Goal: Task Accomplishment & Management: Manage account settings

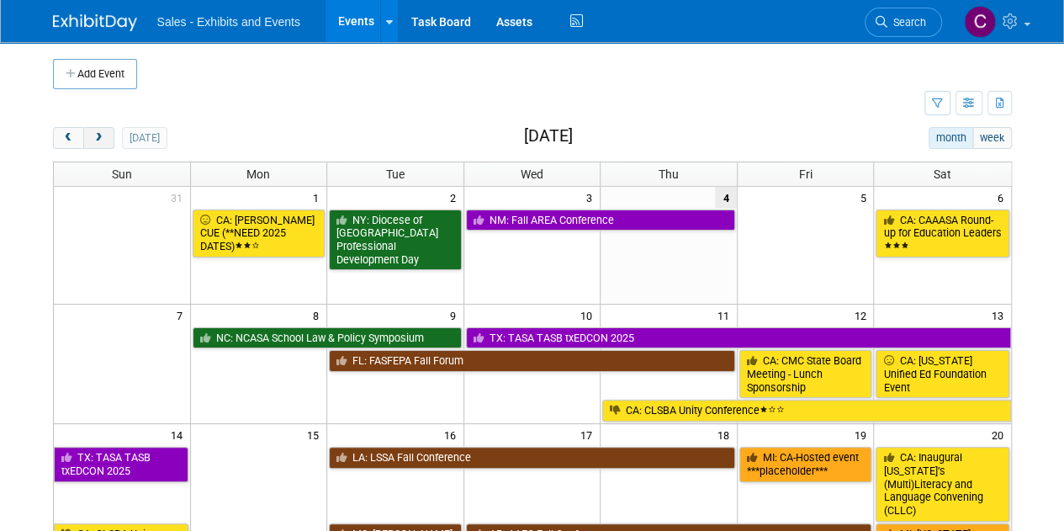
click at [94, 129] on button "next" at bounding box center [98, 138] width 31 height 22
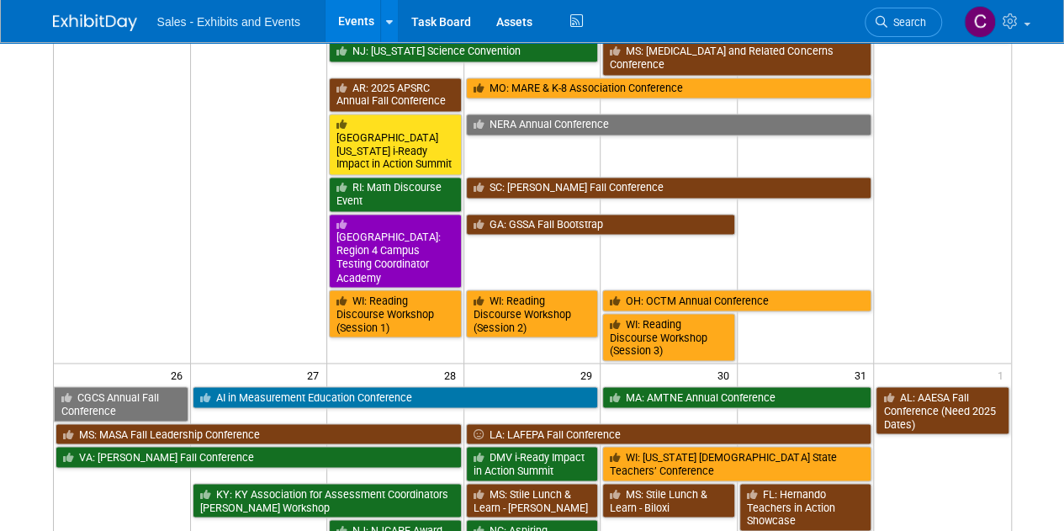
scroll to position [1310, 0]
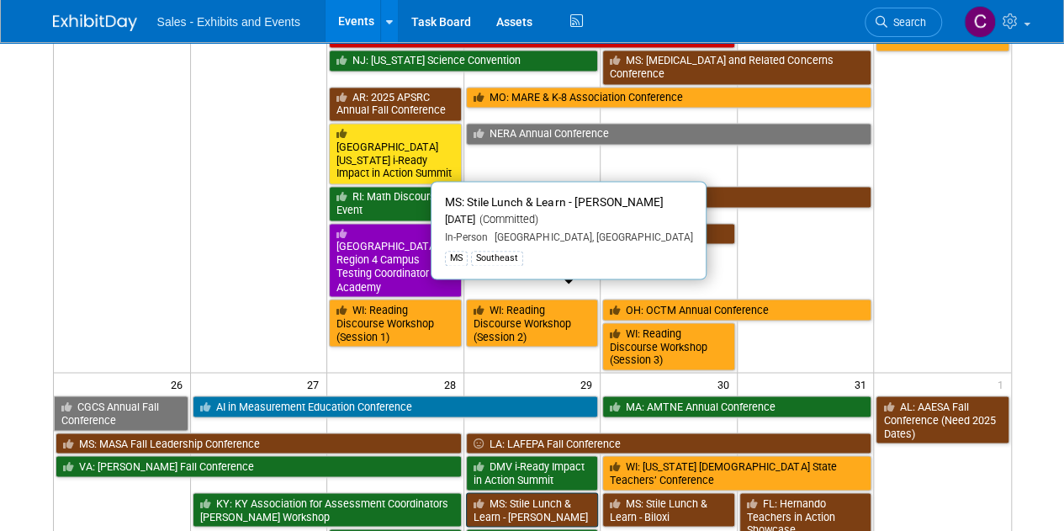
click at [524, 492] on link "MS: Stile Lunch & Learn - [PERSON_NAME]" at bounding box center [532, 509] width 133 height 34
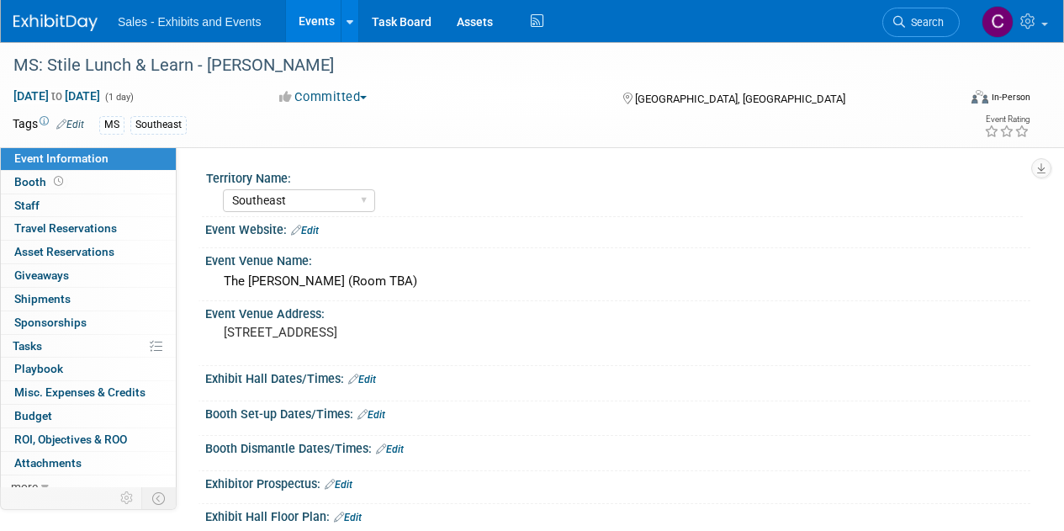
select select "Southeast"
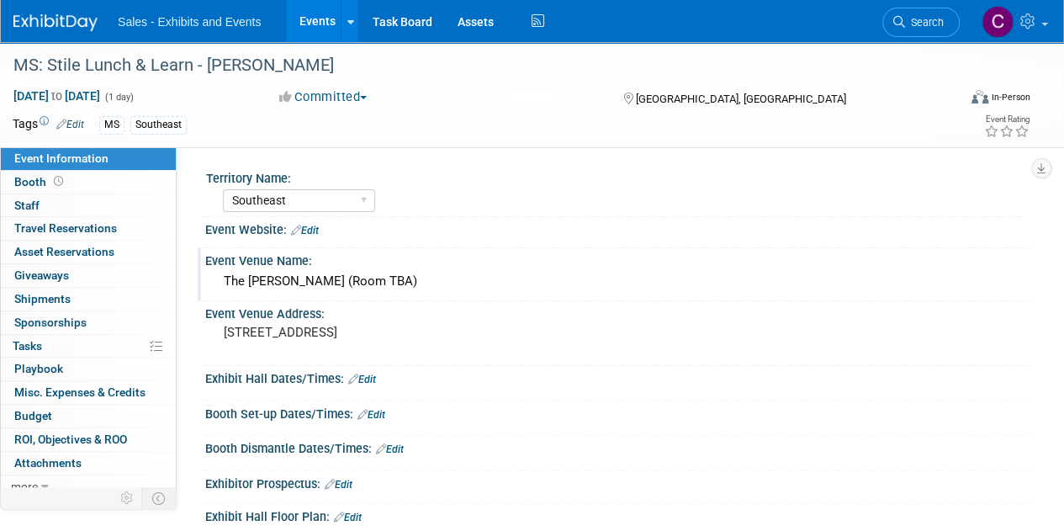
click at [275, 273] on div "The Manship (Room TBA)" at bounding box center [618, 281] width 800 height 26
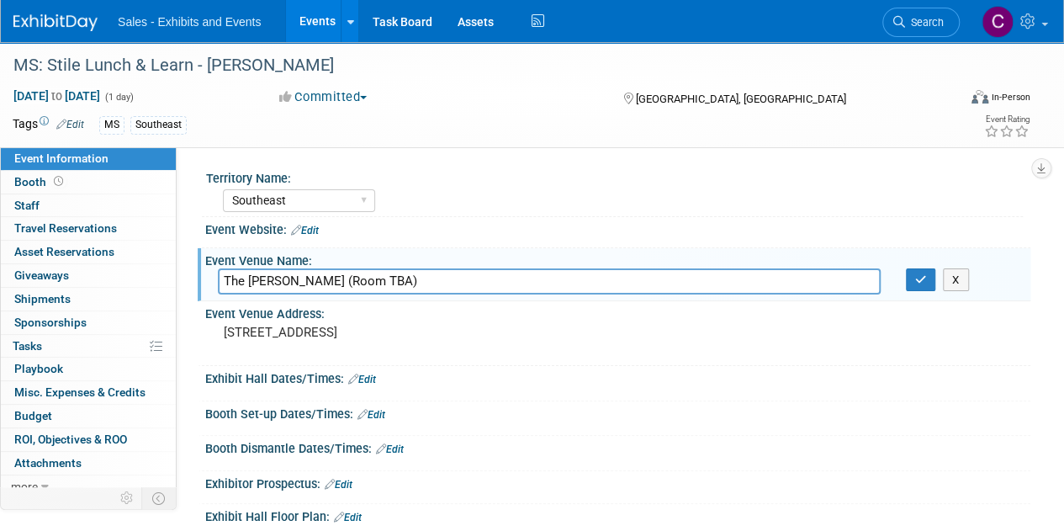
drag, startPoint x: 409, startPoint y: 288, endPoint x: 0, endPoint y: 136, distance: 436.1
click at [0, 199] on div "Event Information Event Info Booth Booth 0 Staff 0 Staff 0 Travel Reservations …" at bounding box center [532, 313] width 1064 height 542
type input "Table 100"
click at [915, 278] on icon "button" at bounding box center [921, 279] width 12 height 11
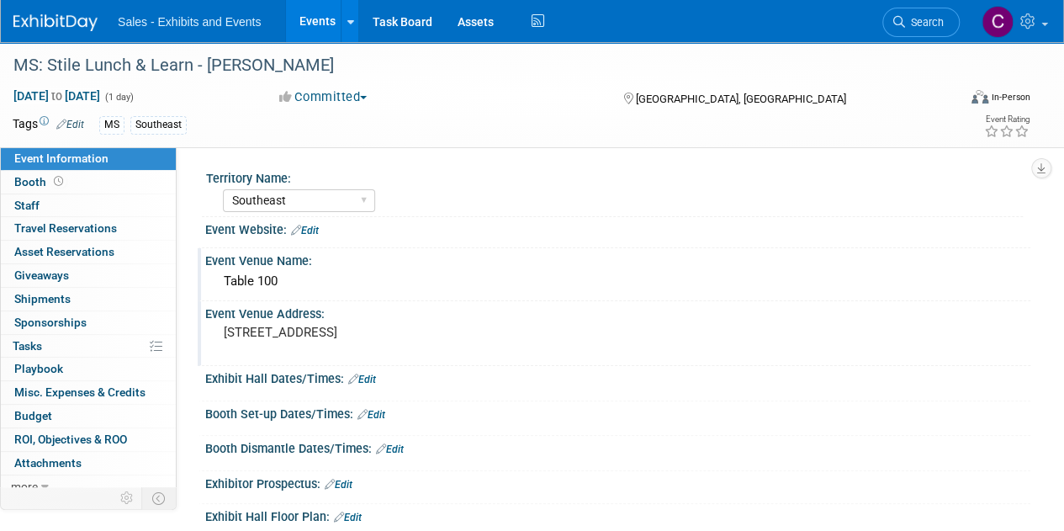
click at [258, 325] on pre "1200 N State St #100, Jackson, MS 39202" at bounding box center [377, 332] width 307 height 15
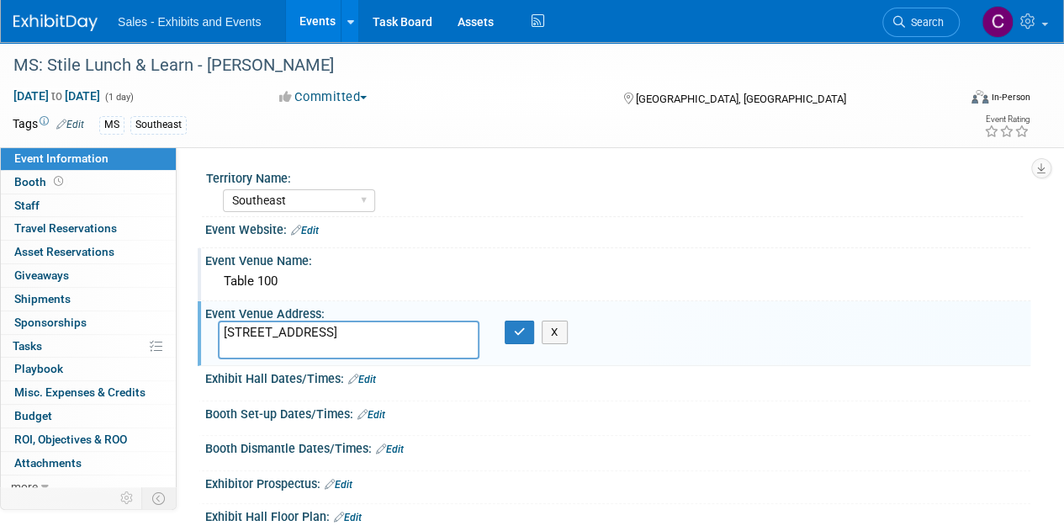
drag, startPoint x: 227, startPoint y: 336, endPoint x: 592, endPoint y: 335, distance: 365.2
click at [597, 335] on div "Event Venue Address: 1200 N State St #100, Jackson, MS 39202 1200 N State St #1…" at bounding box center [614, 333] width 833 height 65
type textarea "1"
type textarea "100 Ridge Way, Flowood, MS 39232"
click at [515, 336] on icon "button" at bounding box center [520, 331] width 12 height 11
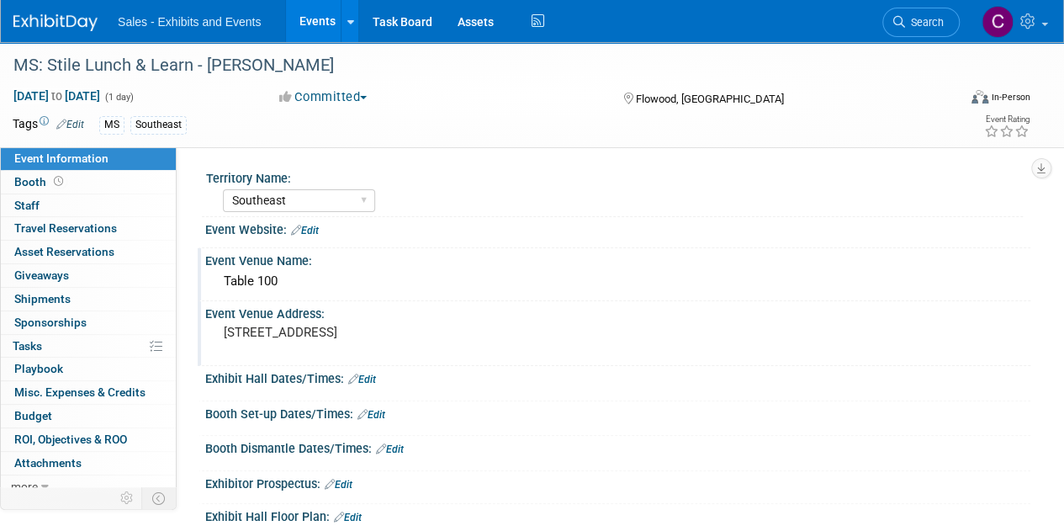
click at [315, 29] on link "Events" at bounding box center [316, 21] width 61 height 42
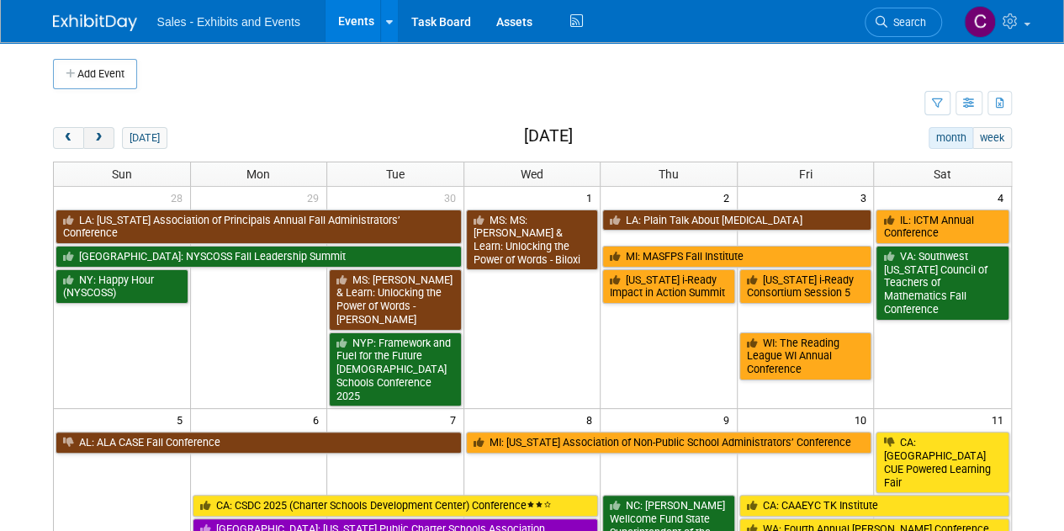
click at [110, 130] on button "next" at bounding box center [98, 138] width 31 height 22
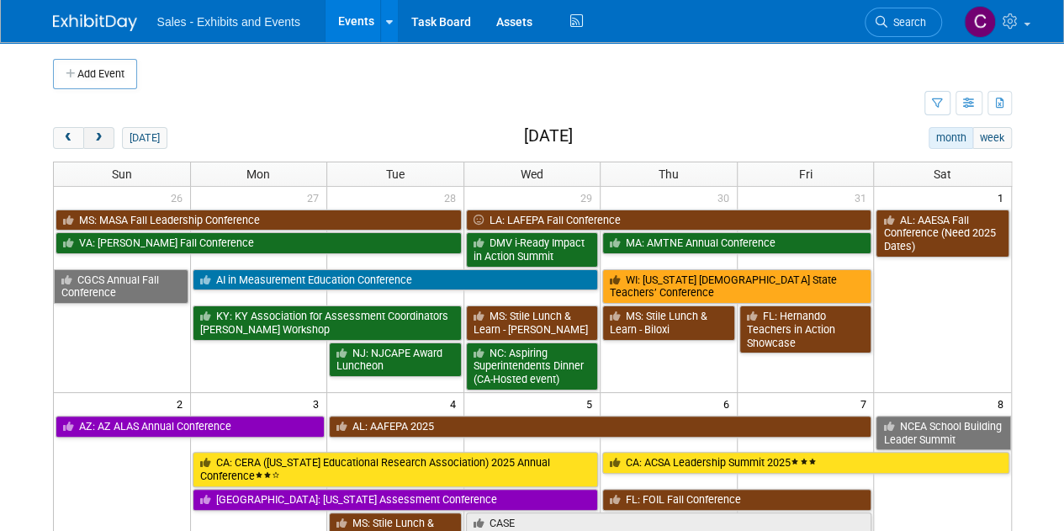
click at [110, 130] on button "next" at bounding box center [98, 138] width 31 height 22
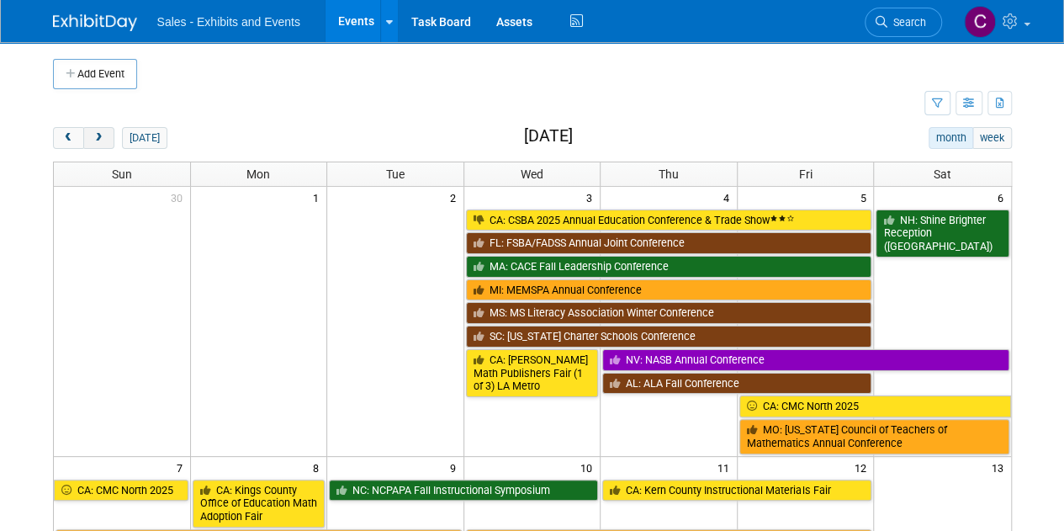
click at [110, 130] on button "next" at bounding box center [98, 138] width 31 height 22
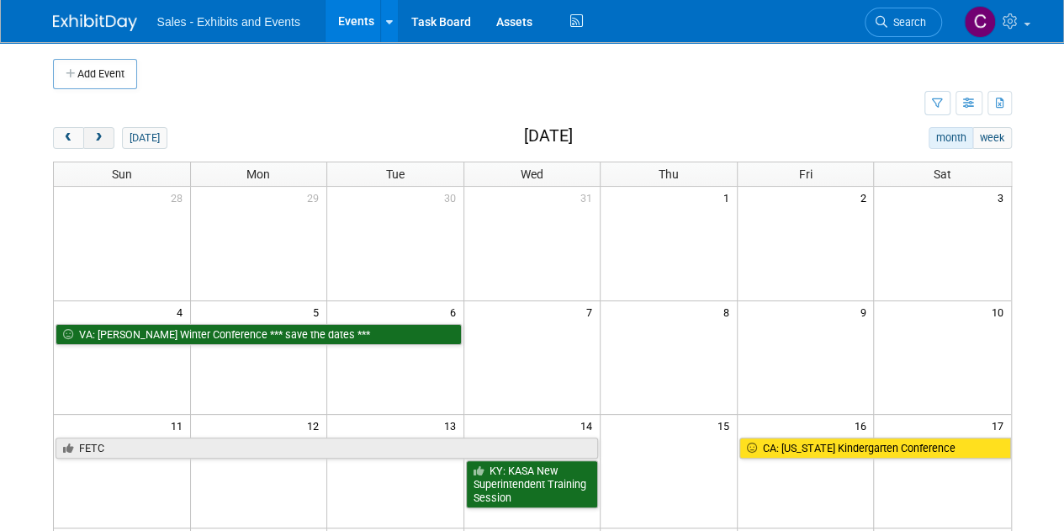
click at [110, 130] on button "next" at bounding box center [98, 138] width 31 height 22
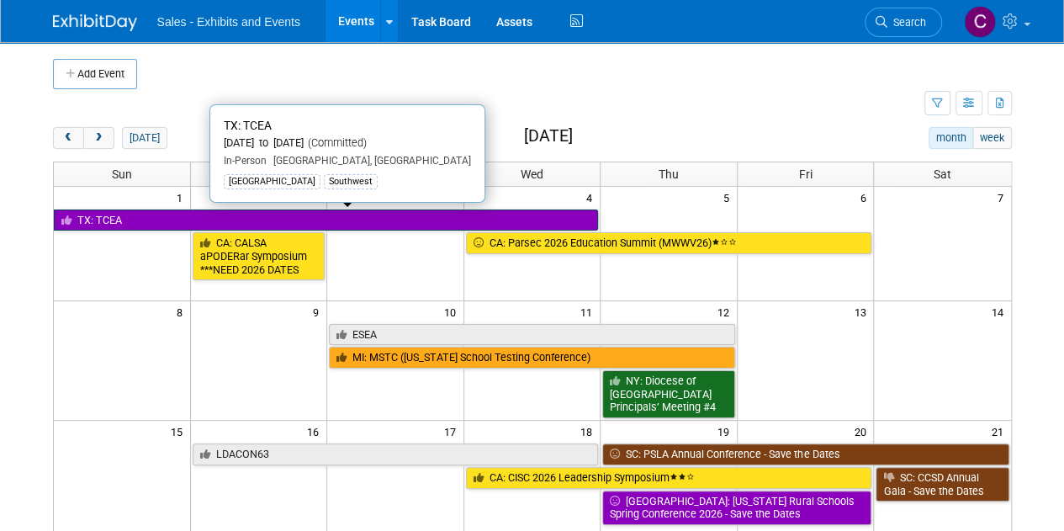
click at [120, 225] on link "TX: TCEA" at bounding box center [326, 221] width 545 height 22
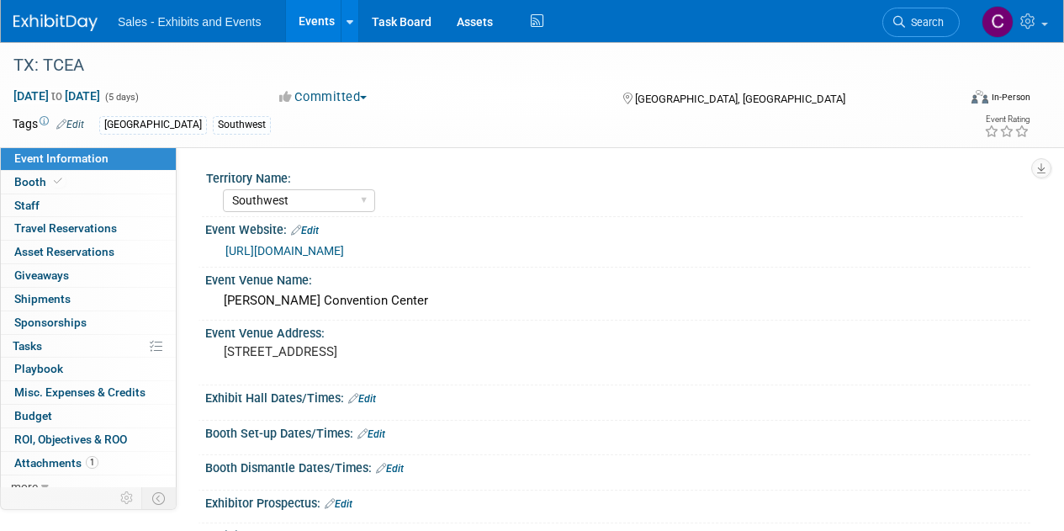
select select "Southwest"
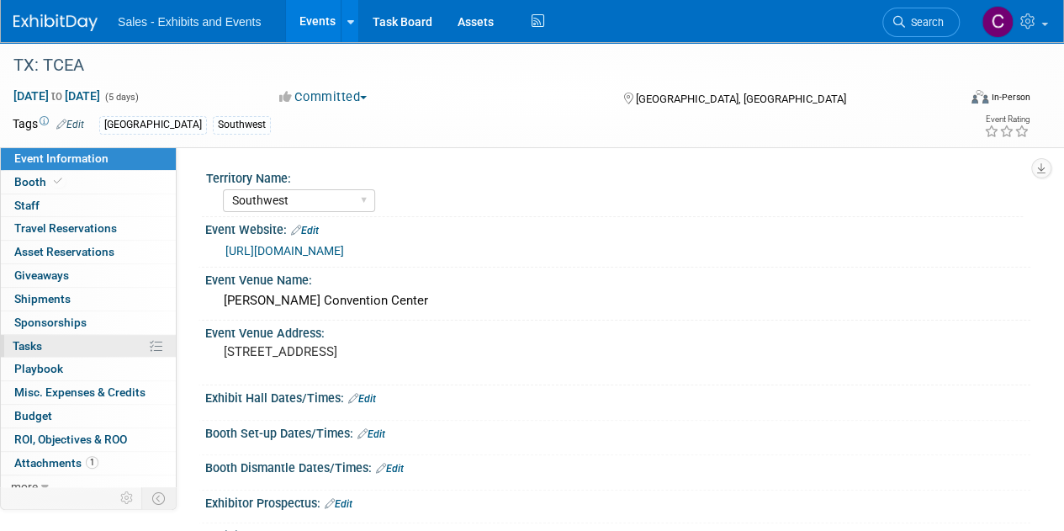
click at [28, 339] on span "Tasks 0%" at bounding box center [27, 345] width 29 height 13
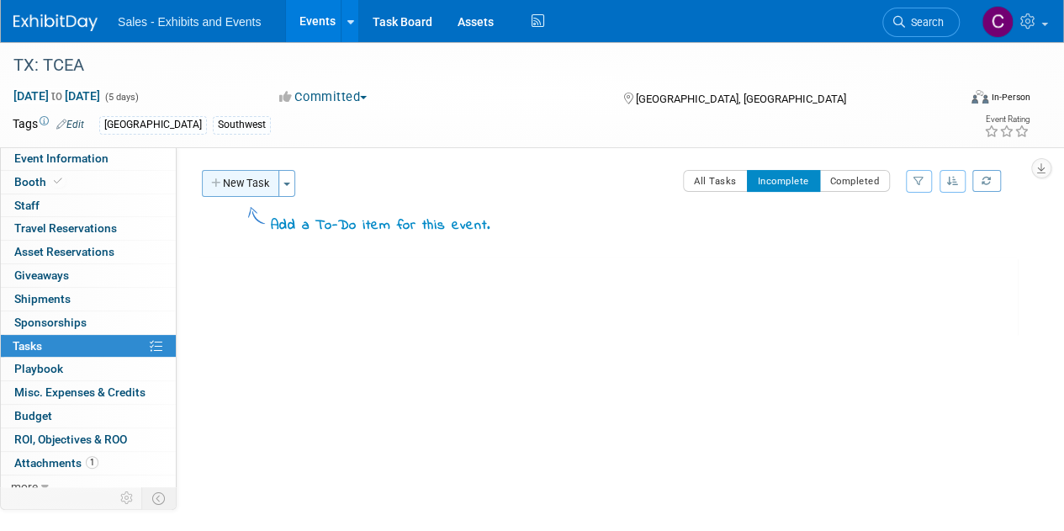
click at [262, 187] on button "New Task" at bounding box center [240, 183] width 77 height 27
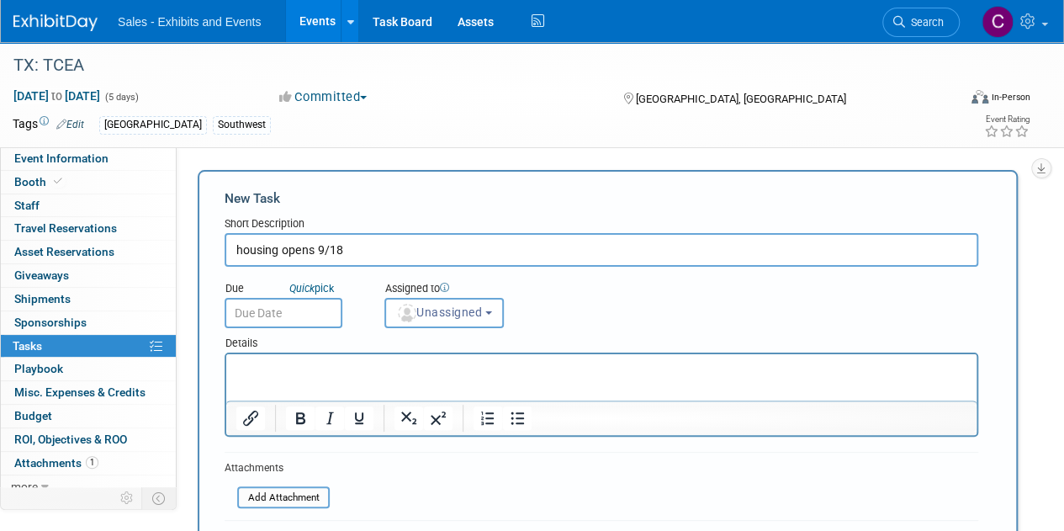
type input "housing opens 9/18"
click at [290, 313] on input "text" at bounding box center [284, 313] width 118 height 30
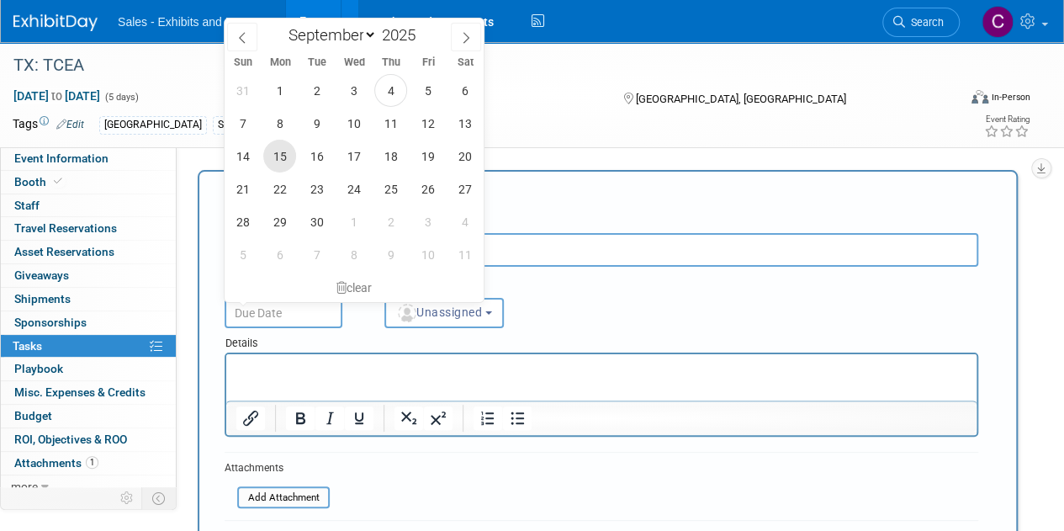
click at [284, 157] on span "15" at bounding box center [279, 156] width 33 height 33
type input "Sep 15, 2025"
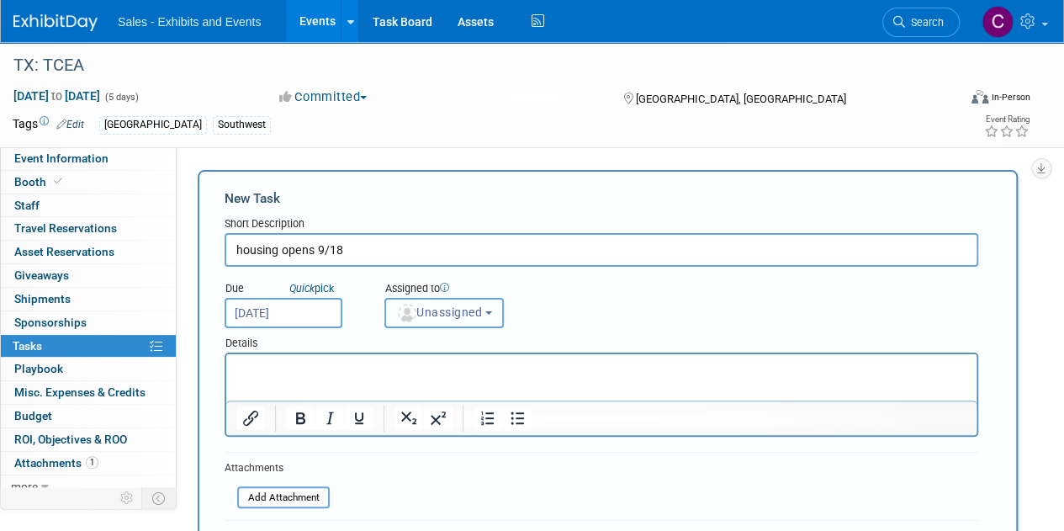
click at [419, 307] on span "Unassigned" at bounding box center [439, 311] width 86 height 13
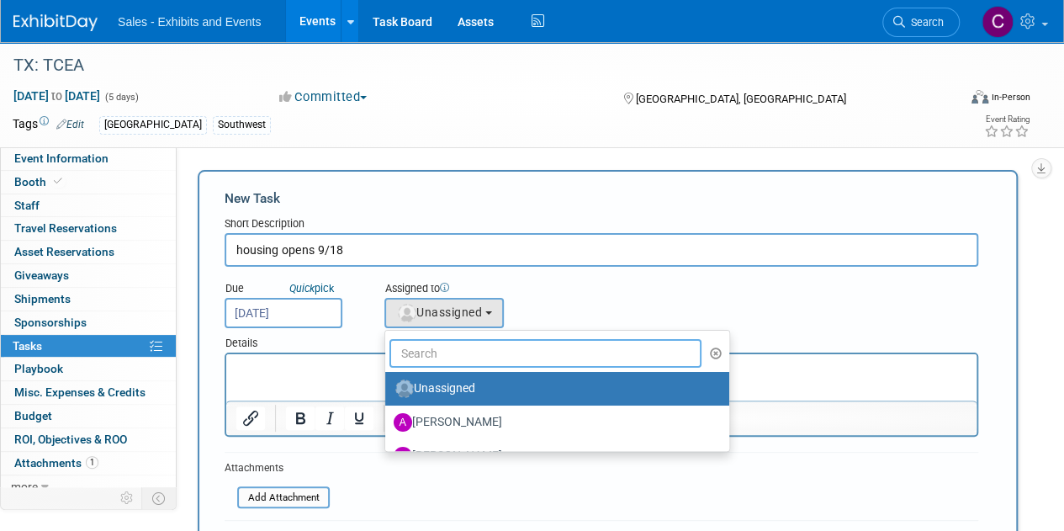
click at [469, 347] on input "text" at bounding box center [546, 353] width 312 height 29
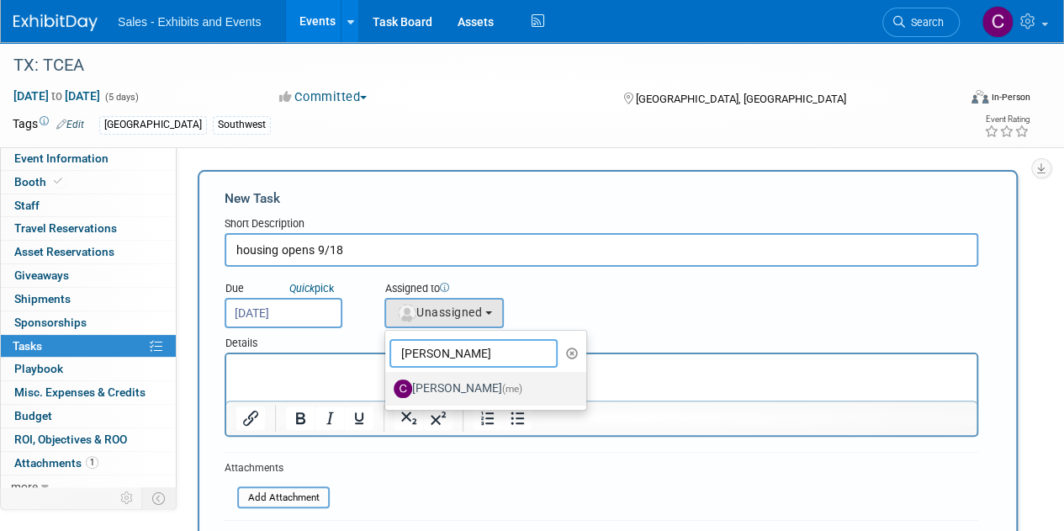
type input "christine"
click at [474, 378] on label "Christine Lurz (me)" at bounding box center [482, 388] width 176 height 27
click at [388, 381] on input "Christine Lurz (me)" at bounding box center [382, 386] width 11 height 11
select select "a9e3834d-668b-4315-a5d4-069993be606a"
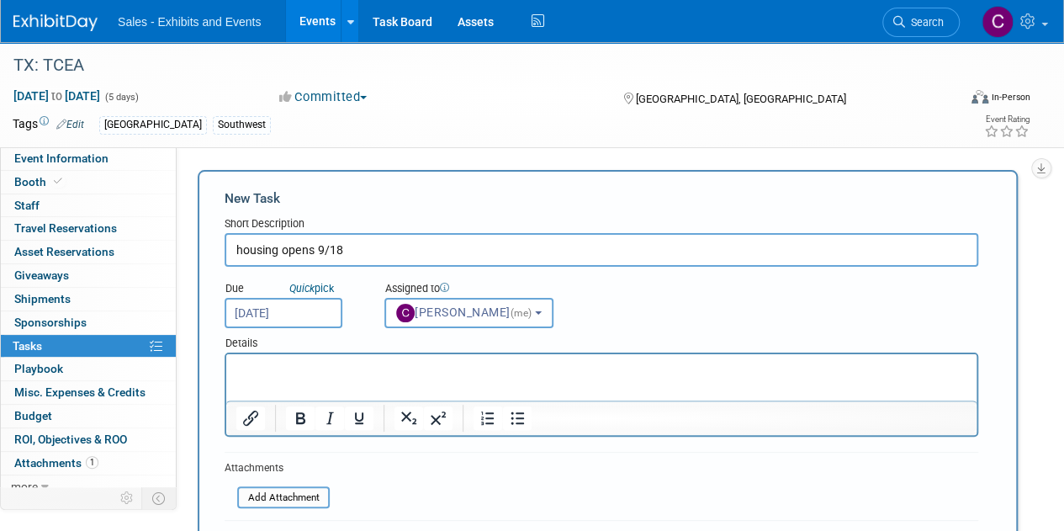
drag, startPoint x: 309, startPoint y: 357, endPoint x: 300, endPoint y: 365, distance: 11.9
click at [300, 365] on p "Rich Text Area. Press ALT-0 for help." at bounding box center [601, 369] width 731 height 17
paste body "Rich Text Area. Press ALT-0 for help."
drag, startPoint x: 623, startPoint y: 362, endPoint x: 0, endPoint y: 212, distance: 641.2
click at [226, 354] on html "https://cainc.slack.com/archives/D06KXCRD8MQ/p1756997689486609" at bounding box center [601, 366] width 751 height 24
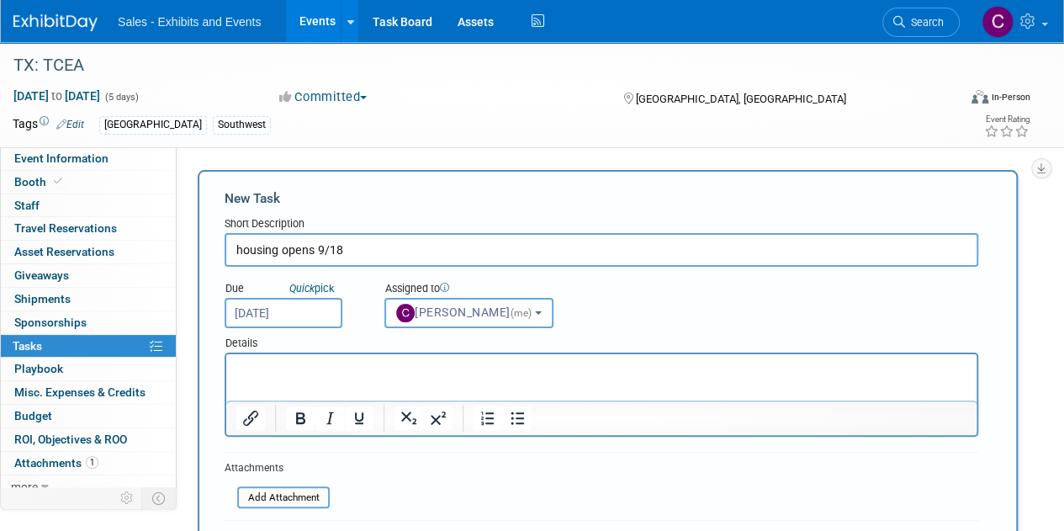
drag, startPoint x: 293, startPoint y: 380, endPoint x: 266, endPoint y: 376, distance: 27.3
click at [266, 376] on p "Rich Text Area. Press ALT-0 for help." at bounding box center [601, 369] width 731 height 17
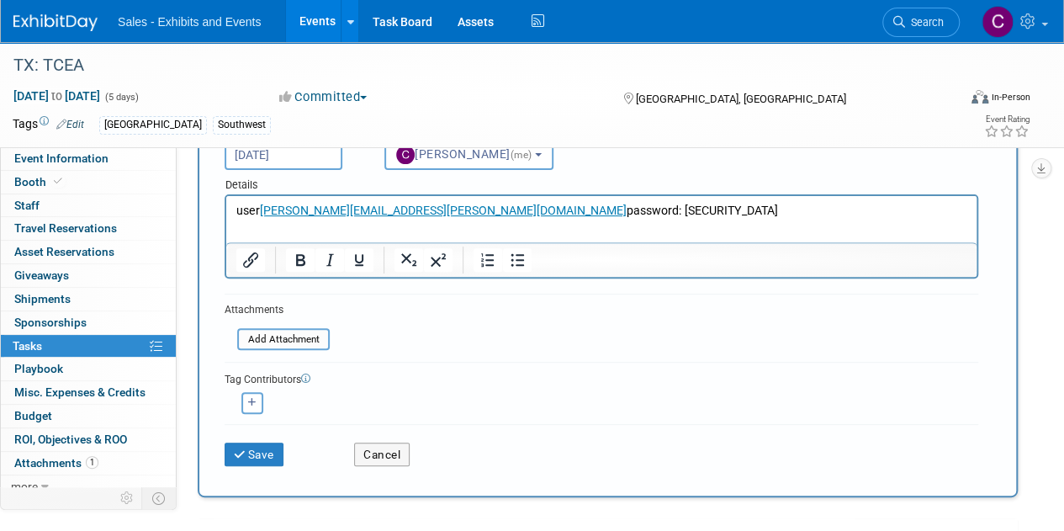
scroll to position [211, 0]
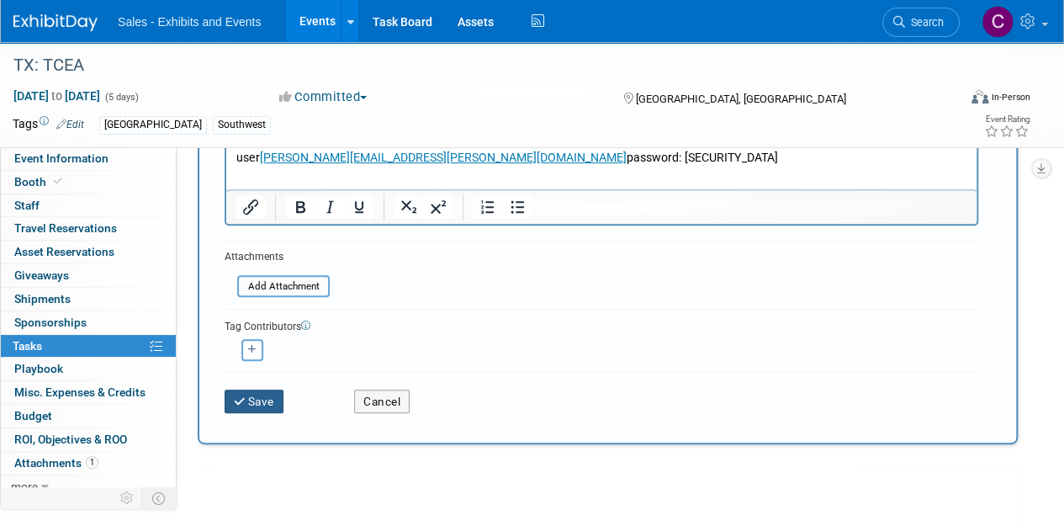
click at [262, 396] on button "Save" at bounding box center [254, 402] width 59 height 24
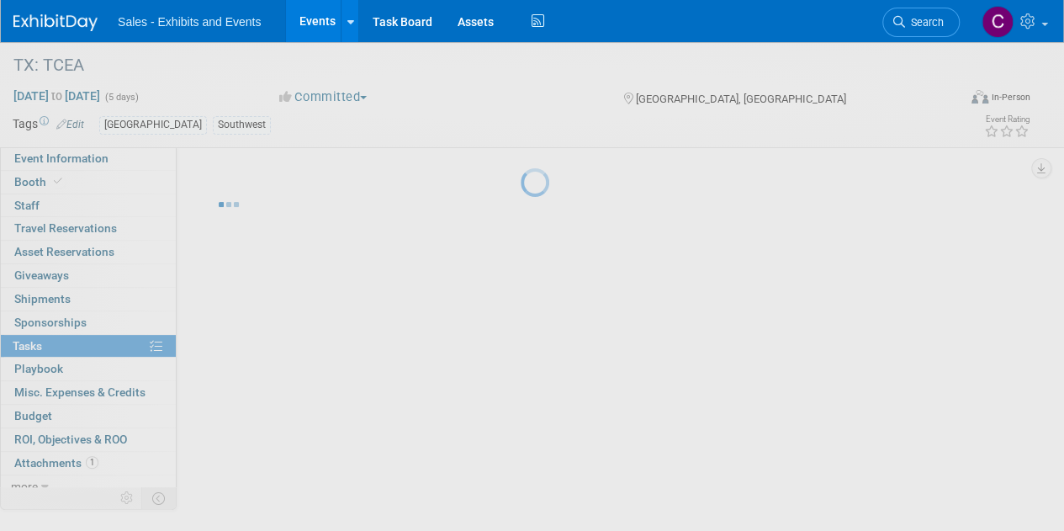
scroll to position [0, 0]
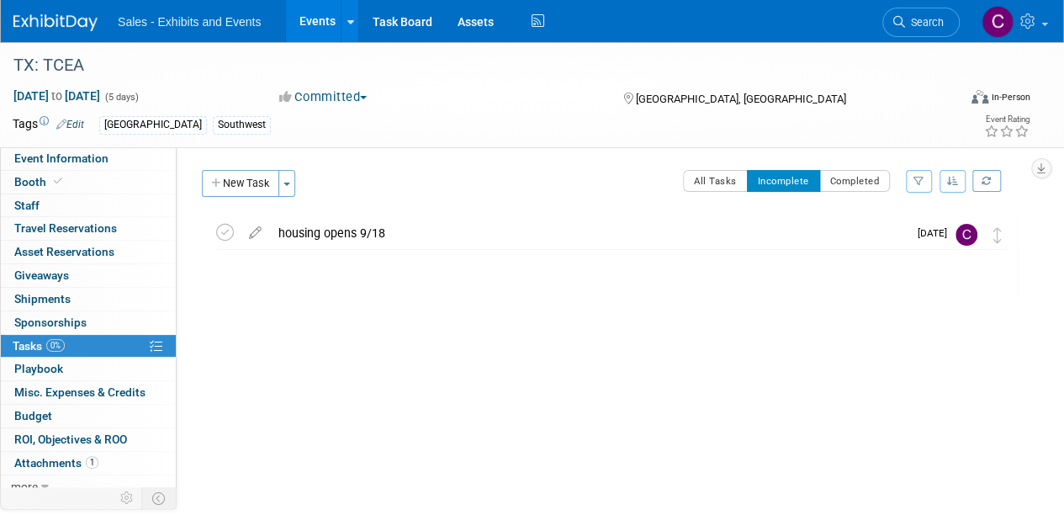
click at [328, 14] on link "Events" at bounding box center [316, 21] width 61 height 42
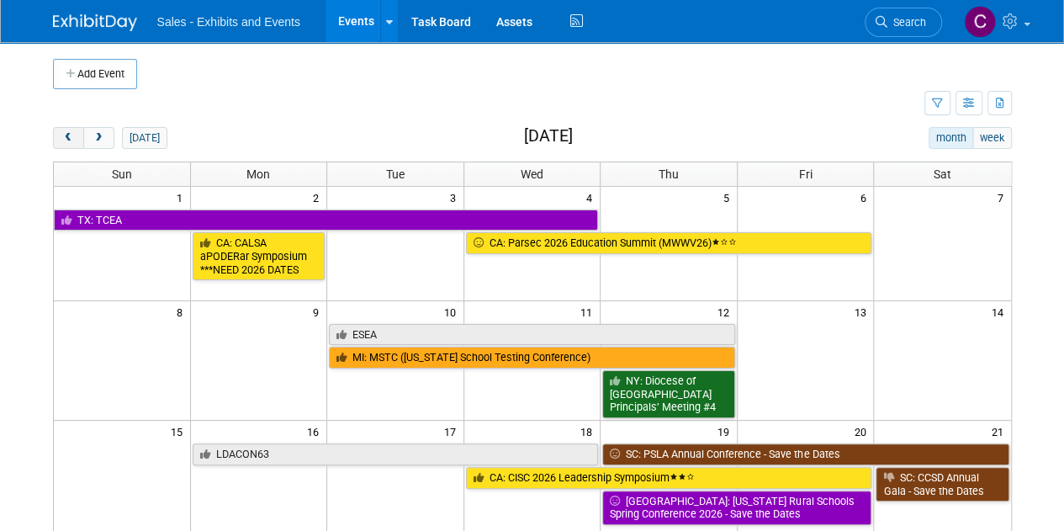
click at [63, 144] on button "prev" at bounding box center [68, 138] width 31 height 22
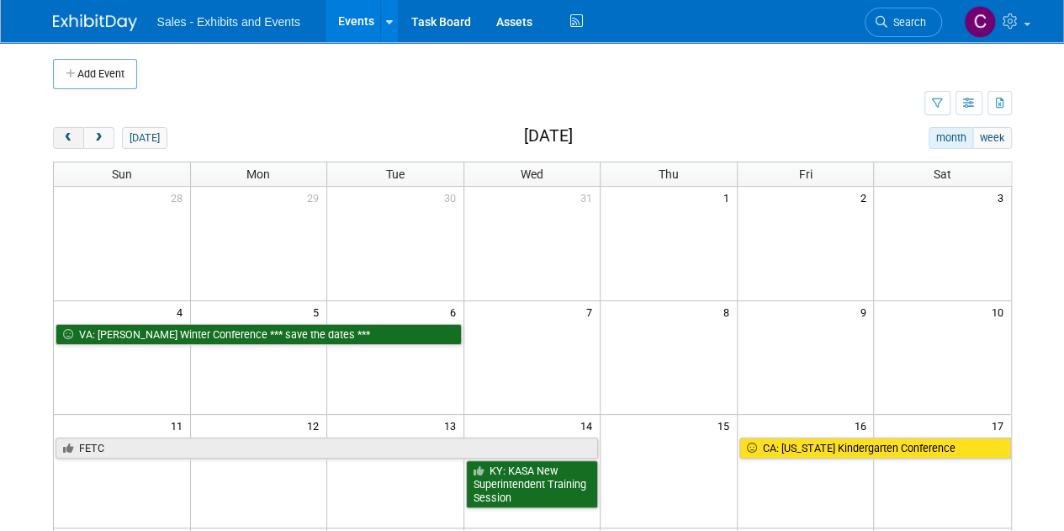
click at [63, 144] on button "prev" at bounding box center [68, 138] width 31 height 22
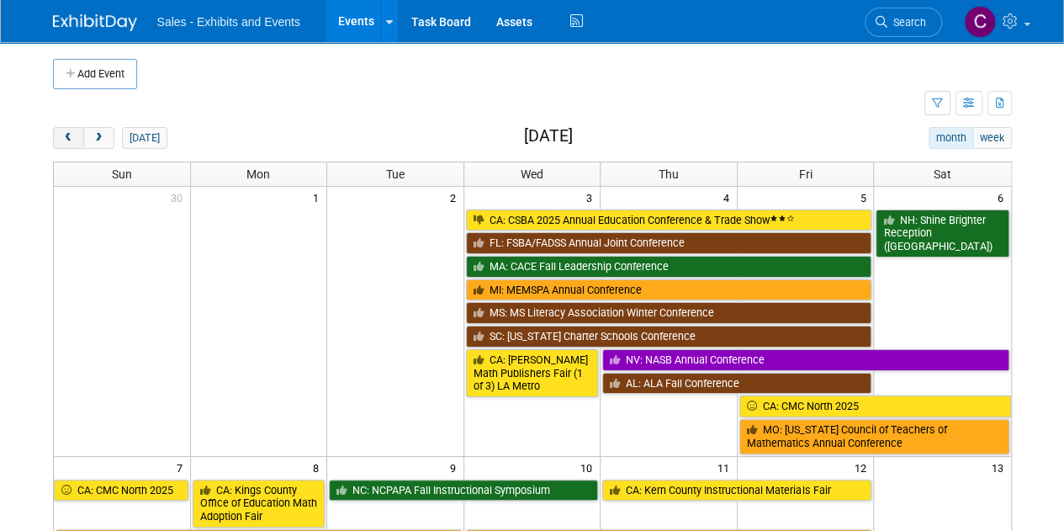
click at [63, 144] on button "prev" at bounding box center [68, 138] width 31 height 22
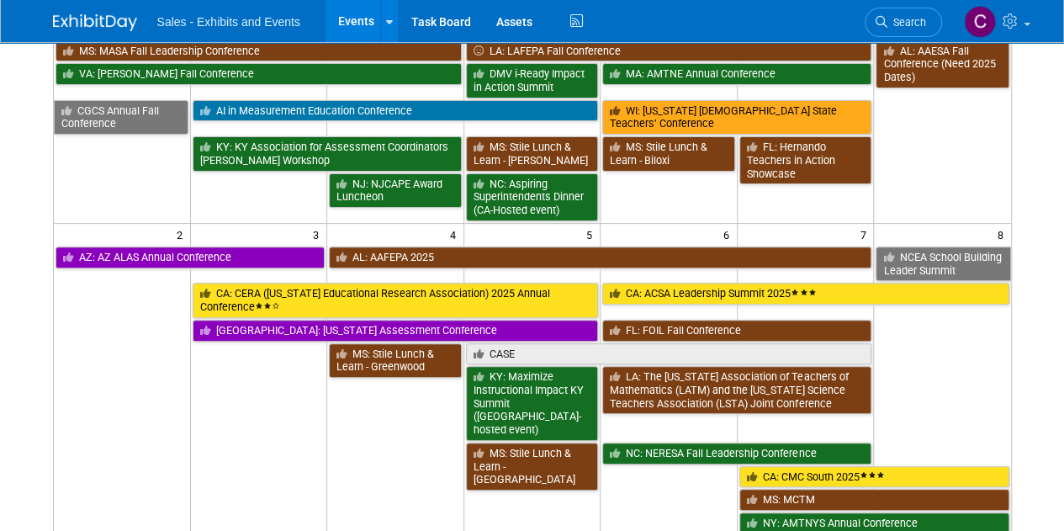
scroll to position [293, 0]
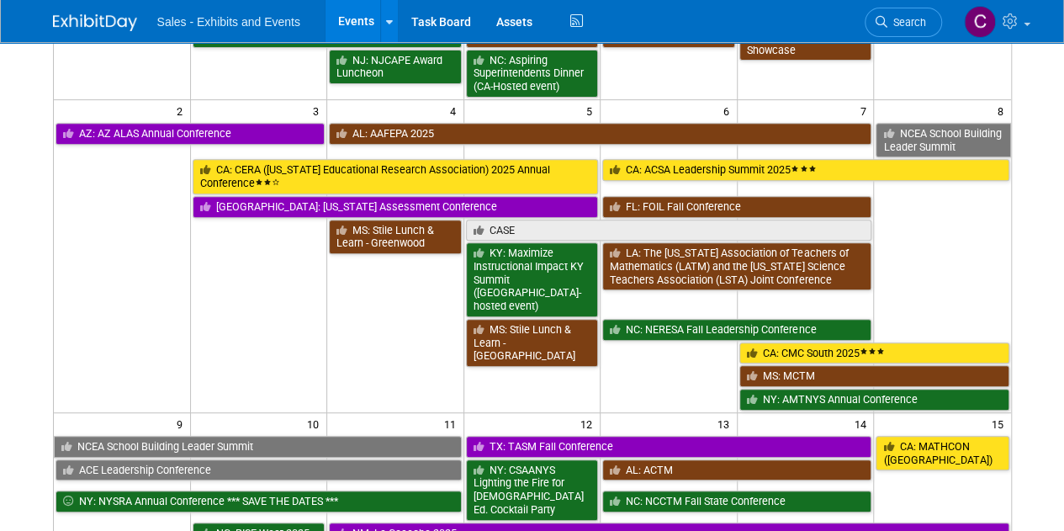
click at [817, 342] on link "CA: CMC South 2025" at bounding box center [875, 353] width 270 height 22
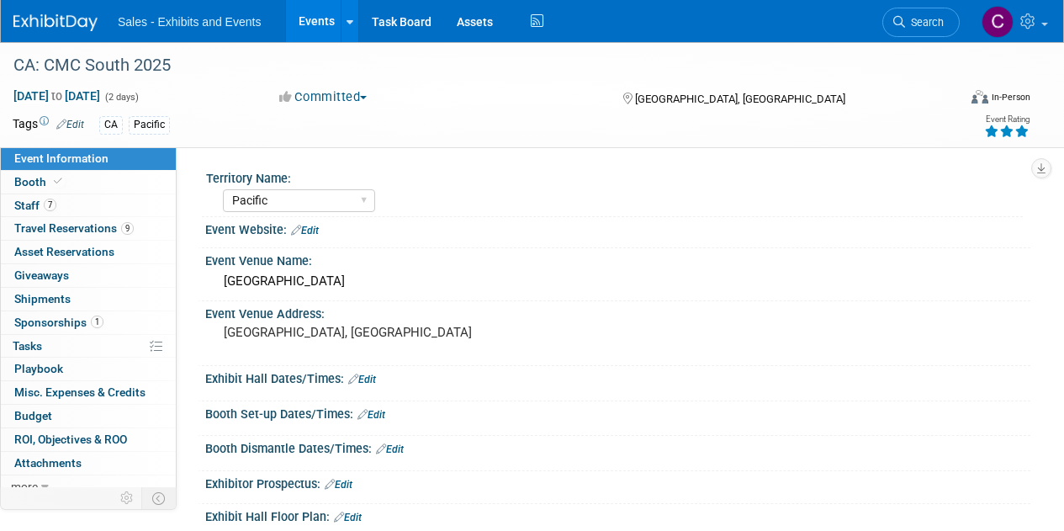
select select "Pacific"
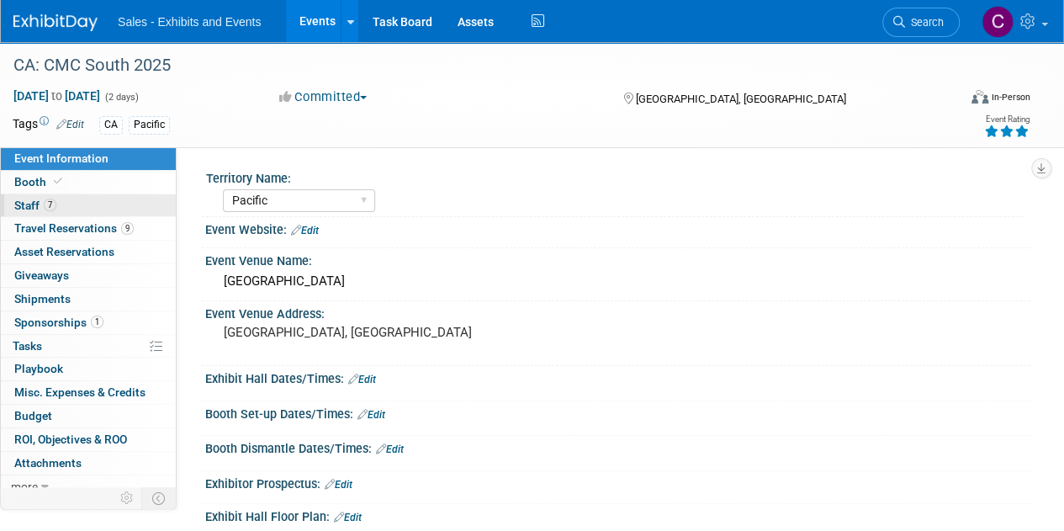
click at [29, 207] on span "Staff 7" at bounding box center [35, 205] width 42 height 13
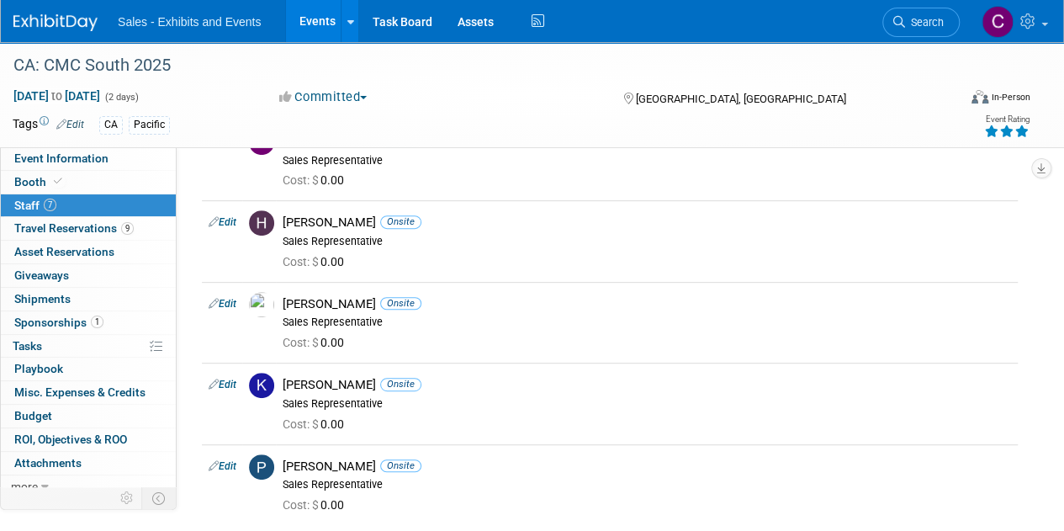
scroll to position [269, 0]
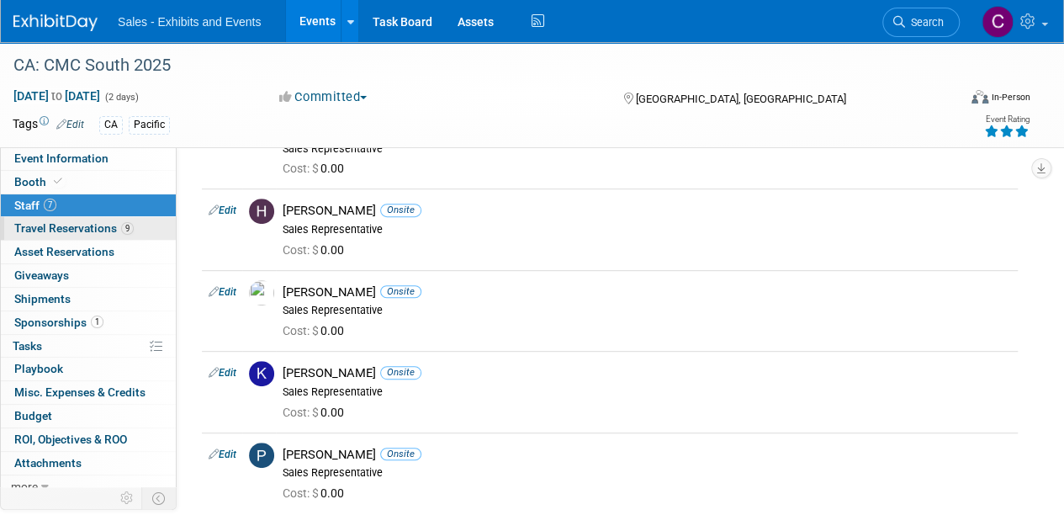
click at [66, 230] on span "Travel Reservations 9" at bounding box center [73, 227] width 119 height 13
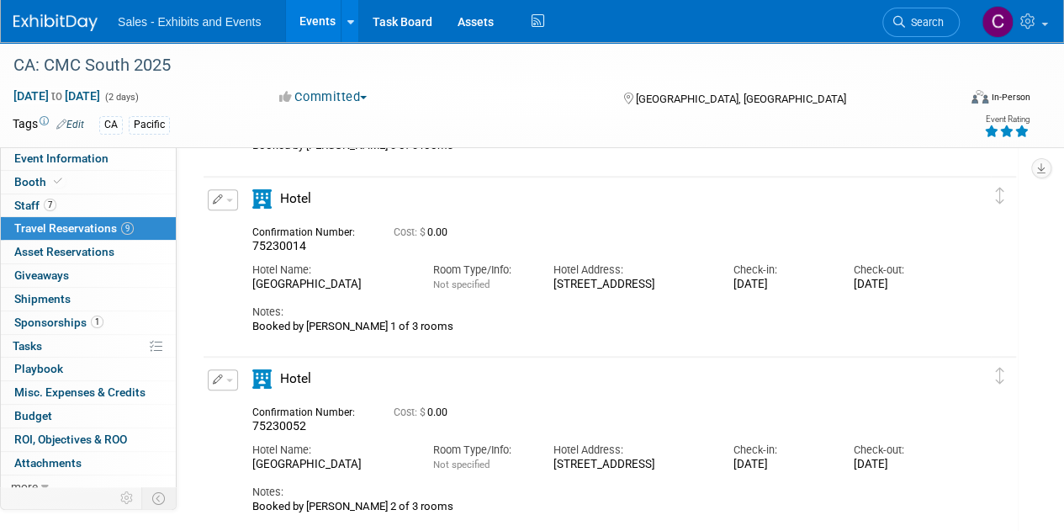
scroll to position [0, 0]
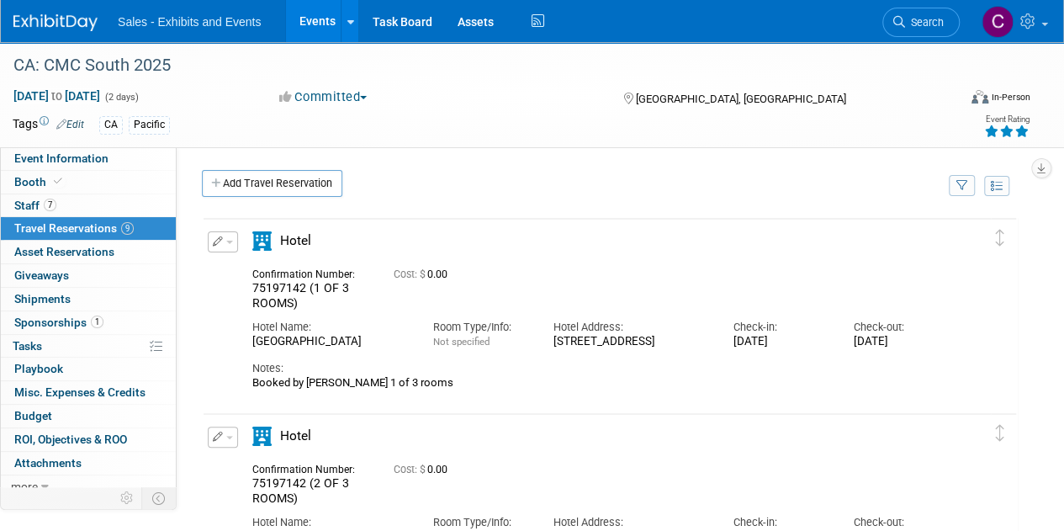
click at [283, 285] on span "75197142 (1 OF 3 ROOMS)" at bounding box center [300, 295] width 97 height 29
copy span "75197142"
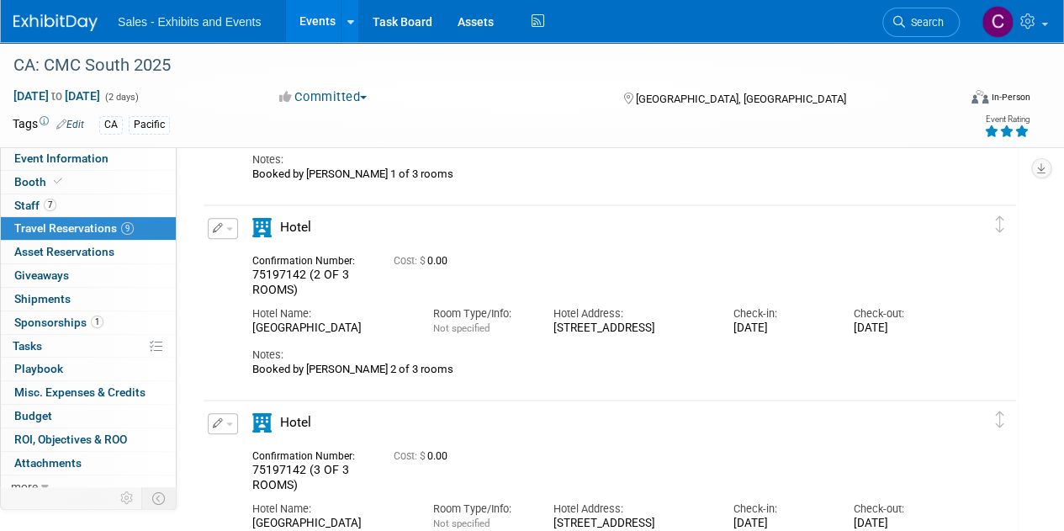
scroll to position [253, 0]
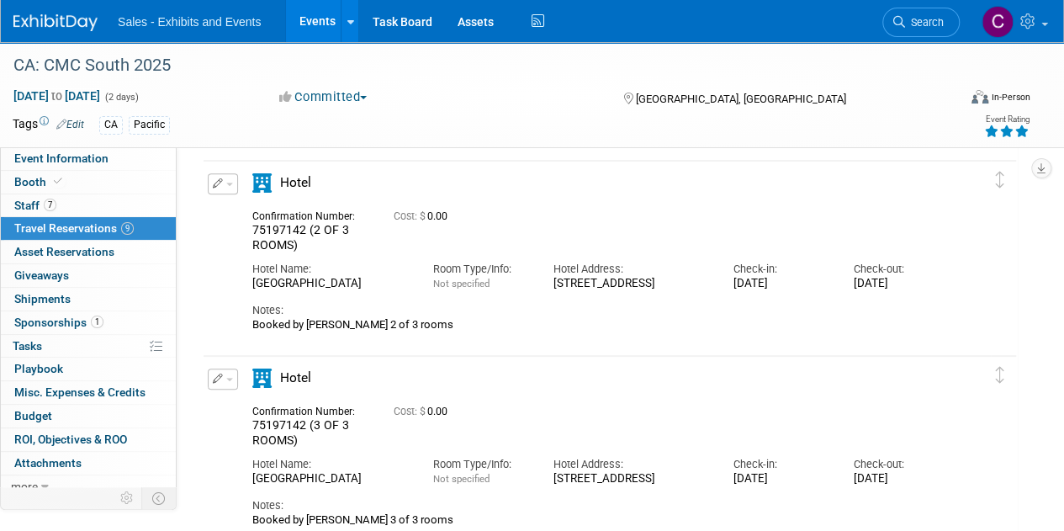
click at [277, 224] on span "75197142 (2 OF 3 ROOMS)" at bounding box center [300, 237] width 97 height 29
copy span "75197142"
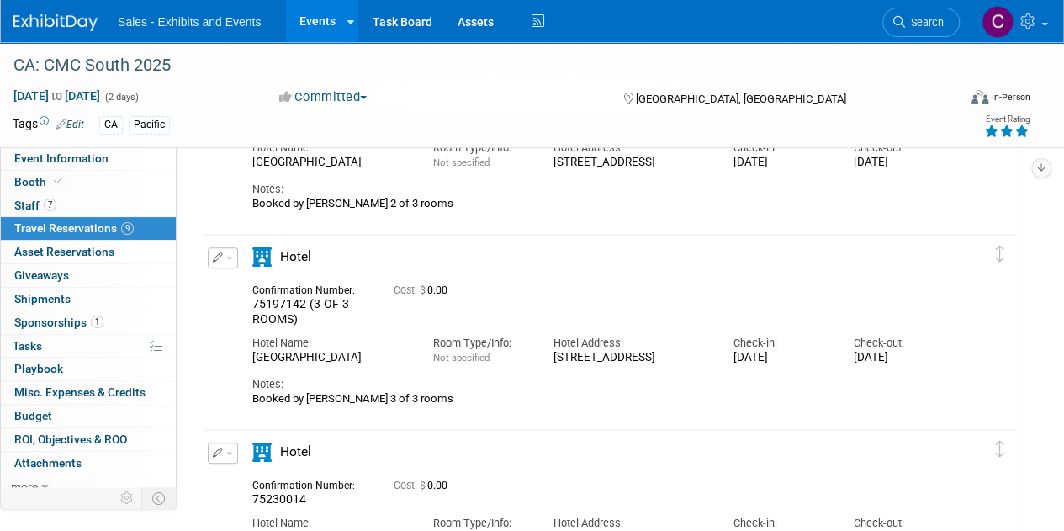
scroll to position [384, 0]
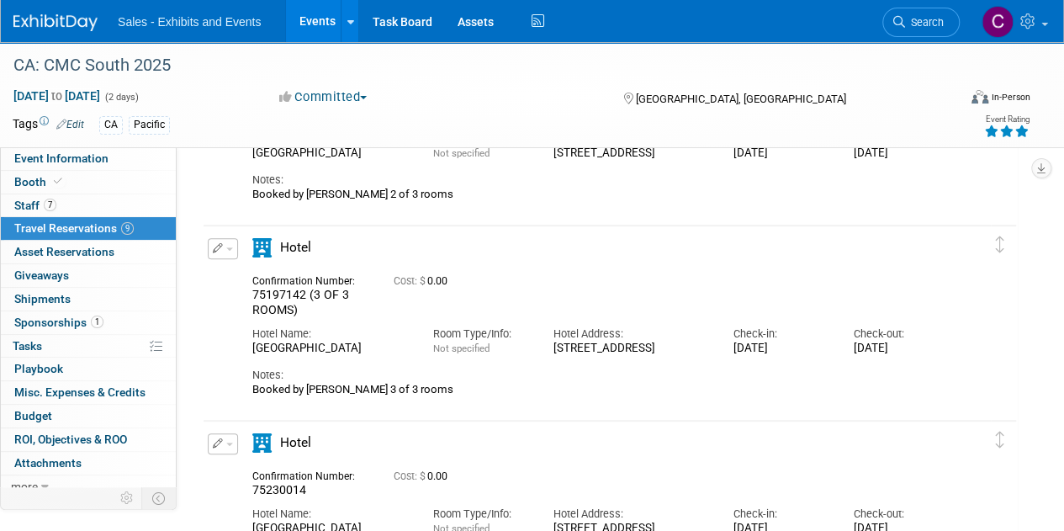
click at [284, 294] on span "75197142 (3 OF 3 ROOMS)" at bounding box center [300, 302] width 97 height 29
copy span "75197142"
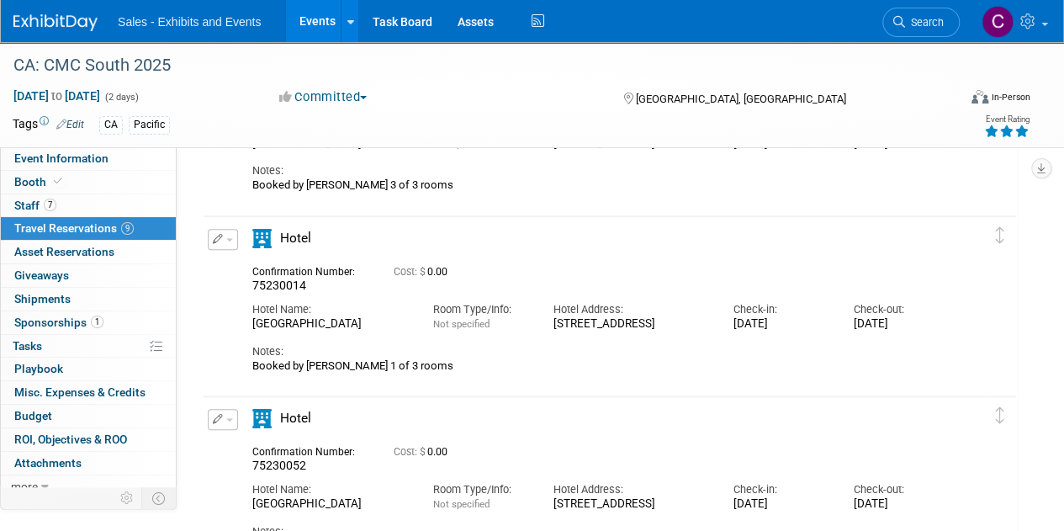
scroll to position [614, 0]
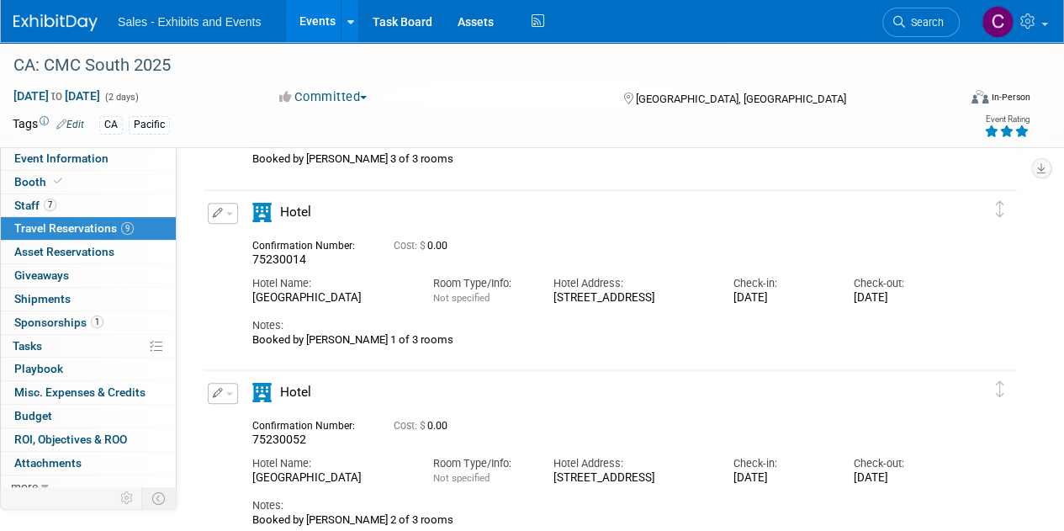
click at [277, 256] on span "75230014" at bounding box center [279, 258] width 54 height 13
copy span "75230014"
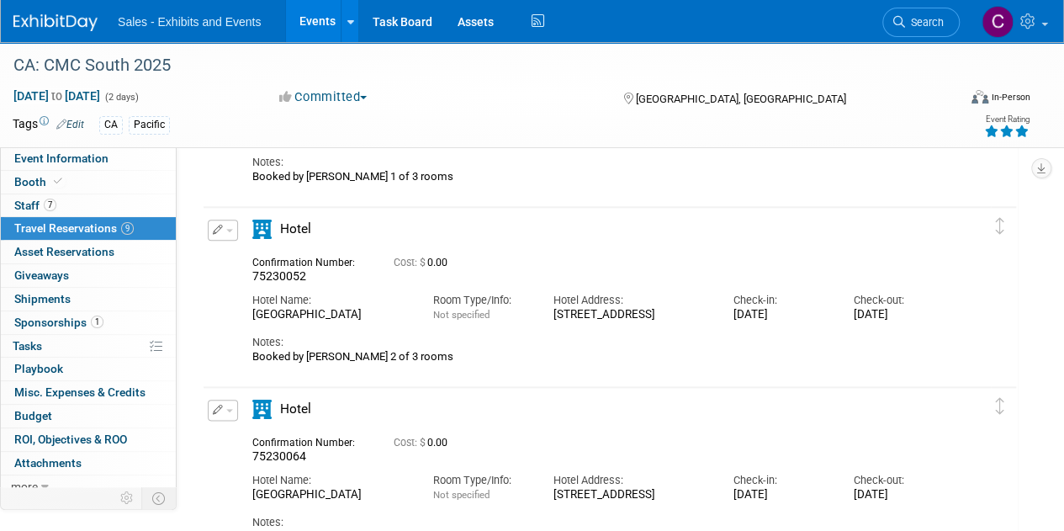
scroll to position [798, 0]
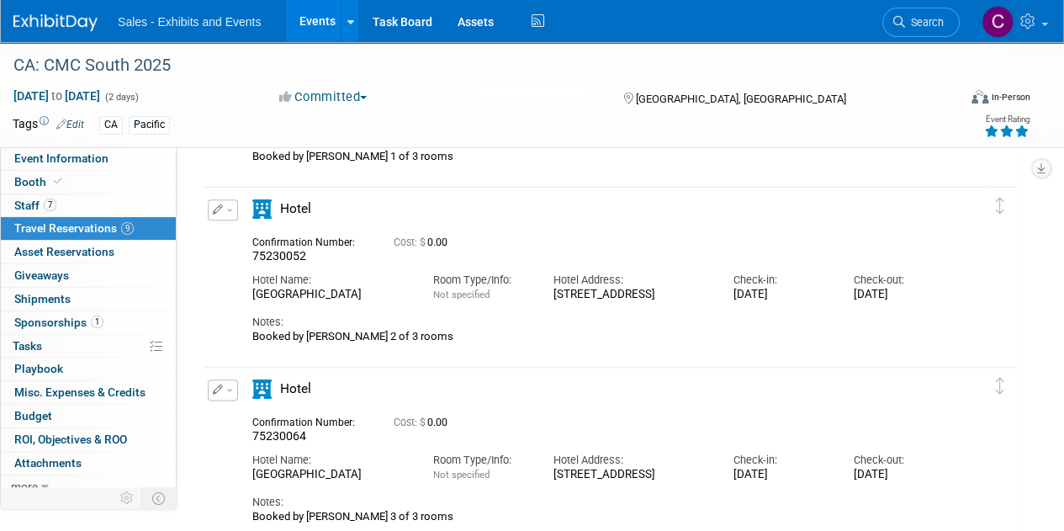
click at [291, 251] on span "75230052" at bounding box center [279, 255] width 54 height 13
copy span "75230052"
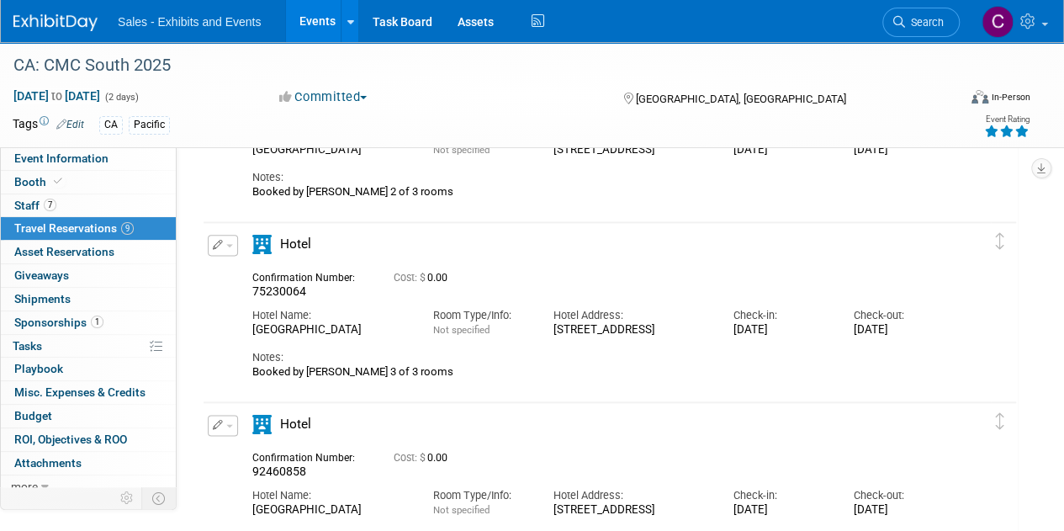
scroll to position [970, 0]
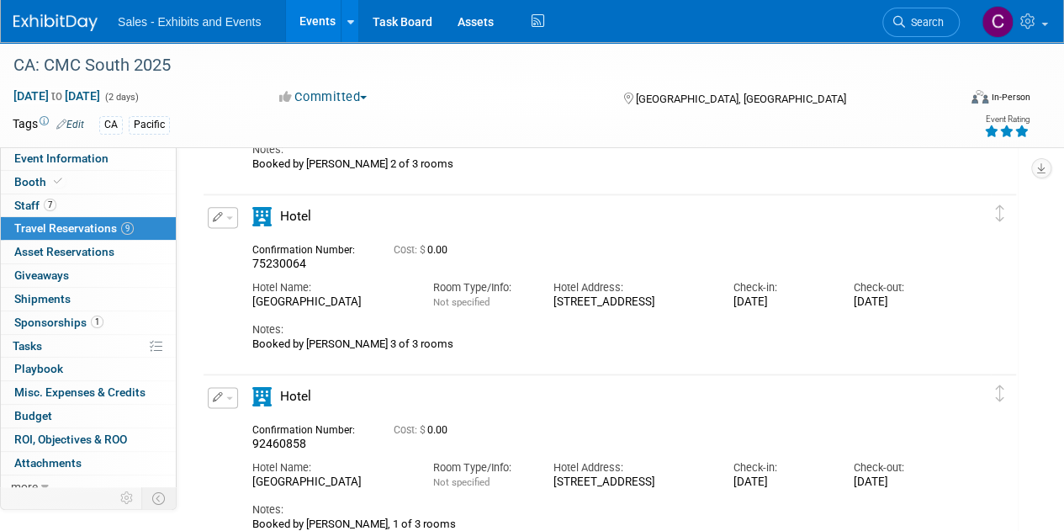
click at [289, 258] on span "75230064" at bounding box center [279, 263] width 54 height 13
copy span "75230064"
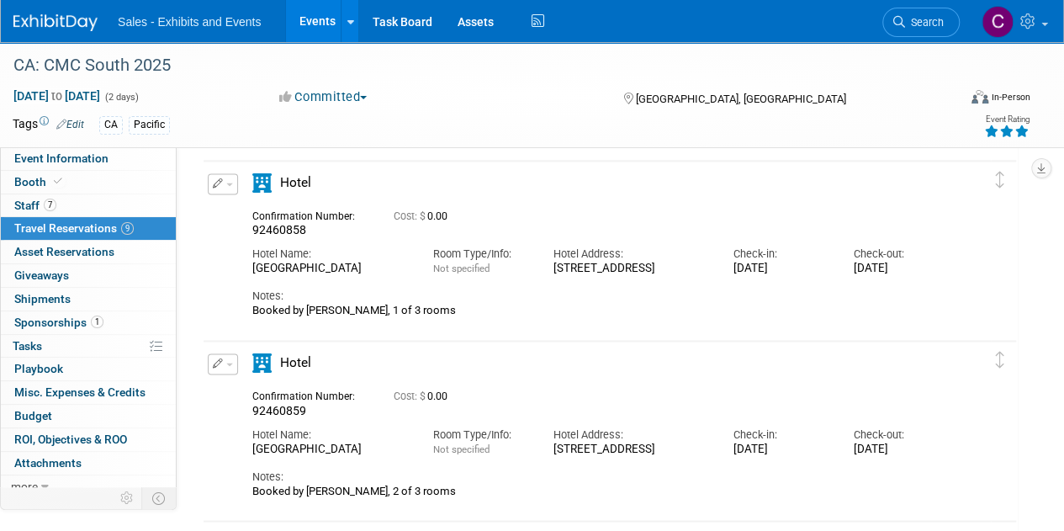
scroll to position [1198, 0]
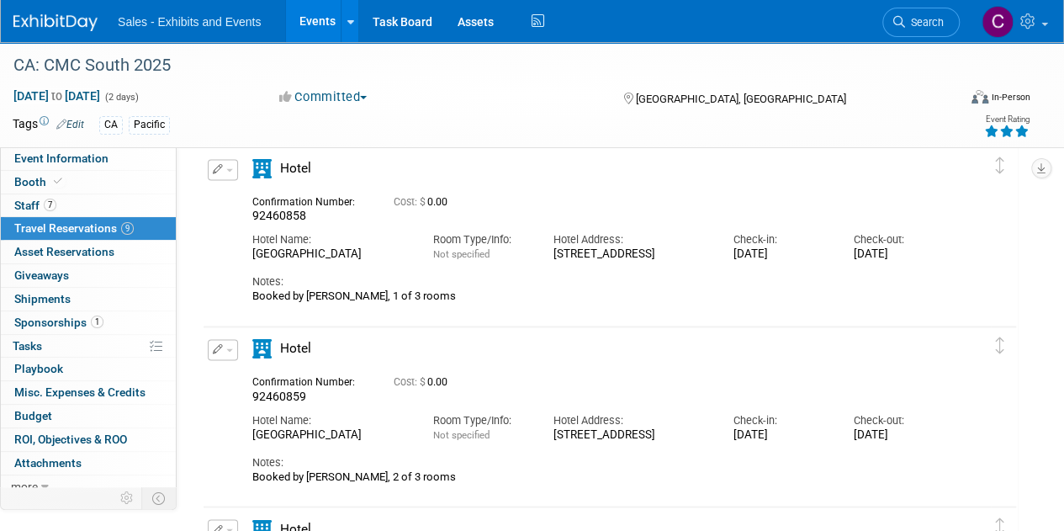
click at [294, 213] on span "92460858" at bounding box center [279, 215] width 54 height 13
copy span "92460858"
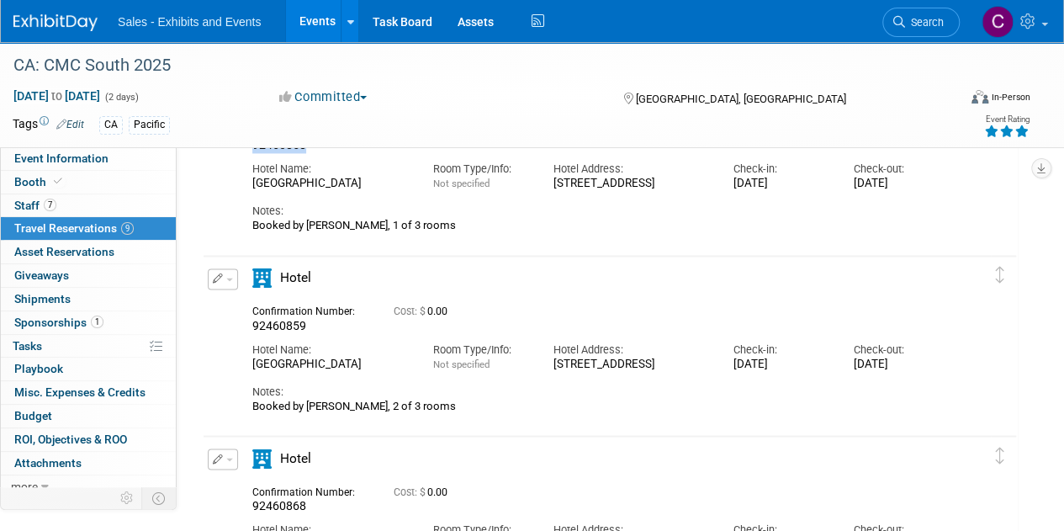
scroll to position [1287, 0]
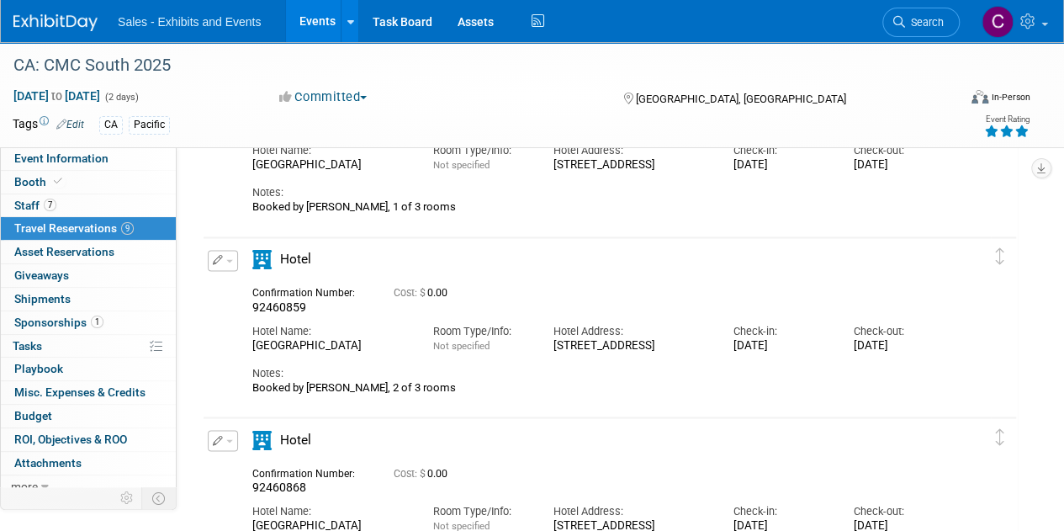
click at [276, 300] on span "92460859" at bounding box center [279, 306] width 54 height 13
copy span "92460859"
click at [278, 482] on span "92460868" at bounding box center [279, 486] width 54 height 13
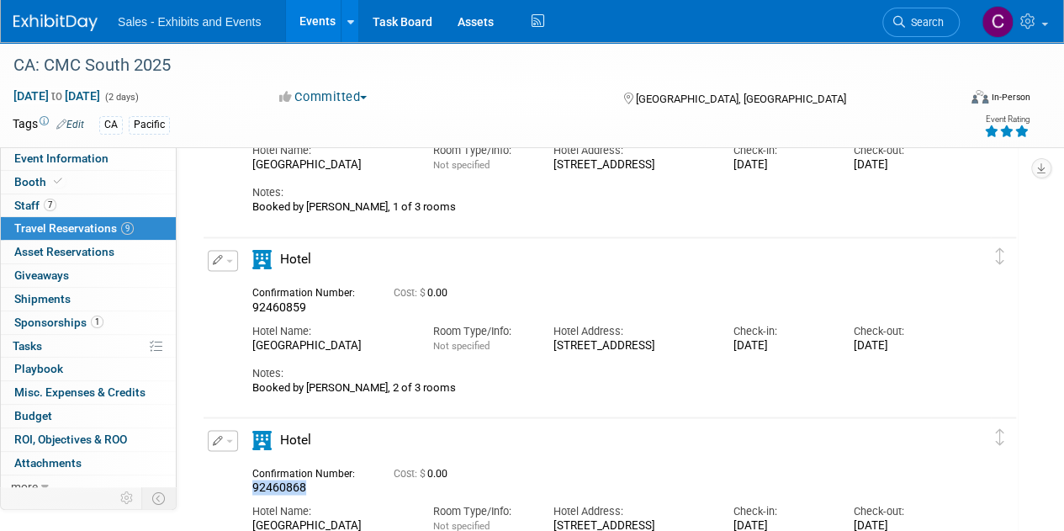
copy span "92460868"
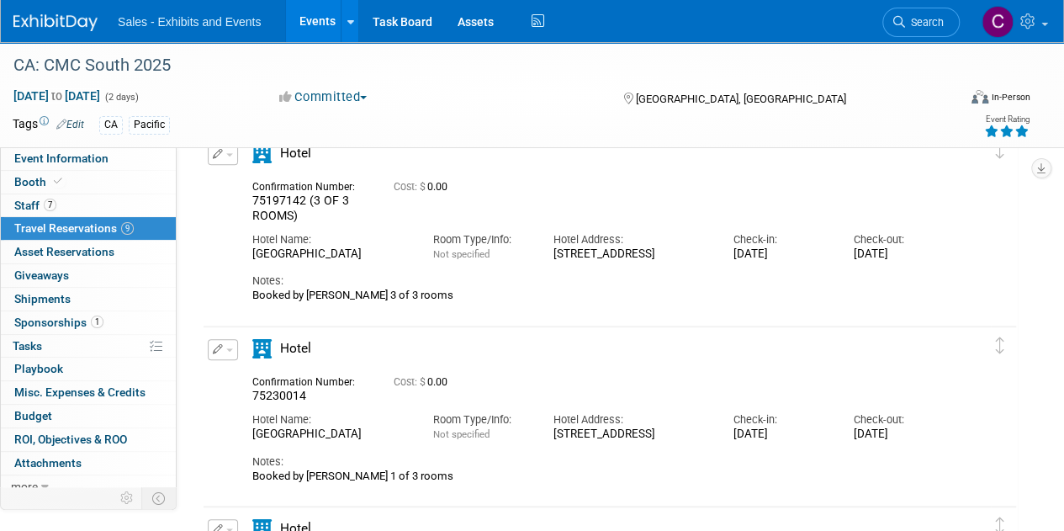
scroll to position [485, 0]
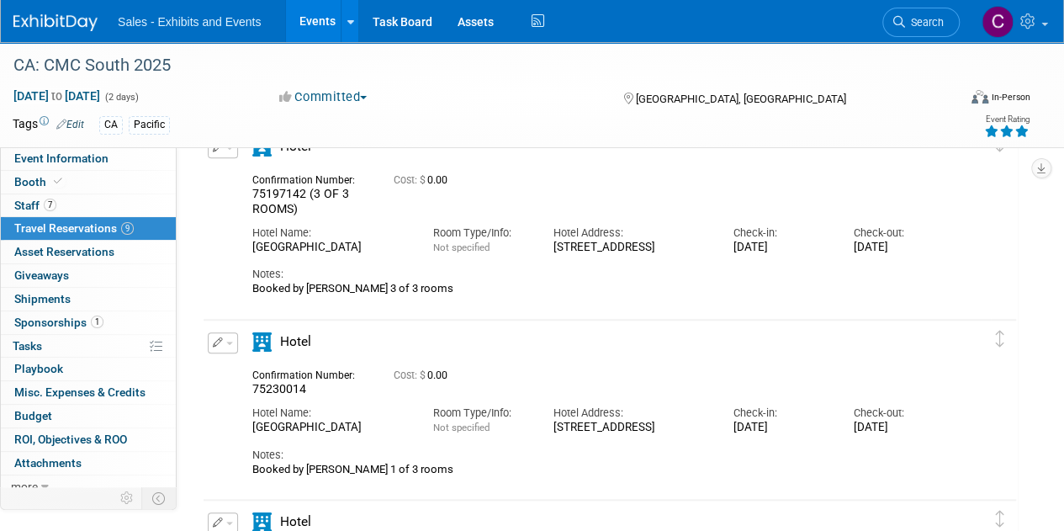
click at [228, 346] on button "button" at bounding box center [223, 342] width 30 height 21
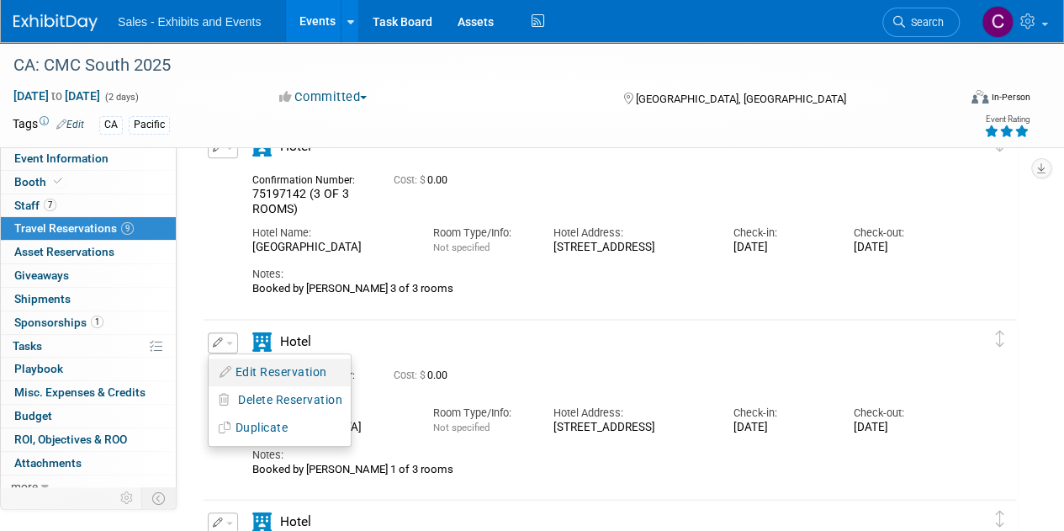
click at [252, 369] on button "Edit Reservation" at bounding box center [280, 372] width 142 height 24
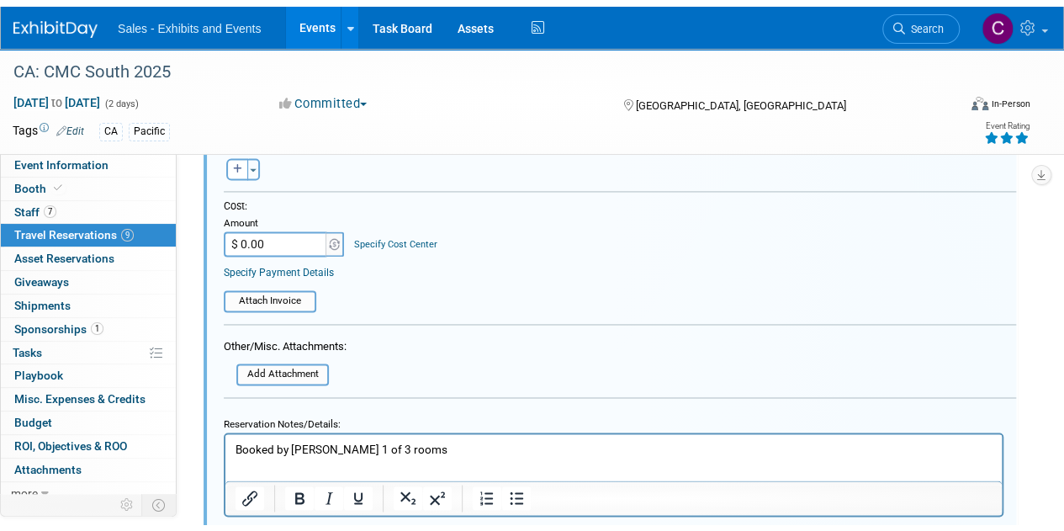
scroll to position [1243, 0]
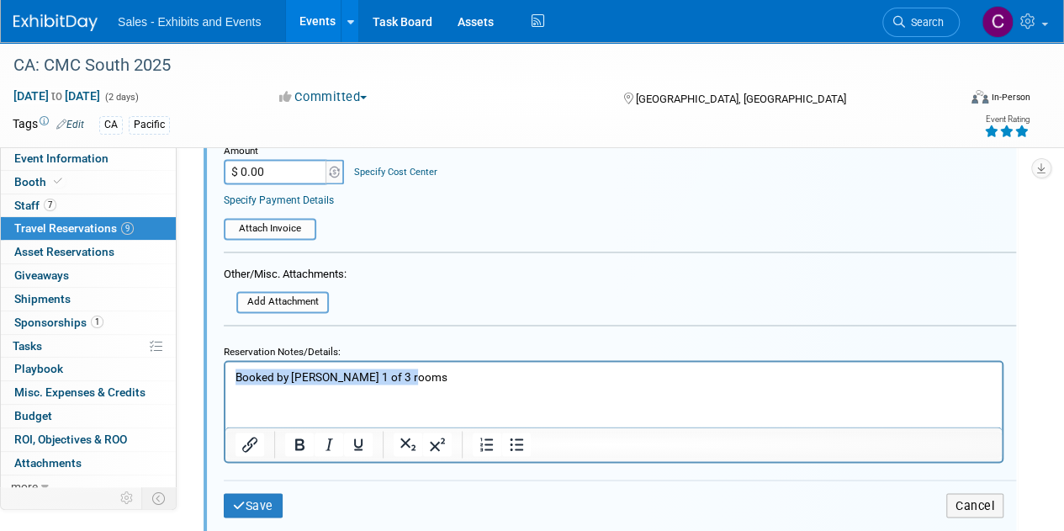
drag, startPoint x: 406, startPoint y: 379, endPoint x: 0, endPoint y: 207, distance: 440.4
click at [225, 362] on html "Booked by [PERSON_NAME] 1 of 3 rooms" at bounding box center [613, 373] width 777 height 23
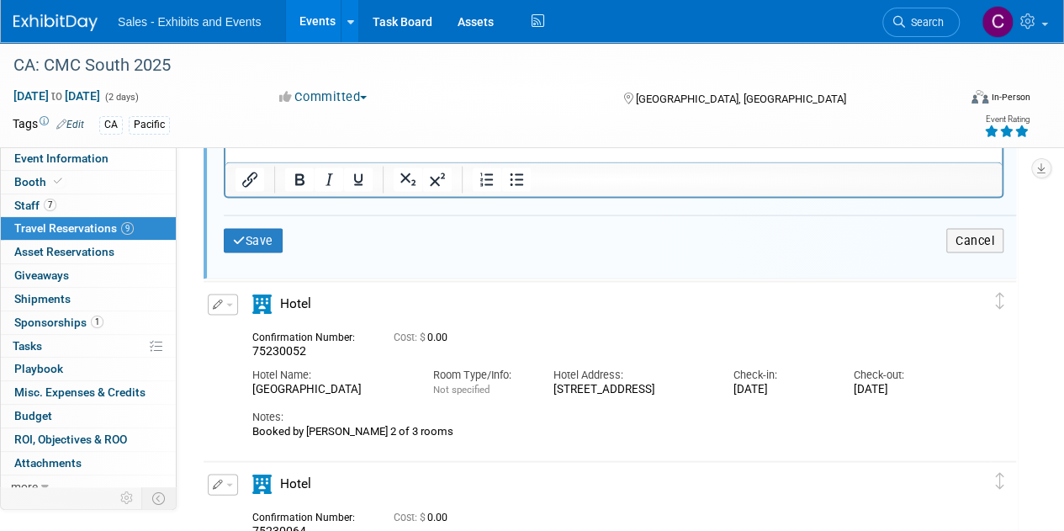
scroll to position [1434, 0]
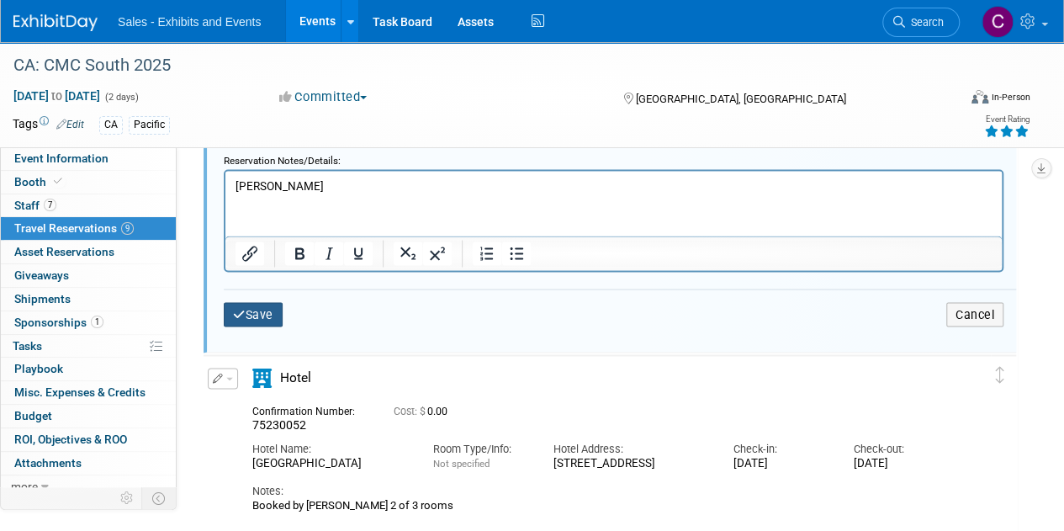
click at [260, 310] on button "Save" at bounding box center [253, 314] width 59 height 24
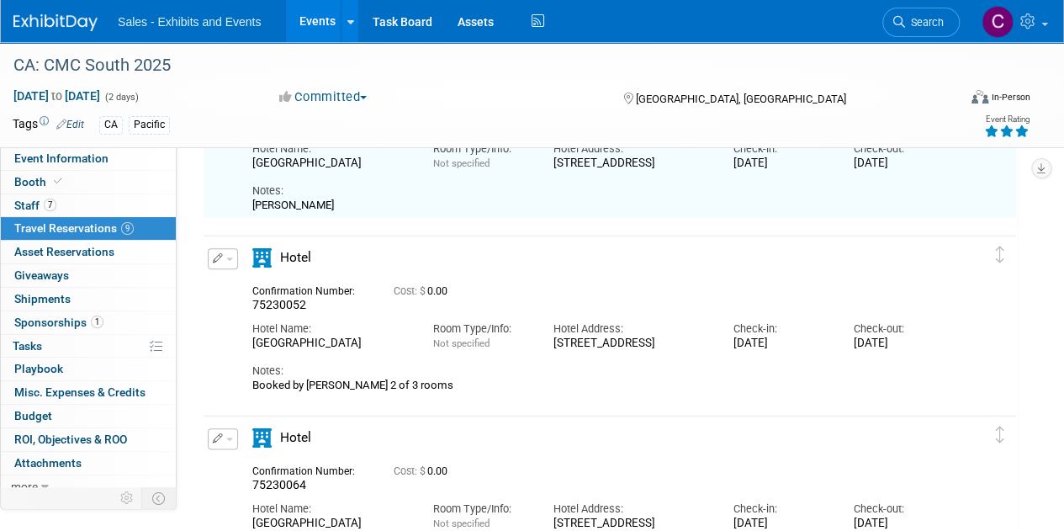
scroll to position [613, 0]
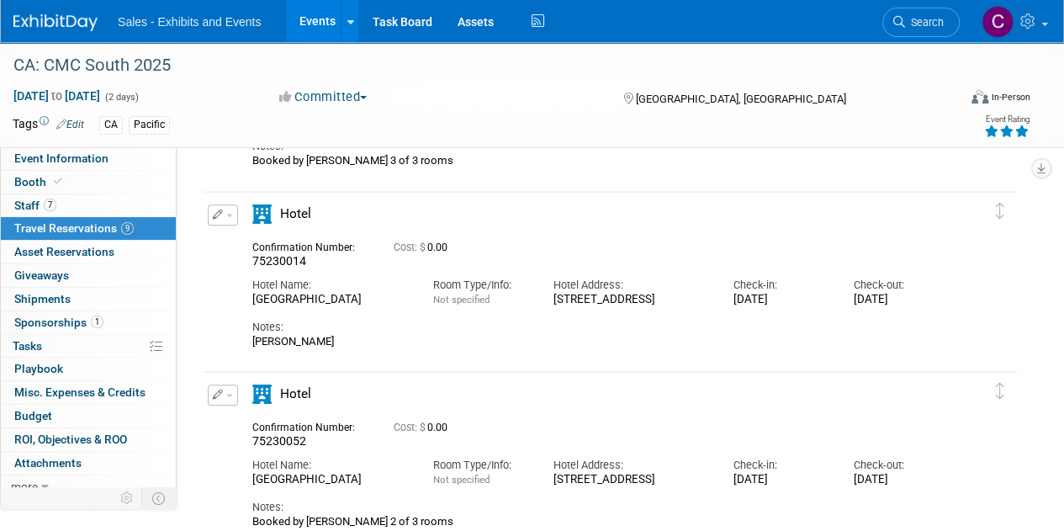
click at [233, 397] on button "button" at bounding box center [223, 395] width 30 height 21
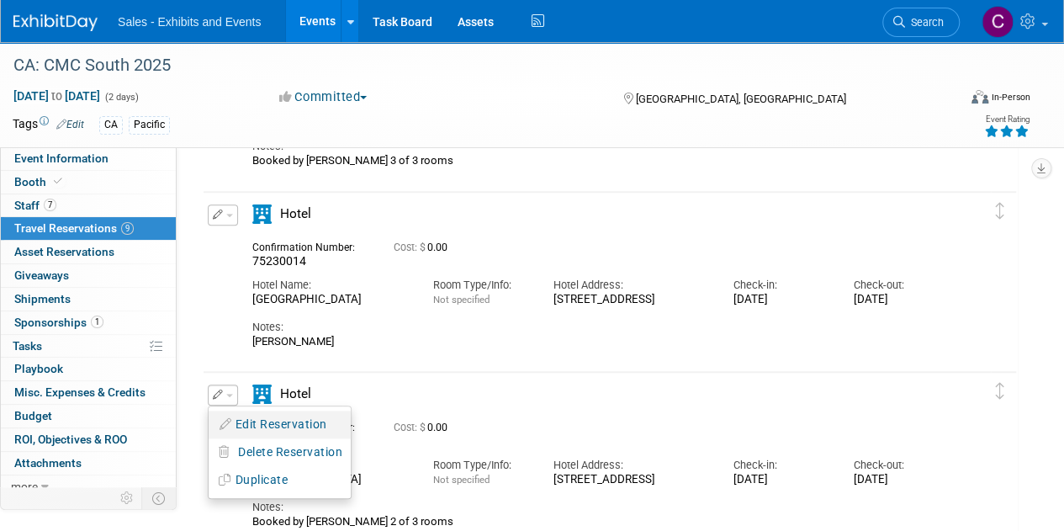
click at [251, 431] on button "Edit Reservation" at bounding box center [280, 424] width 142 height 24
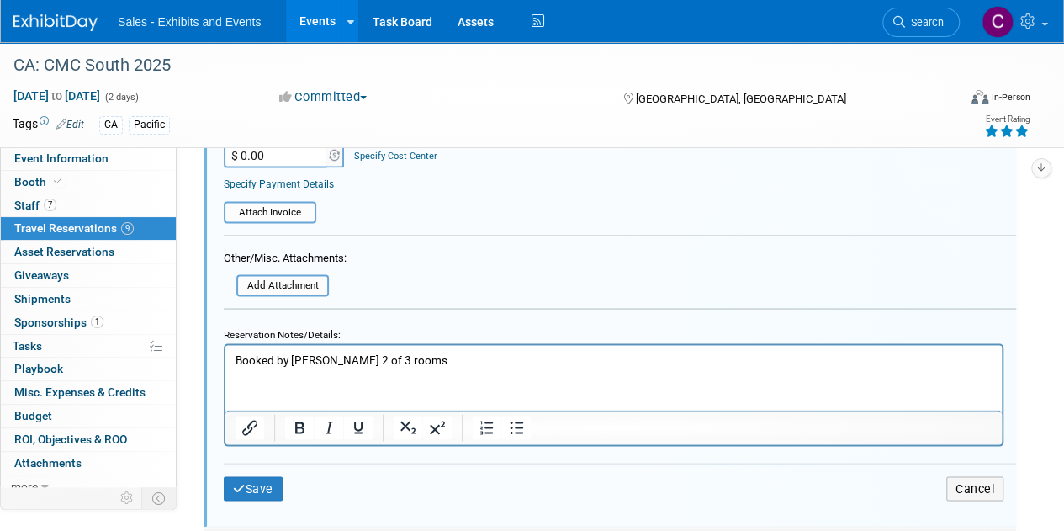
scroll to position [1484, 0]
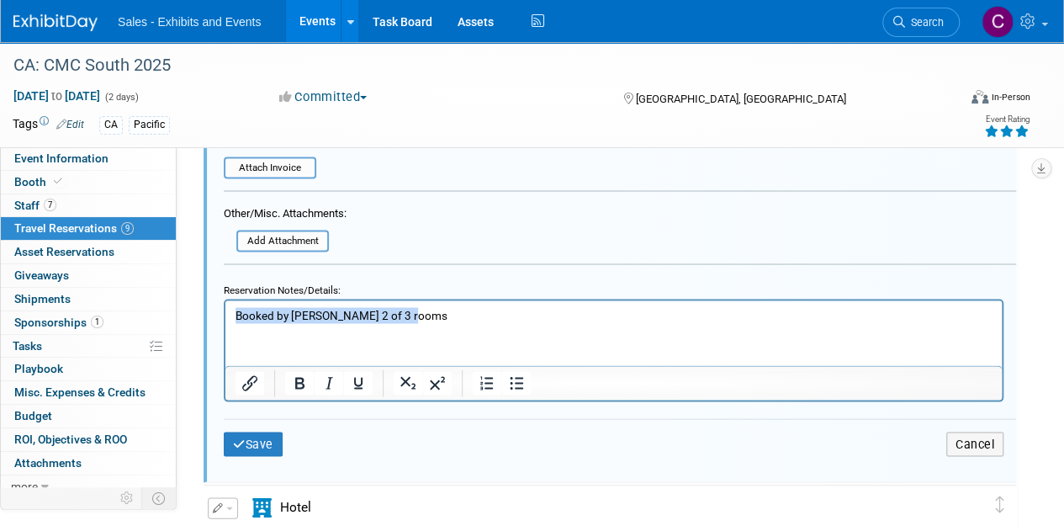
drag, startPoint x: 434, startPoint y: 317, endPoint x: 0, endPoint y: 223, distance: 444.3
click at [225, 300] on html "Booked by [PERSON_NAME] 2 of 3 rooms" at bounding box center [613, 311] width 777 height 23
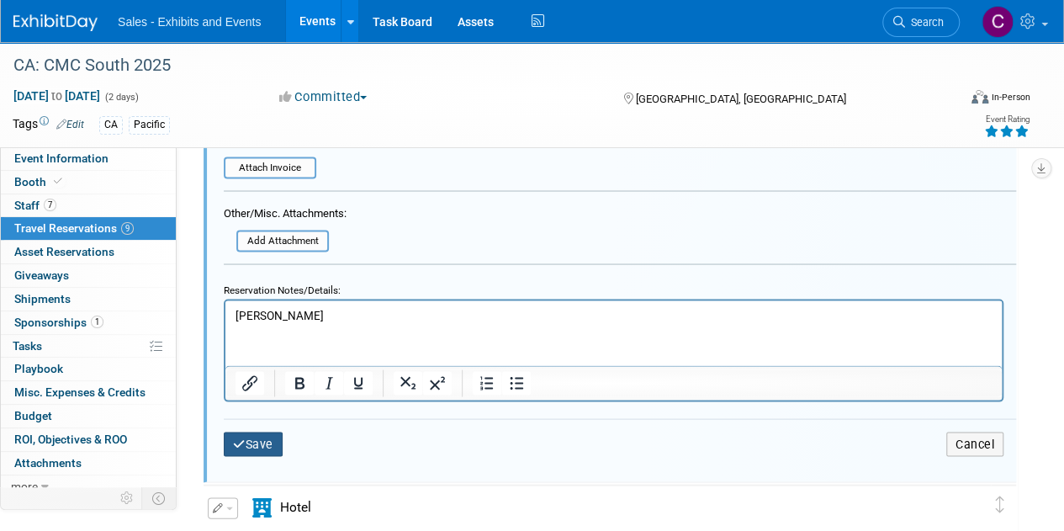
click at [254, 450] on button "Save" at bounding box center [253, 444] width 59 height 24
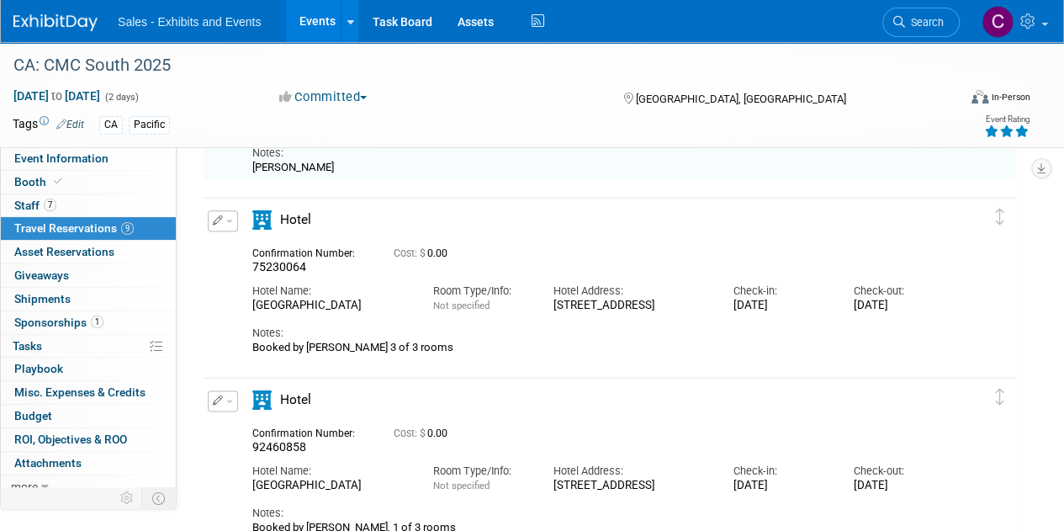
scroll to position [983, 0]
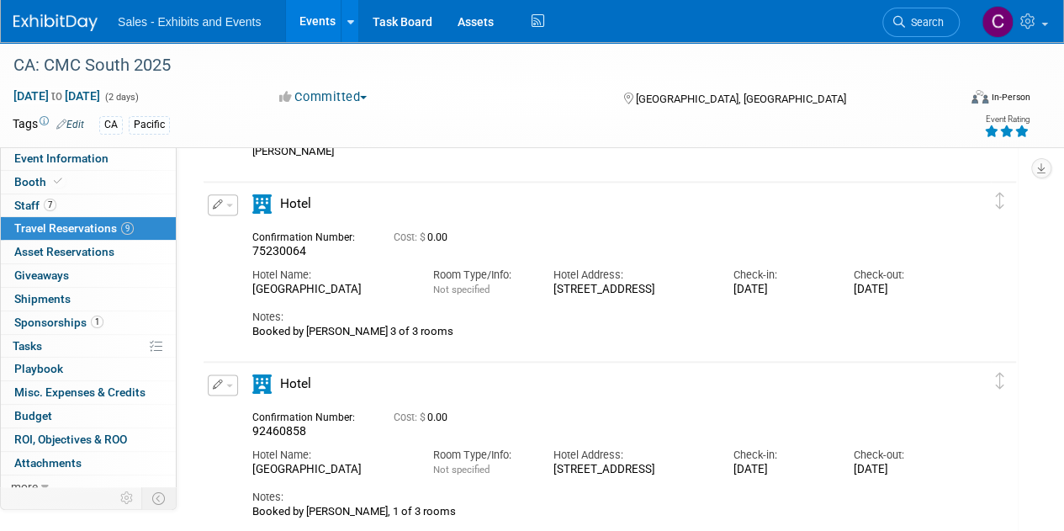
click at [230, 205] on button "button" at bounding box center [223, 204] width 30 height 21
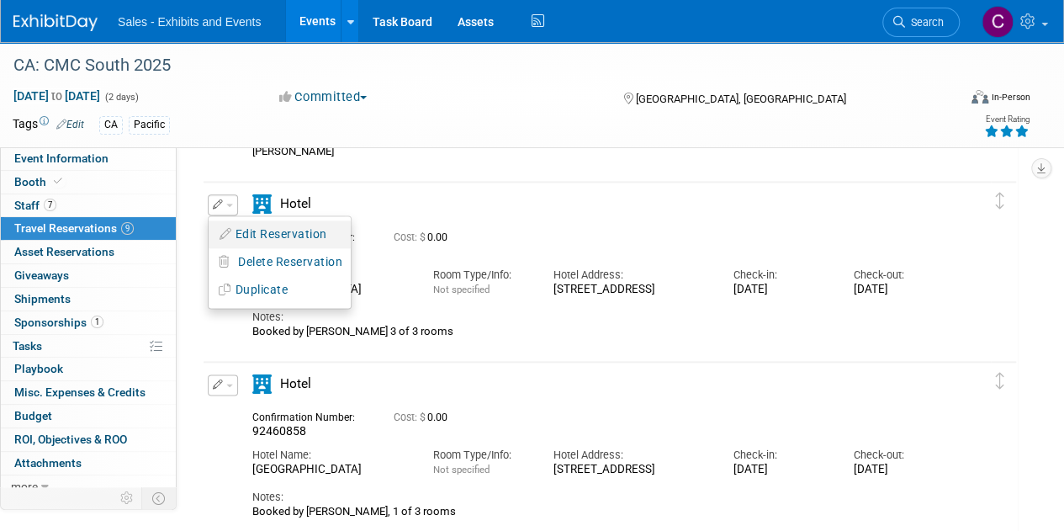
click at [256, 222] on button "Edit Reservation" at bounding box center [280, 234] width 142 height 24
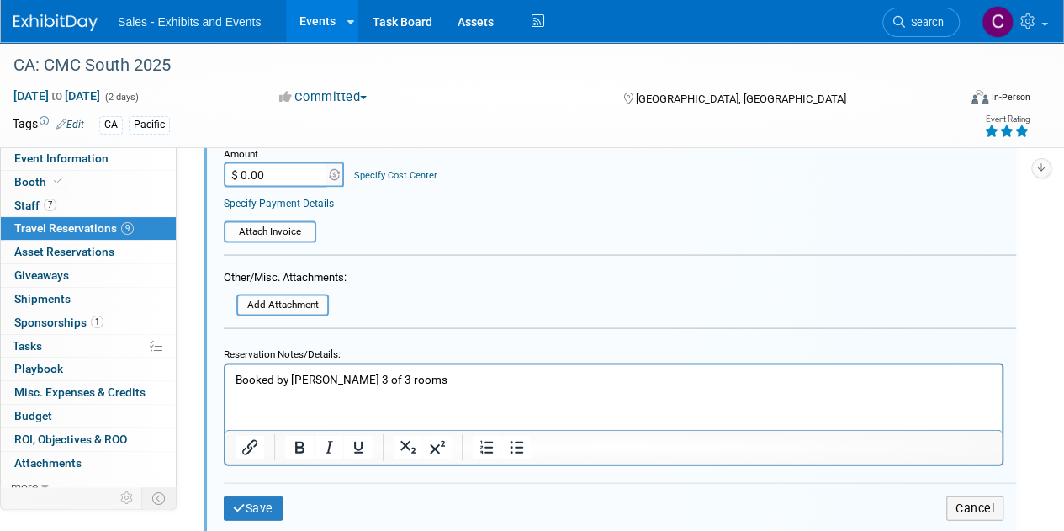
scroll to position [1605, 0]
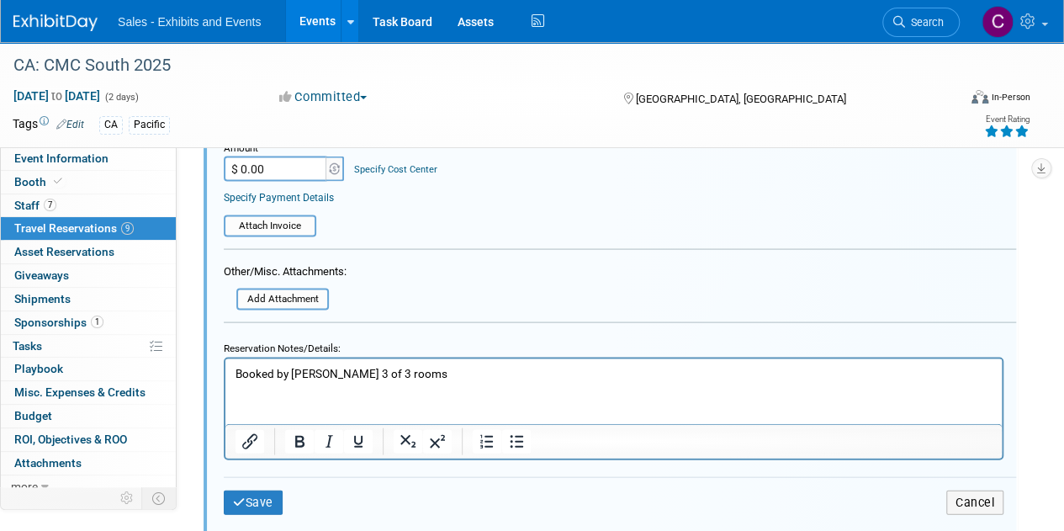
drag, startPoint x: 225, startPoint y: 613, endPoint x: 0, endPoint y: 289, distance: 394.7
click at [225, 359] on html "Booked by [PERSON_NAME] 3 of 3 rooms" at bounding box center [613, 370] width 777 height 23
drag, startPoint x: 254, startPoint y: 504, endPoint x: 276, endPoint y: 494, distance: 24.1
click at [254, 504] on button "Save" at bounding box center [253, 503] width 59 height 24
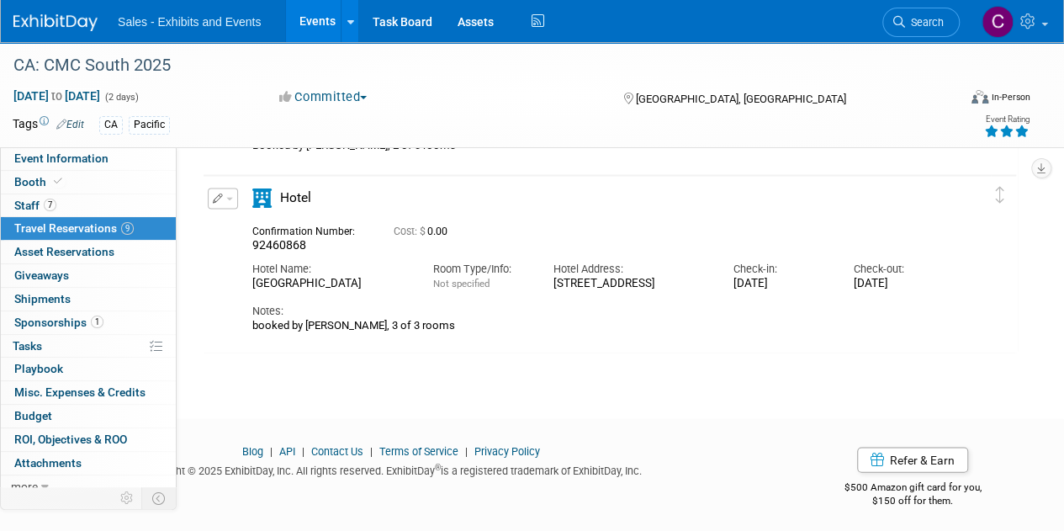
scroll to position [1533, 0]
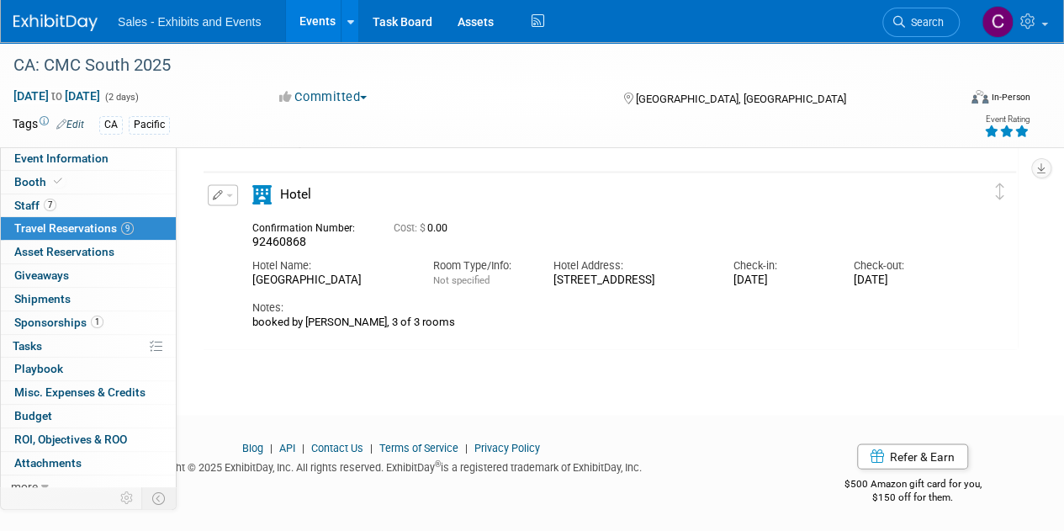
click at [225, 198] on button "button" at bounding box center [223, 194] width 30 height 21
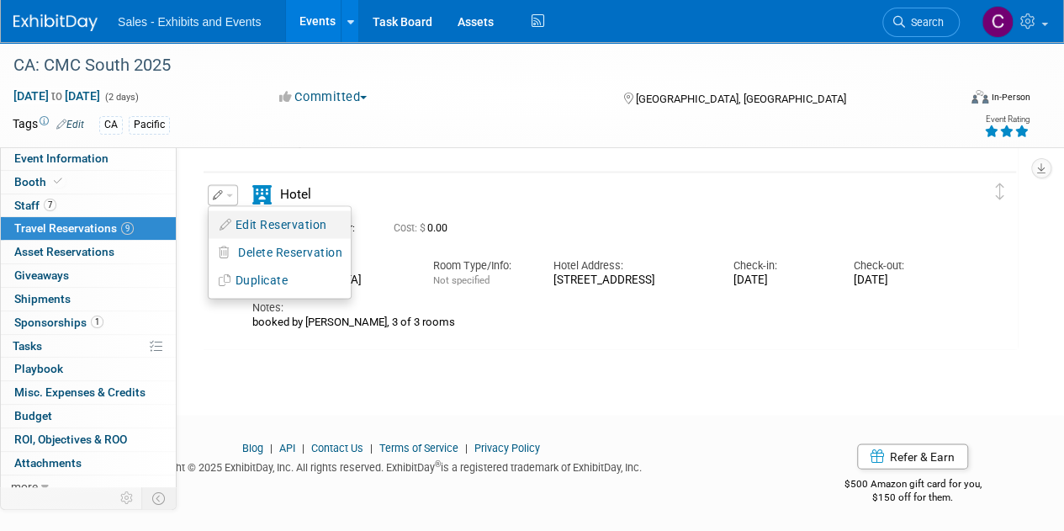
click at [266, 223] on button "Edit Reservation" at bounding box center [280, 224] width 142 height 24
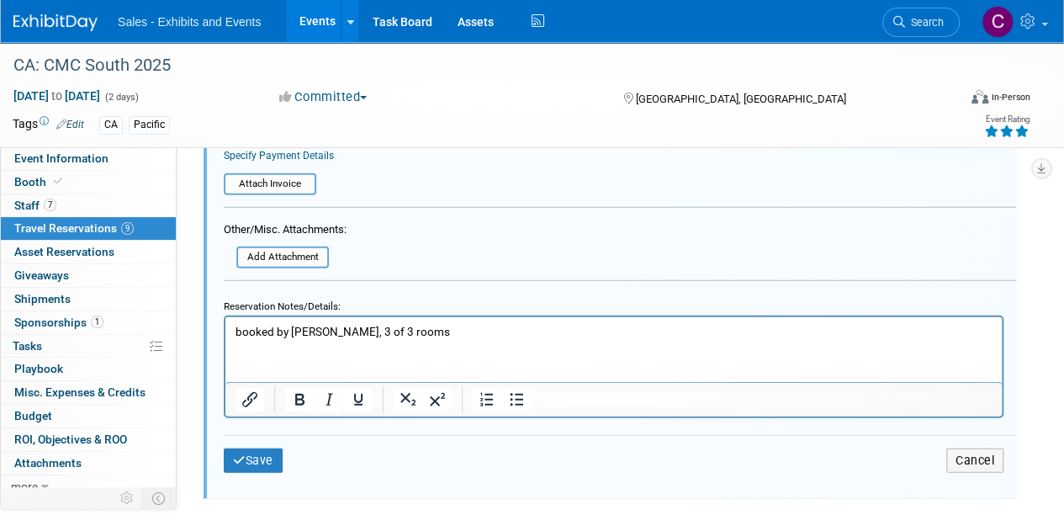
scroll to position [2198, 0]
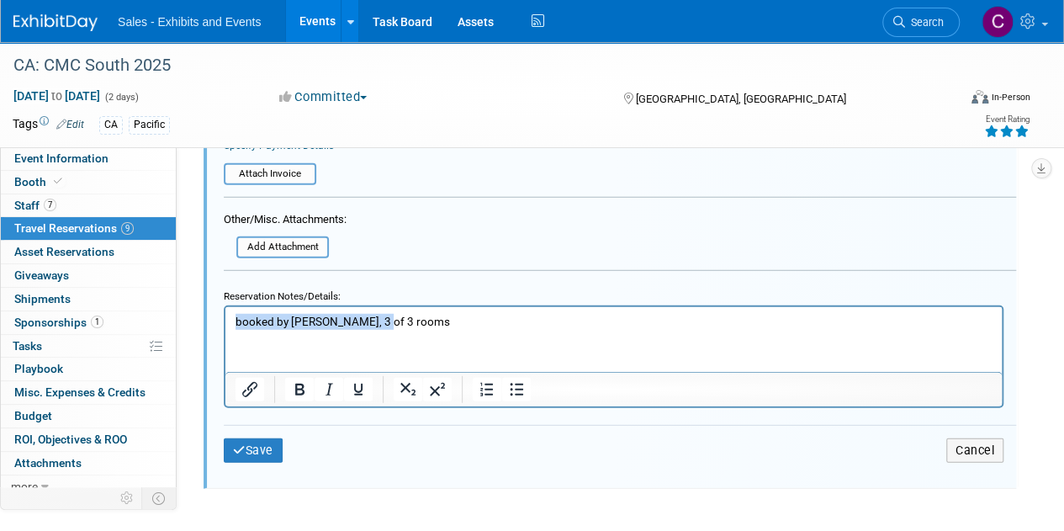
drag, startPoint x: 375, startPoint y: 321, endPoint x: 0, endPoint y: 188, distance: 398.1
click at [225, 307] on html "booked by [PERSON_NAME], 3 of 3 rooms" at bounding box center [613, 318] width 777 height 23
click at [234, 450] on icon "submit" at bounding box center [239, 450] width 13 height 12
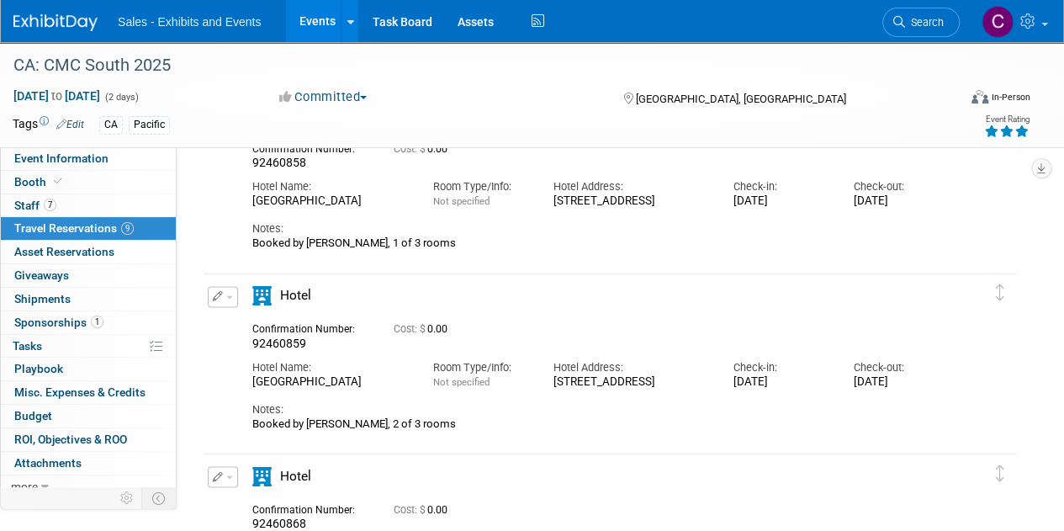
scroll to position [1209, 0]
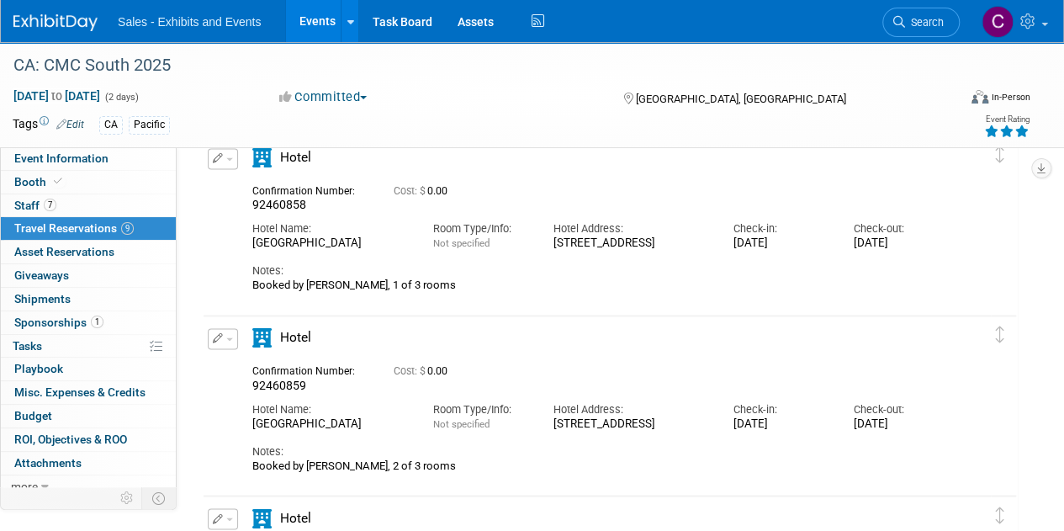
click at [228, 162] on button "button" at bounding box center [223, 158] width 30 height 21
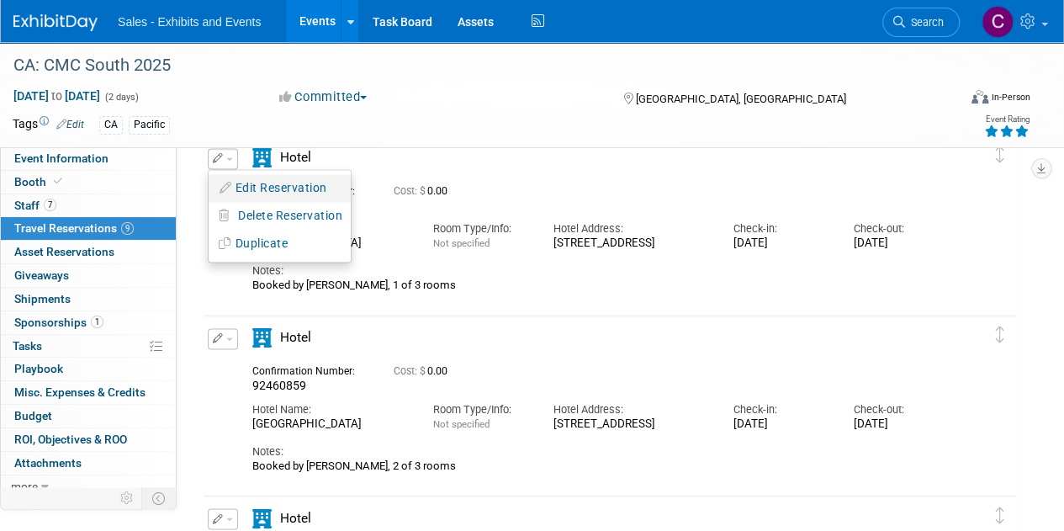
click at [268, 185] on button "Edit Reservation" at bounding box center [280, 188] width 142 height 24
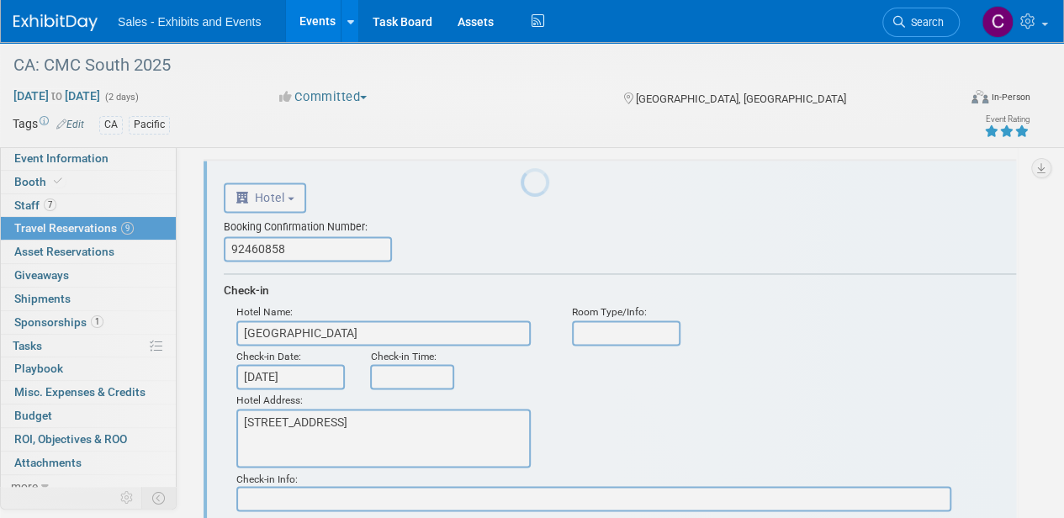
scroll to position [1153, 0]
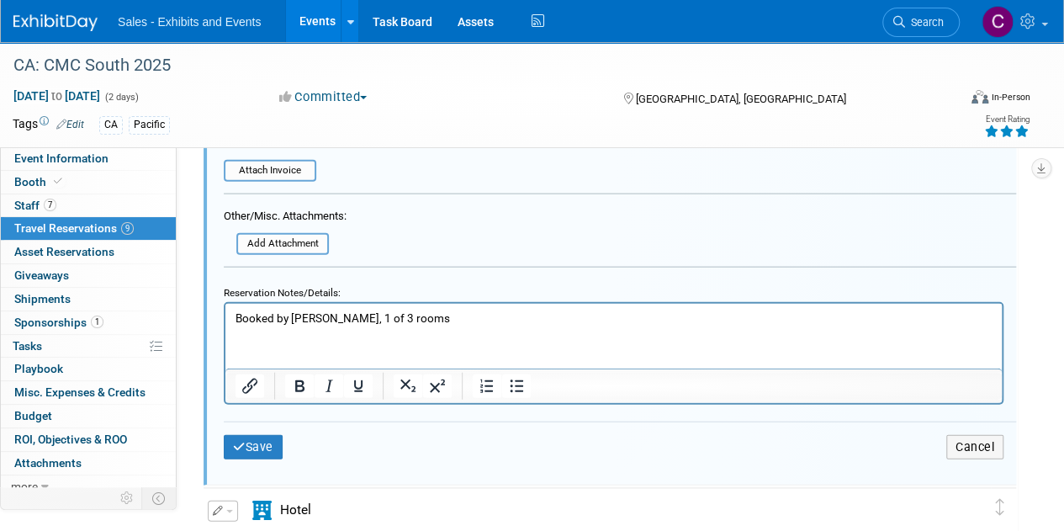
drag, startPoint x: 1071, startPoint y: 244, endPoint x: 574, endPoint y: 51, distance: 533.3
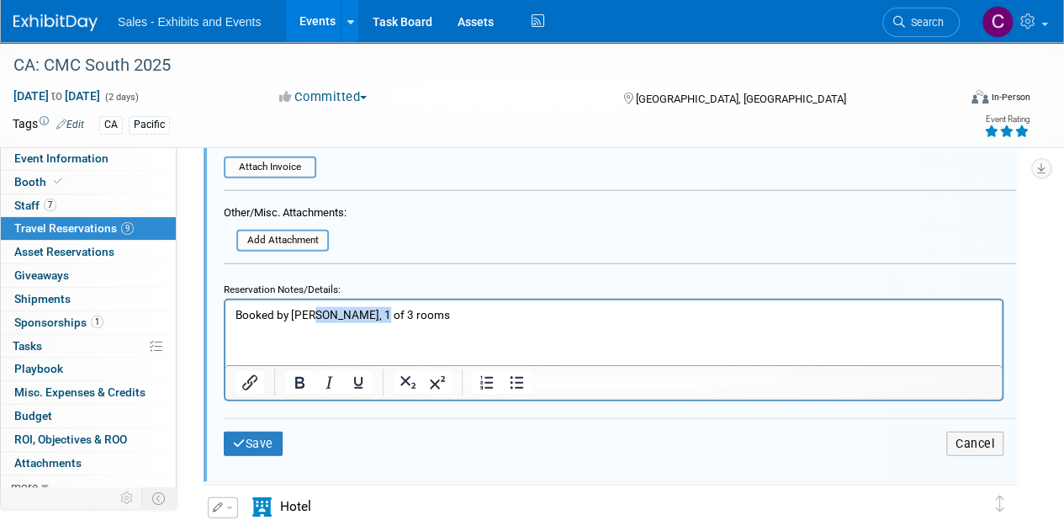
drag, startPoint x: 306, startPoint y: 316, endPoint x: 397, endPoint y: 316, distance: 90.9
click at [397, 316] on p "Booked by [PERSON_NAME], 1 of 3 rooms" at bounding box center [614, 315] width 757 height 16
click at [251, 438] on button "Save" at bounding box center [253, 444] width 59 height 24
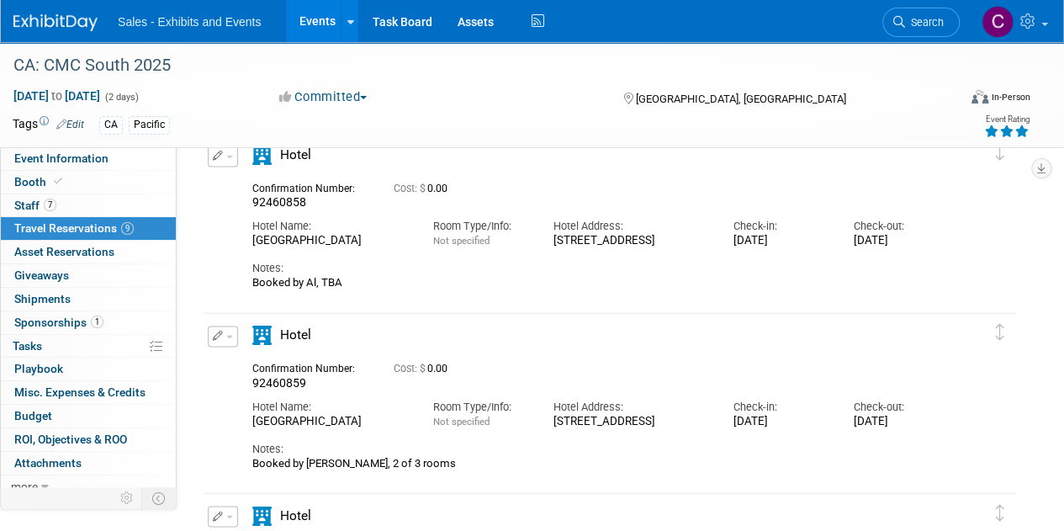
scroll to position [1295, 0]
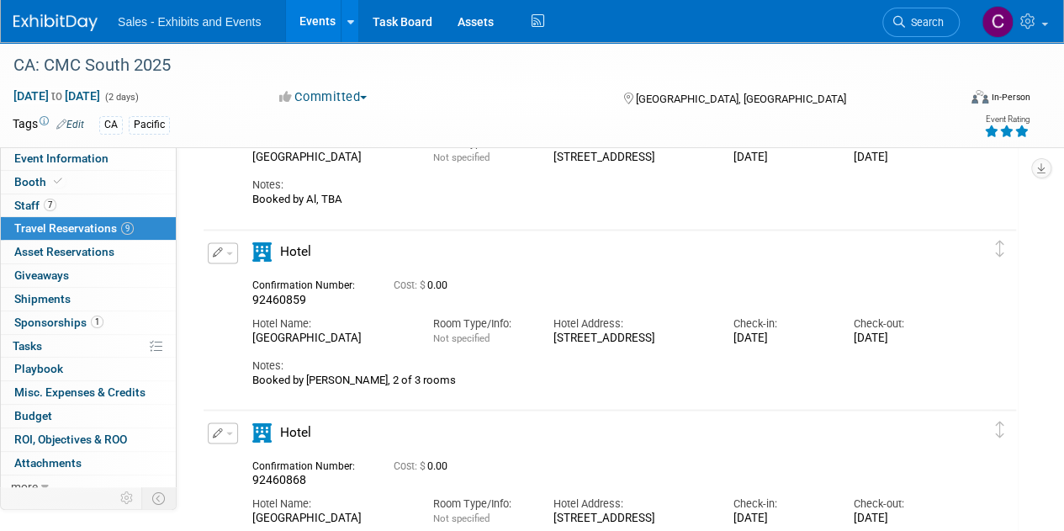
click at [221, 257] on button "button" at bounding box center [223, 252] width 30 height 21
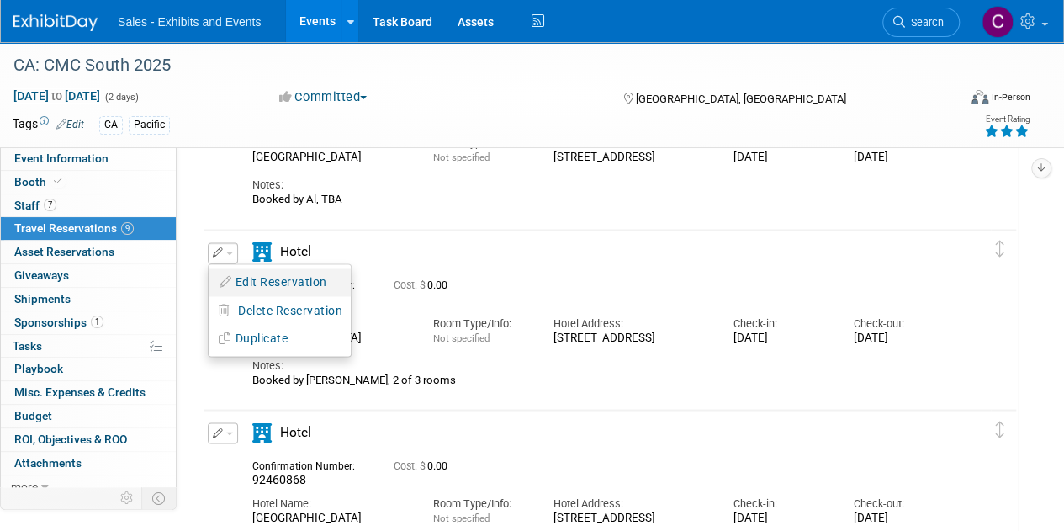
click at [263, 278] on button "Edit Reservation" at bounding box center [280, 282] width 142 height 24
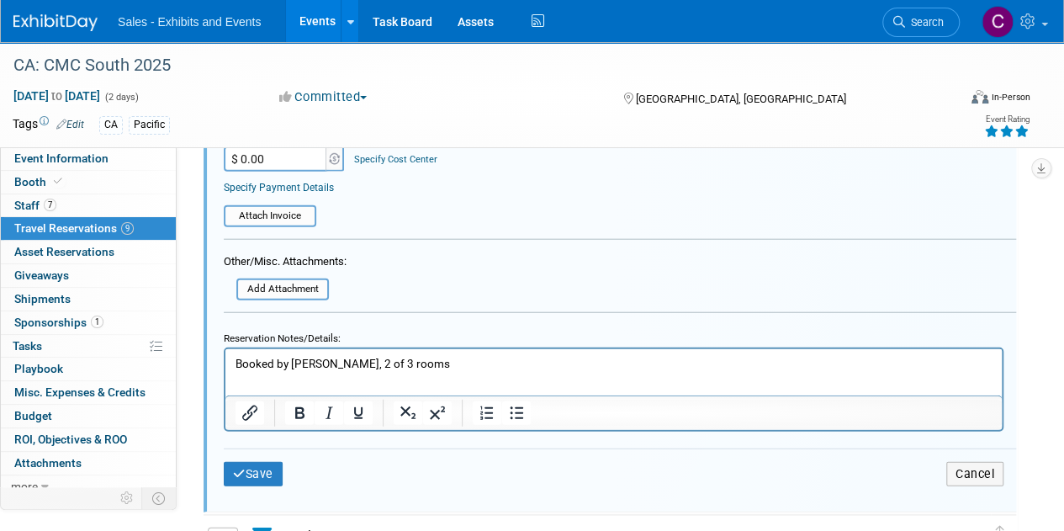
scroll to position [1988, 0]
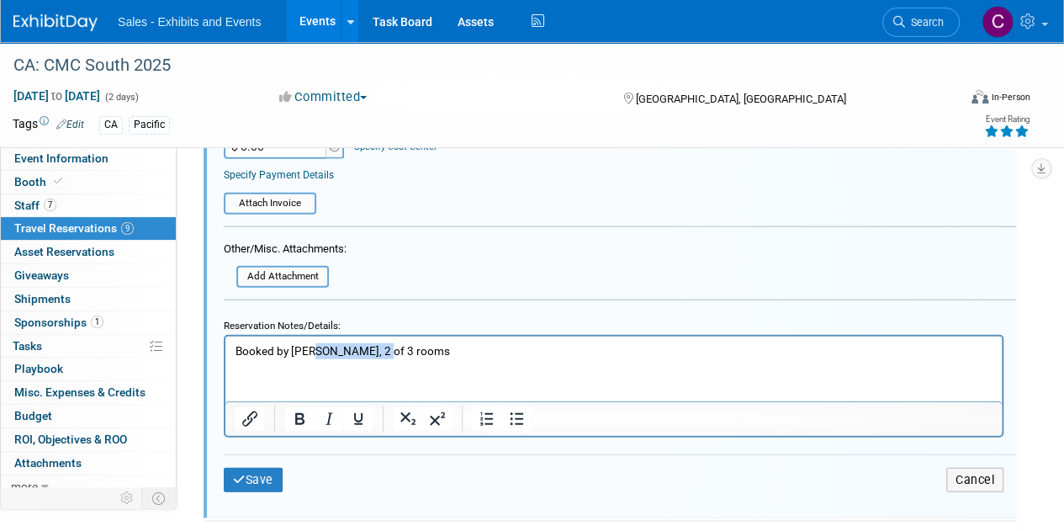
drag, startPoint x: 307, startPoint y: 353, endPoint x: 375, endPoint y: 353, distance: 68.2
click at [375, 353] on p "Booked by [PERSON_NAME], 2 of 3 rooms" at bounding box center [614, 351] width 757 height 16
click at [247, 484] on button "Save" at bounding box center [253, 480] width 59 height 24
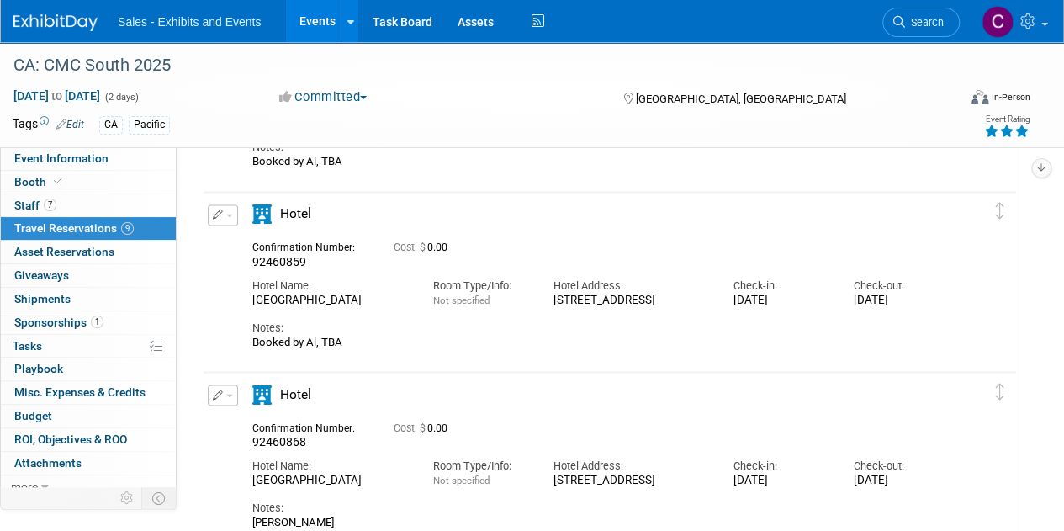
scroll to position [0, 0]
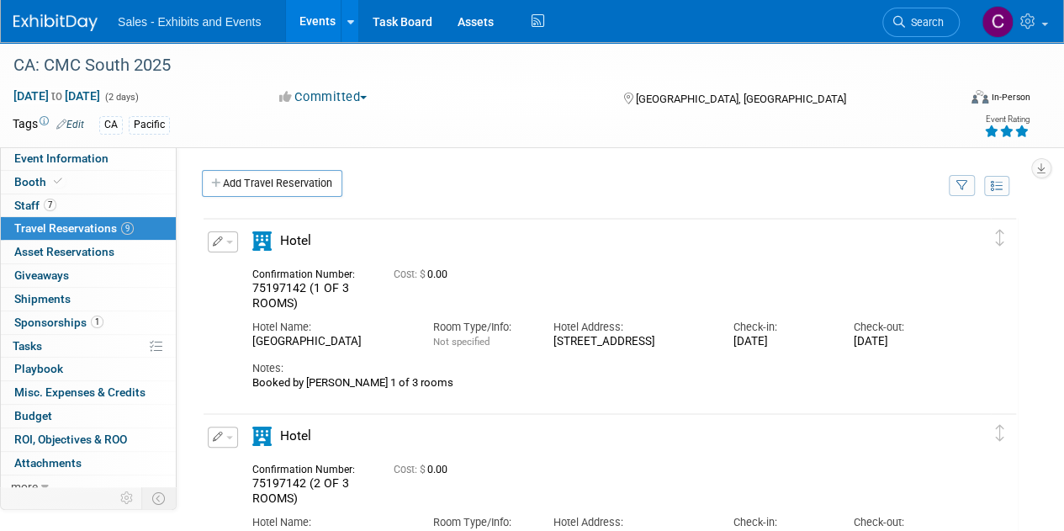
click at [226, 242] on span "button" at bounding box center [229, 242] width 7 height 3
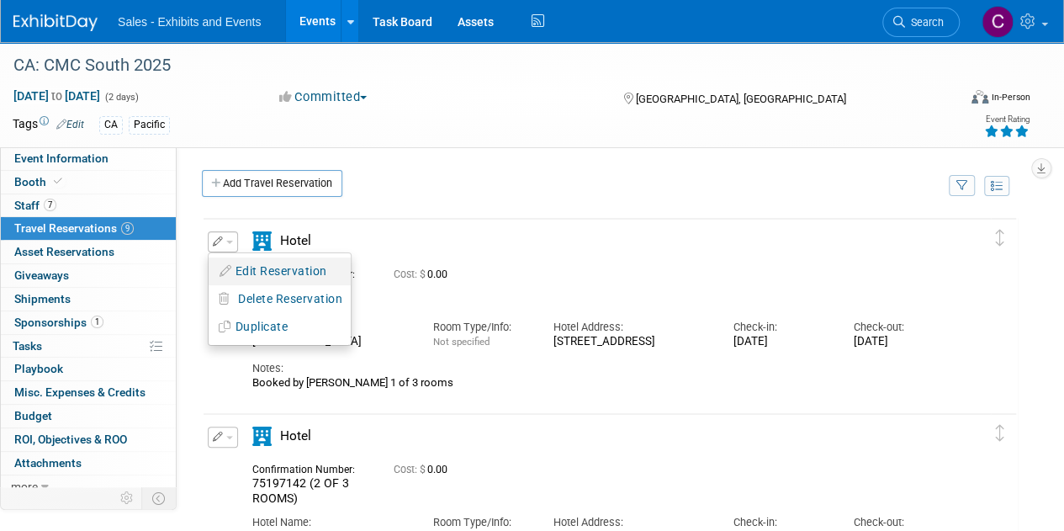
click at [257, 268] on button "Edit Reservation" at bounding box center [280, 271] width 142 height 24
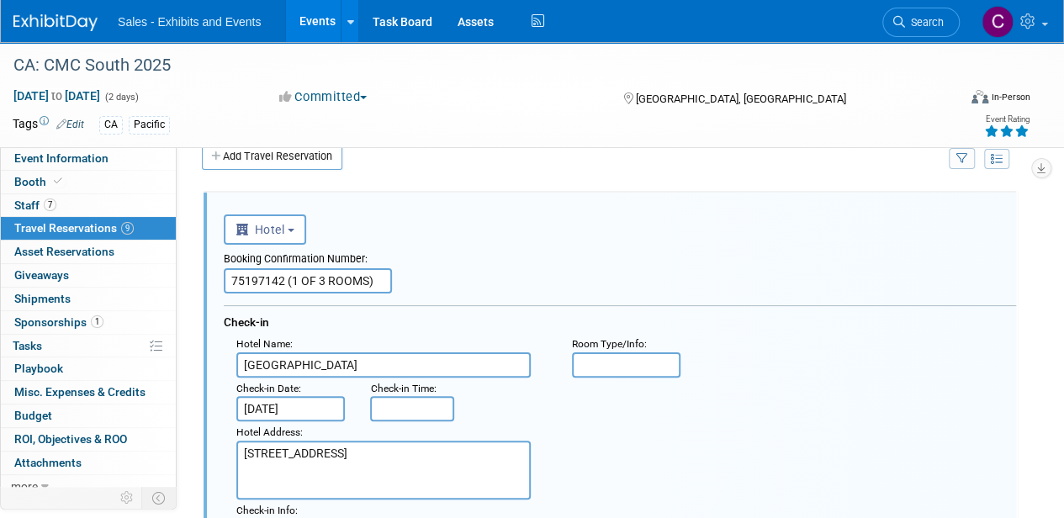
drag, startPoint x: 390, startPoint y: 277, endPoint x: 0, endPoint y: 213, distance: 394.8
paste input "72"
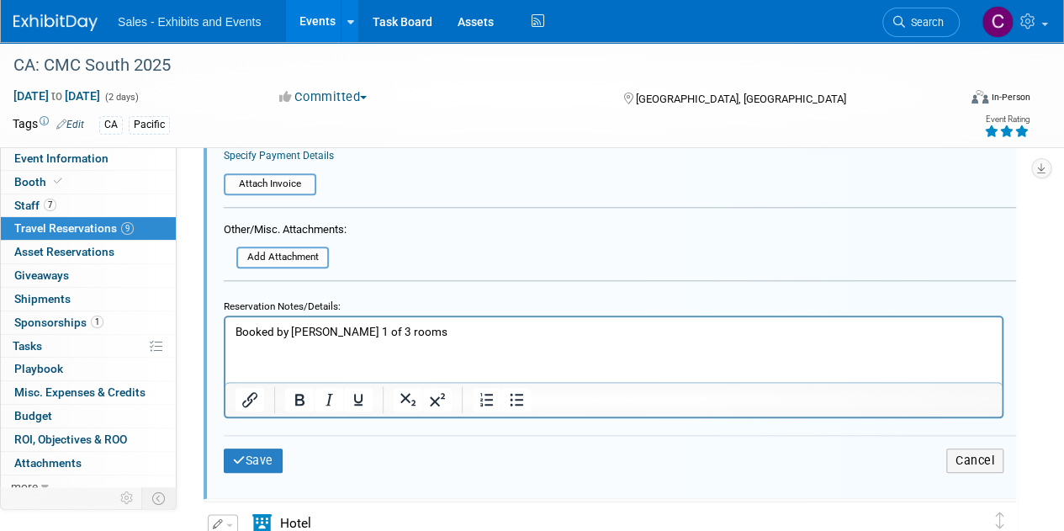
scroll to position [727, 0]
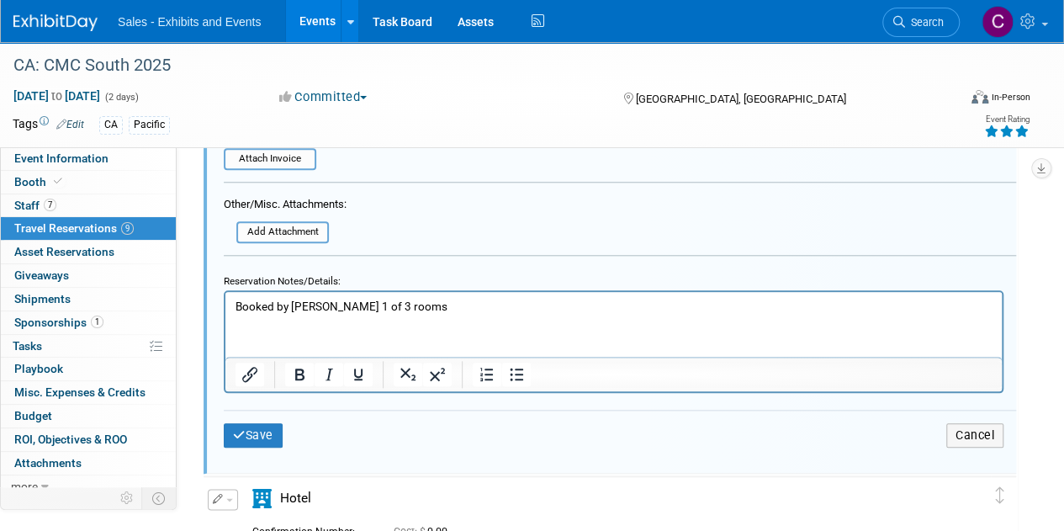
type input "75197172"
drag, startPoint x: 404, startPoint y: 311, endPoint x: 34, endPoint y: 261, distance: 373.6
click at [225, 292] on html "Booked by [PERSON_NAME] 1 of 3 rooms" at bounding box center [613, 303] width 777 height 23
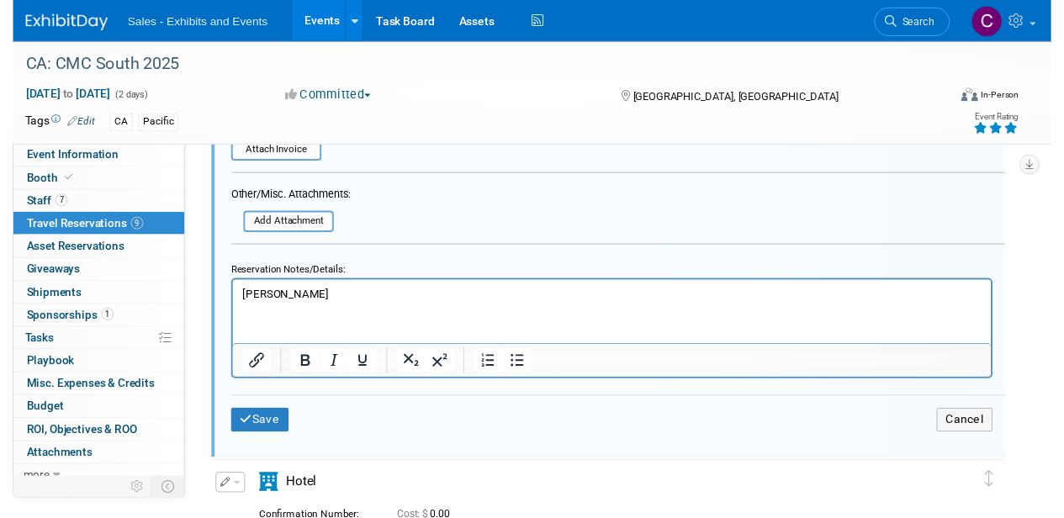
scroll to position [499, 0]
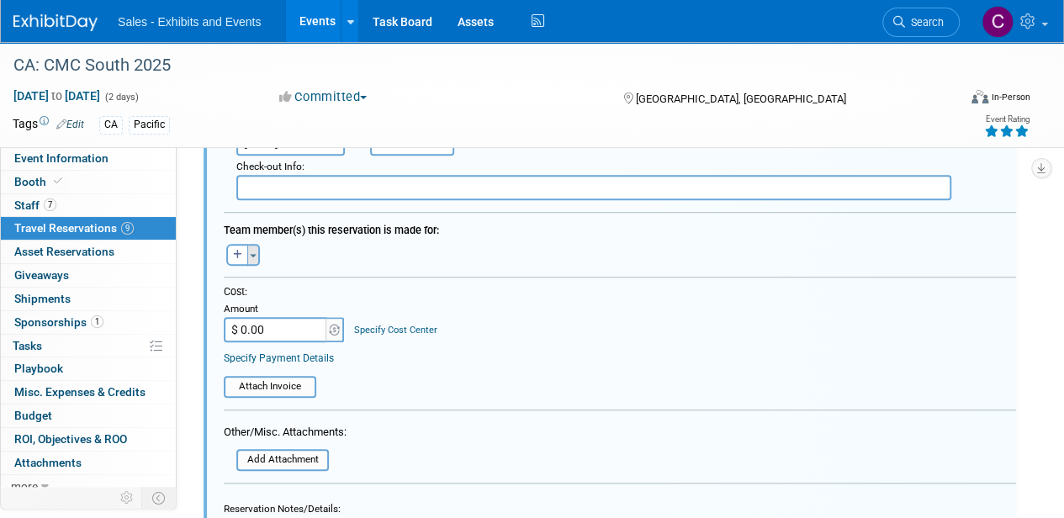
click at [257, 260] on button "Toggle Dropdown" at bounding box center [253, 255] width 13 height 22
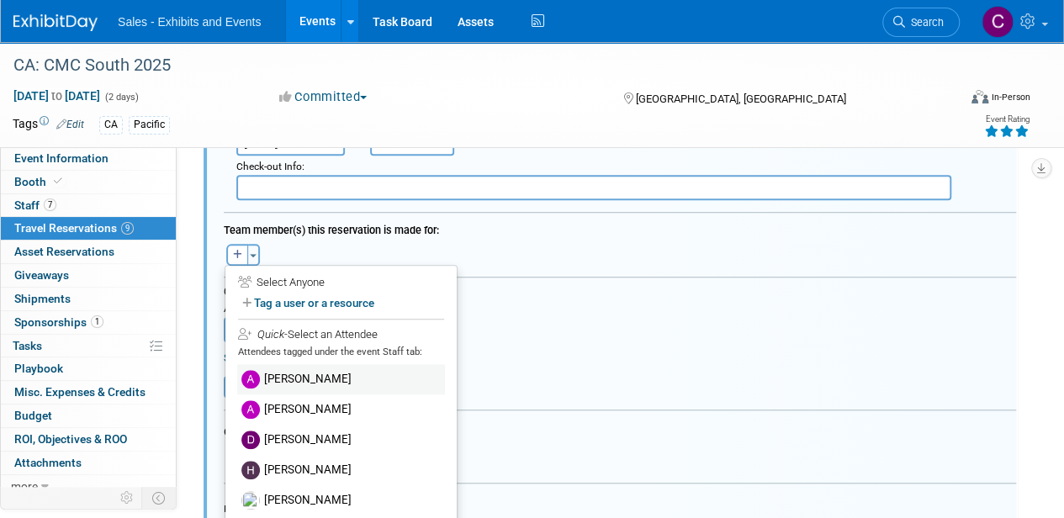
click at [294, 380] on label "[PERSON_NAME]" at bounding box center [341, 379] width 208 height 30
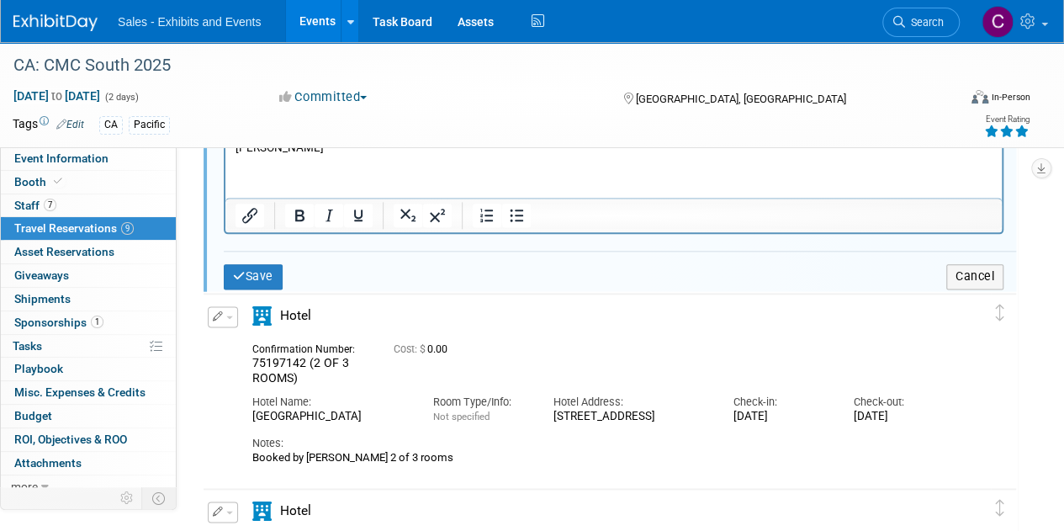
scroll to position [912, 0]
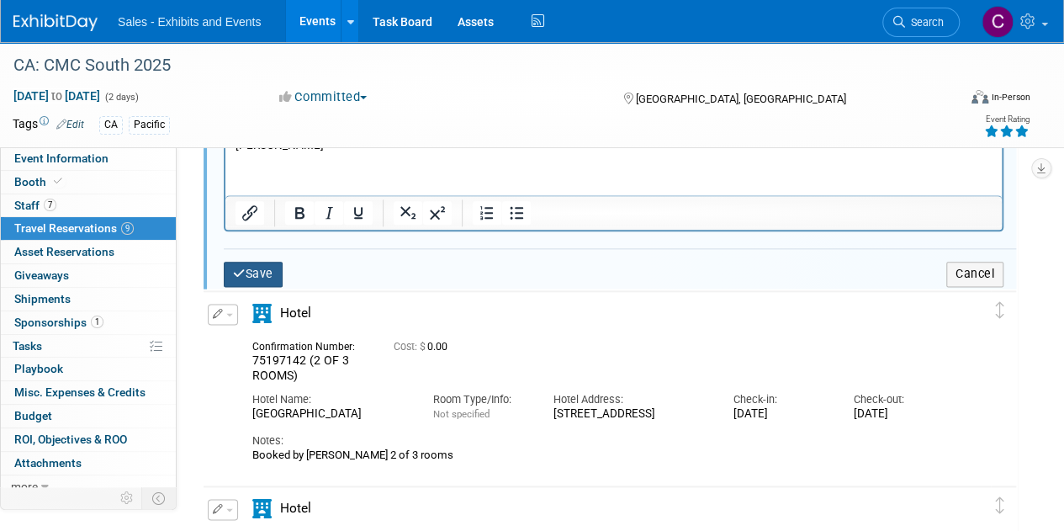
click at [257, 268] on button "Save" at bounding box center [253, 274] width 59 height 24
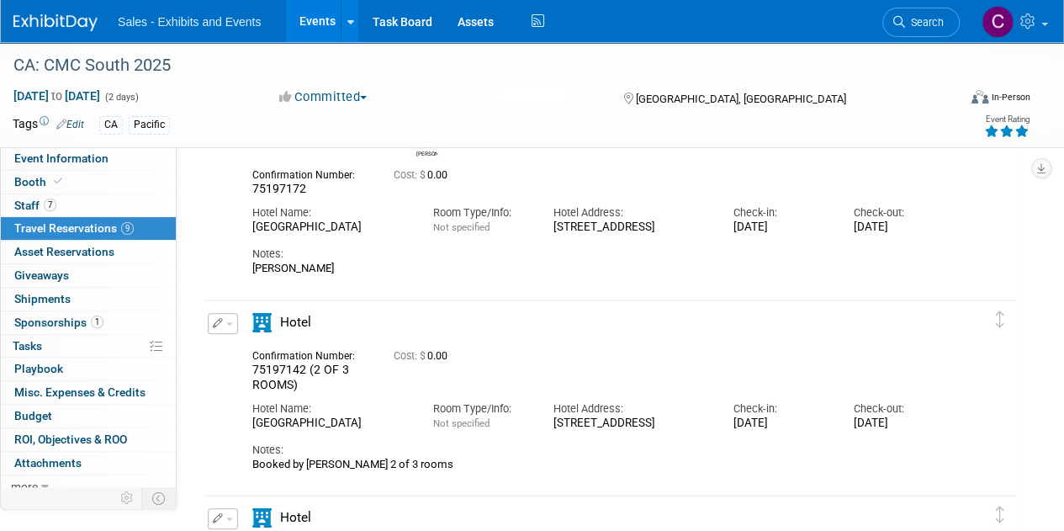
scroll to position [162, 0]
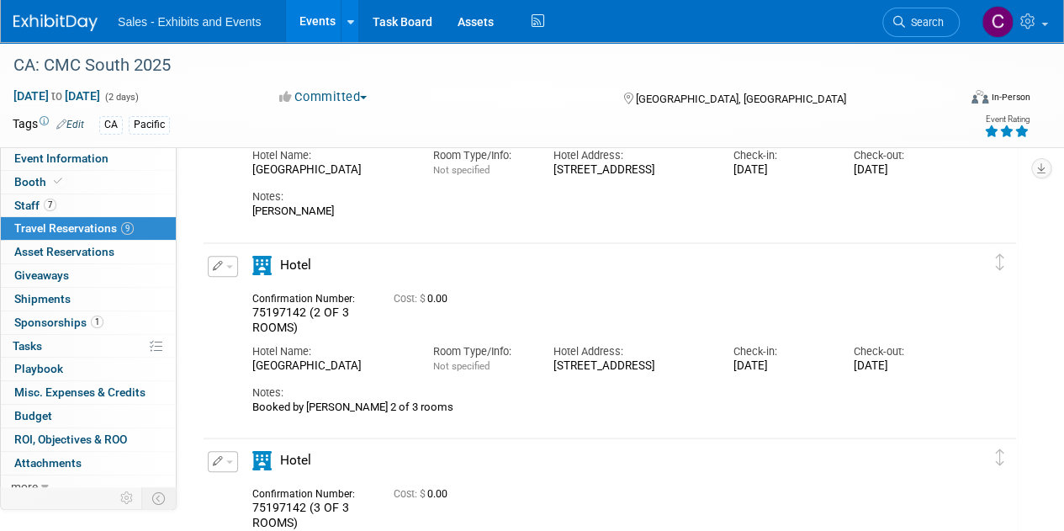
click at [236, 264] on button "button" at bounding box center [223, 266] width 30 height 21
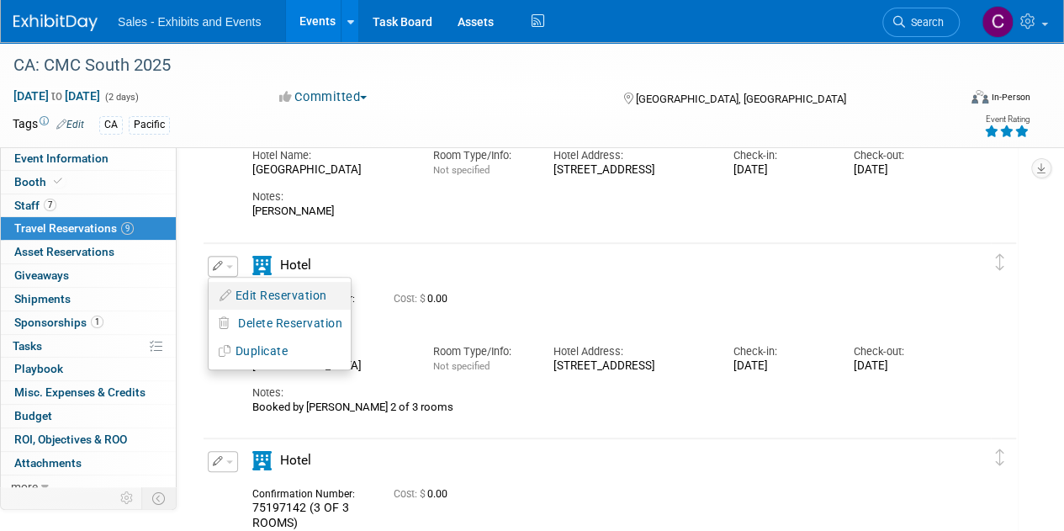
click at [253, 285] on button "Edit Reservation" at bounding box center [280, 296] width 142 height 24
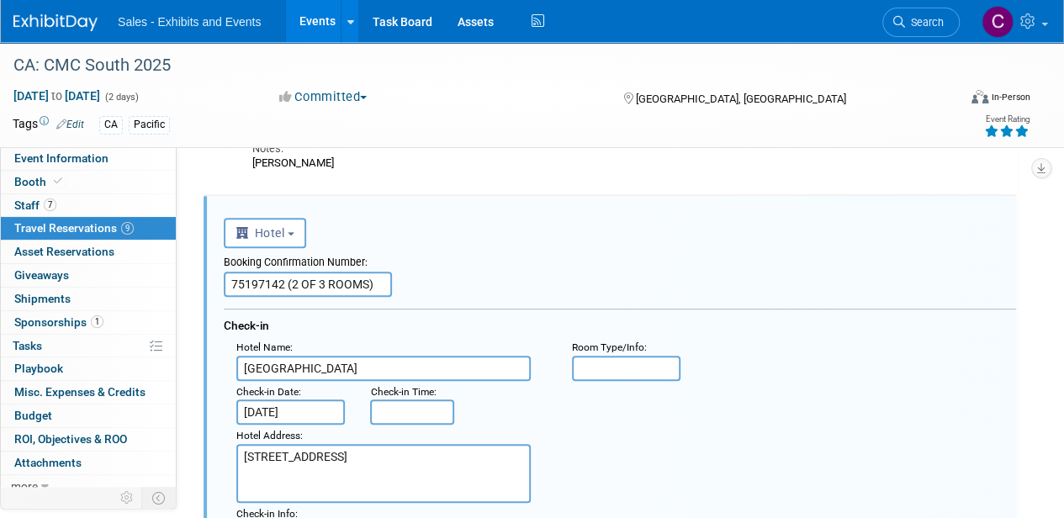
scroll to position [213, 0]
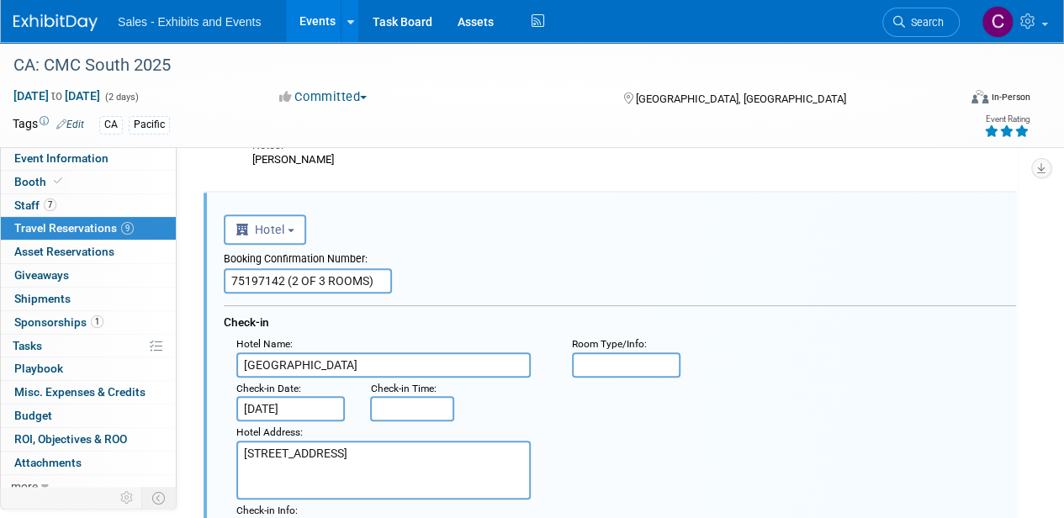
drag, startPoint x: 229, startPoint y: 280, endPoint x: 389, endPoint y: 280, distance: 159.9
click at [389, 280] on input "75197142 (2 OF 3 ROOMS)" at bounding box center [308, 280] width 168 height 25
paste input "9"
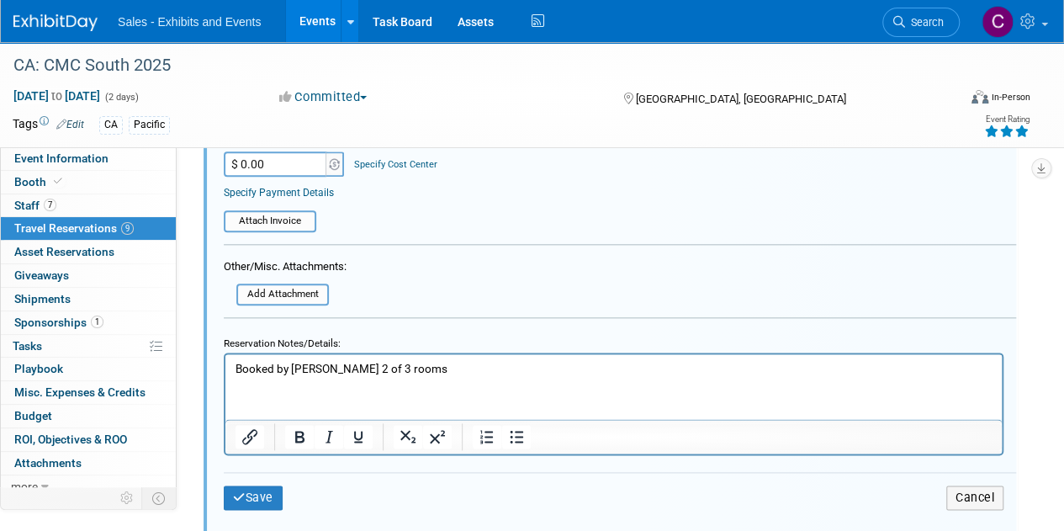
scroll to position [853, 0]
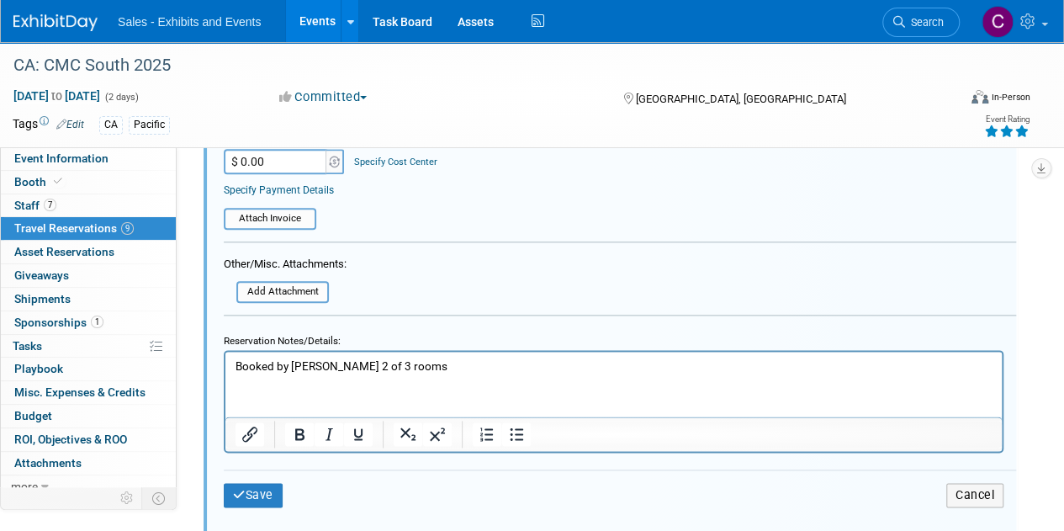
type input "75197149"
drag, startPoint x: 401, startPoint y: 364, endPoint x: 0, endPoint y: 266, distance: 413.2
click at [225, 352] on html "Booked by [PERSON_NAME] 2 of 3 rooms" at bounding box center [613, 363] width 777 height 23
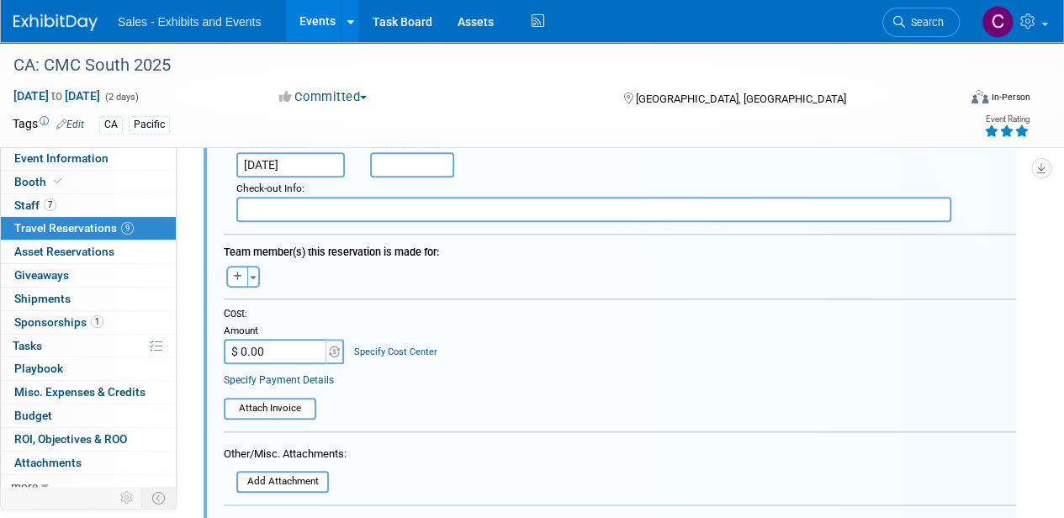
scroll to position [656, 0]
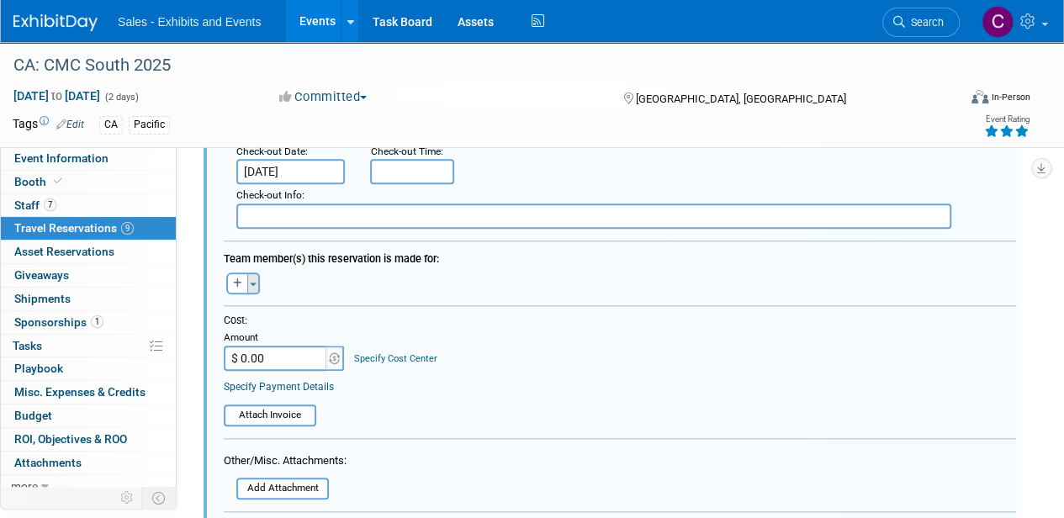
click at [251, 278] on button "Toggle Dropdown" at bounding box center [253, 284] width 13 height 22
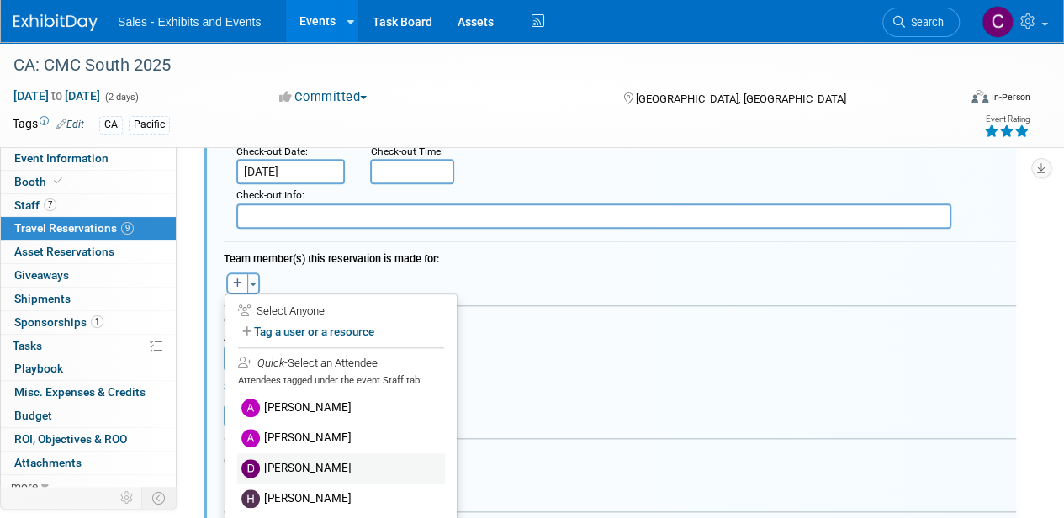
click at [279, 469] on label "[PERSON_NAME]" at bounding box center [341, 469] width 208 height 30
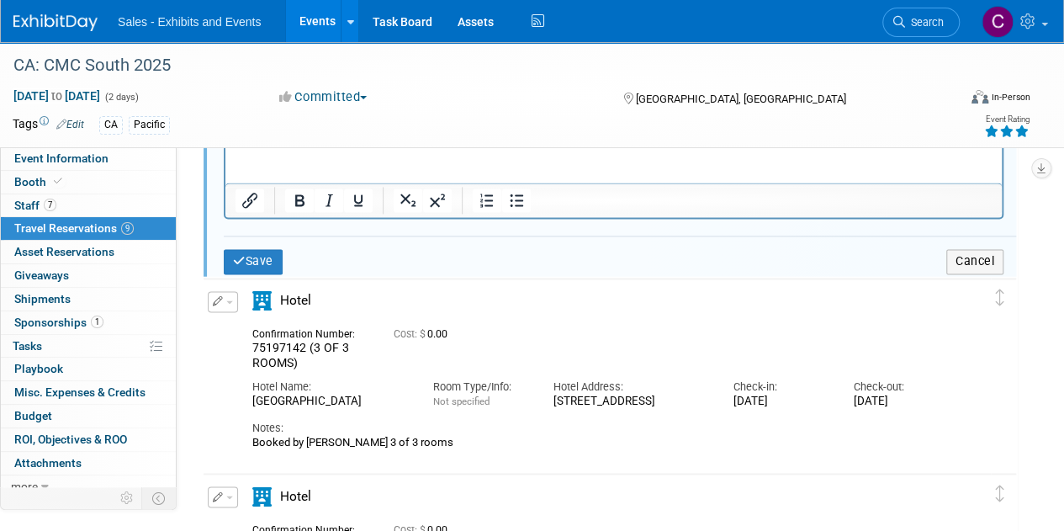
scroll to position [1126, 0]
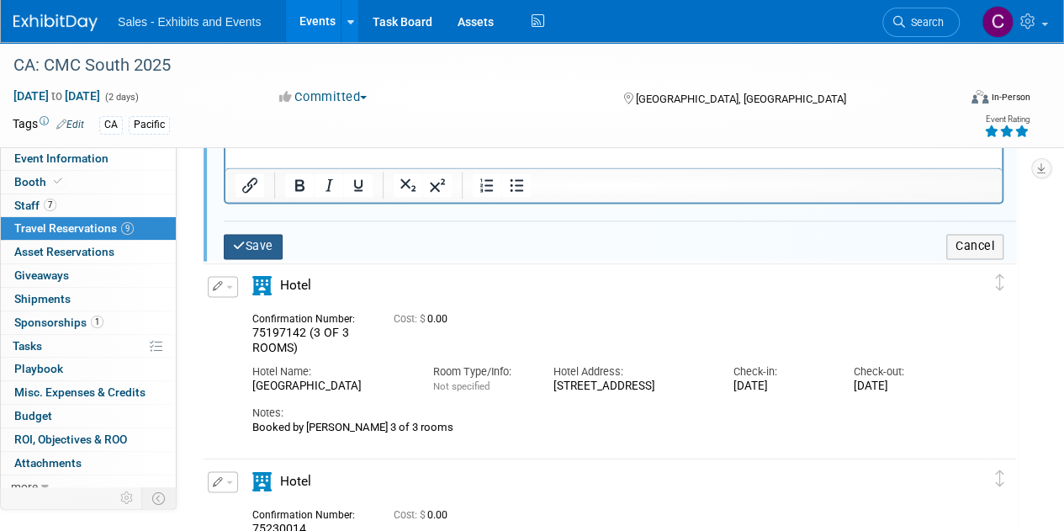
click at [252, 241] on button "Save" at bounding box center [253, 246] width 59 height 24
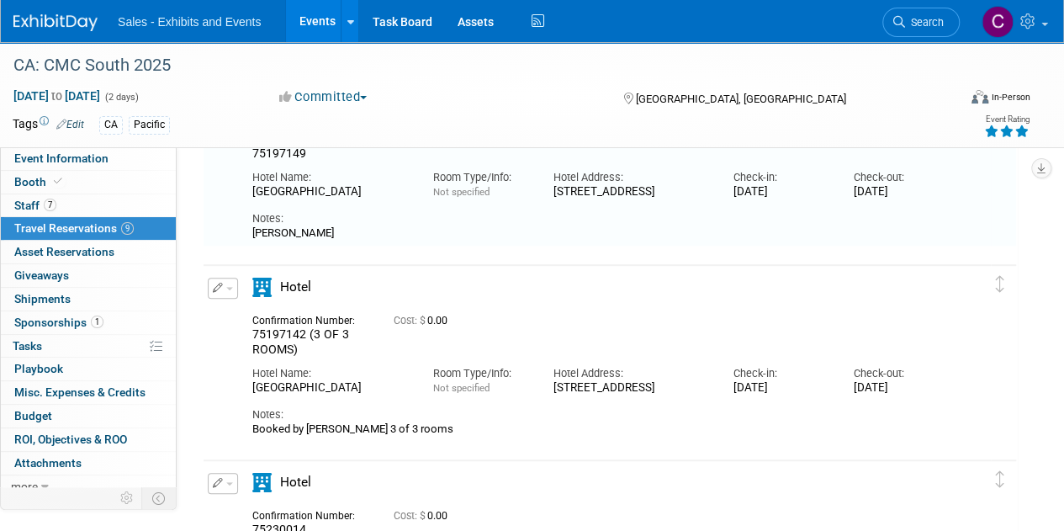
scroll to position [422, 0]
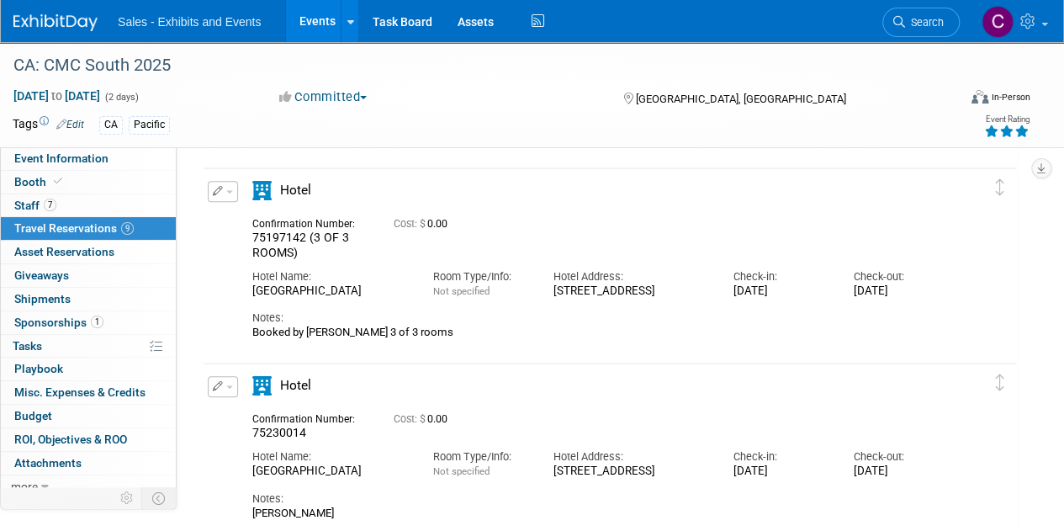
click at [222, 196] on button "button" at bounding box center [223, 191] width 30 height 21
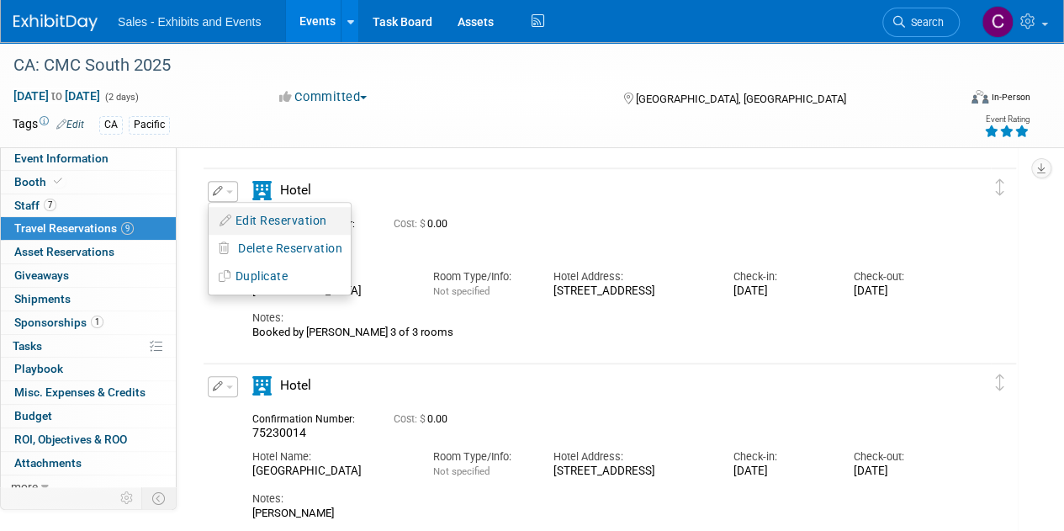
click at [244, 220] on button "Edit Reservation" at bounding box center [280, 221] width 142 height 24
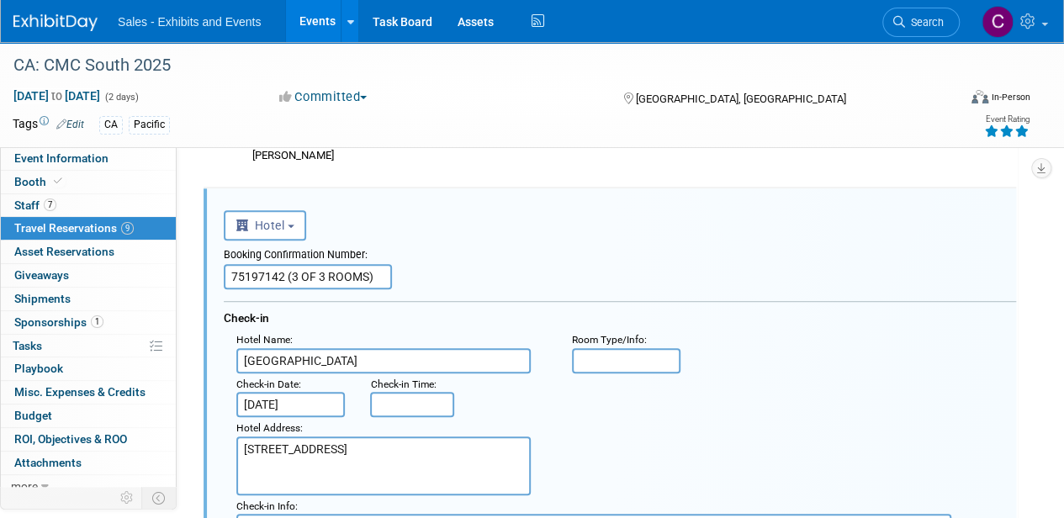
scroll to position [399, 0]
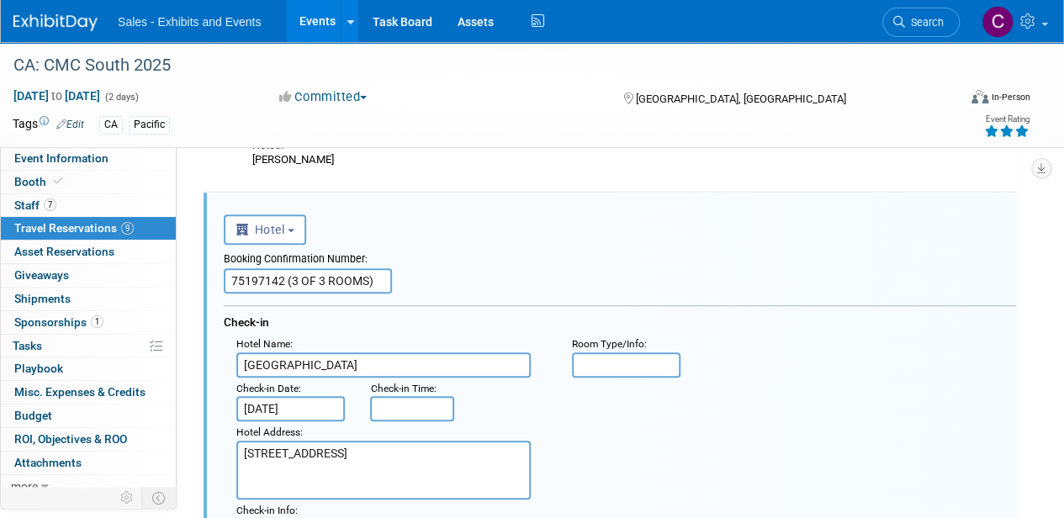
click at [284, 277] on input "75197142 (3 OF 3 ROOMS)" at bounding box center [308, 280] width 168 height 25
drag, startPoint x: 288, startPoint y: 275, endPoint x: 473, endPoint y: 273, distance: 185.1
click at [473, 273] on div "Booking Confirmation Number: 75197142 (3 OF 3 ROOMS)" at bounding box center [620, 269] width 793 height 49
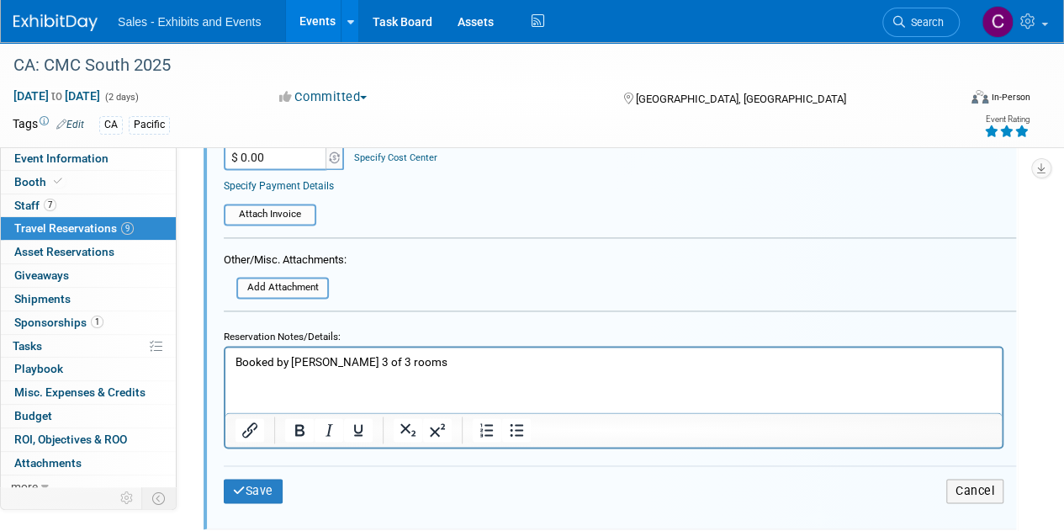
scroll to position [1079, 0]
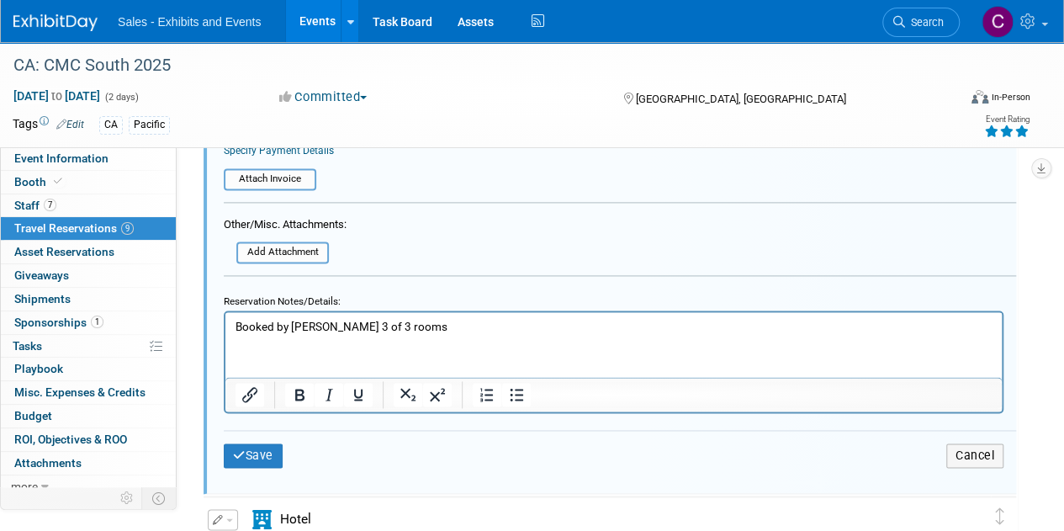
type input "75197142"
drag, startPoint x: 225, startPoint y: 422, endPoint x: 2, endPoint y: 220, distance: 301.4
click at [225, 312] on html "Booked by [PERSON_NAME] 3 of 3 rooms" at bounding box center [613, 323] width 777 height 23
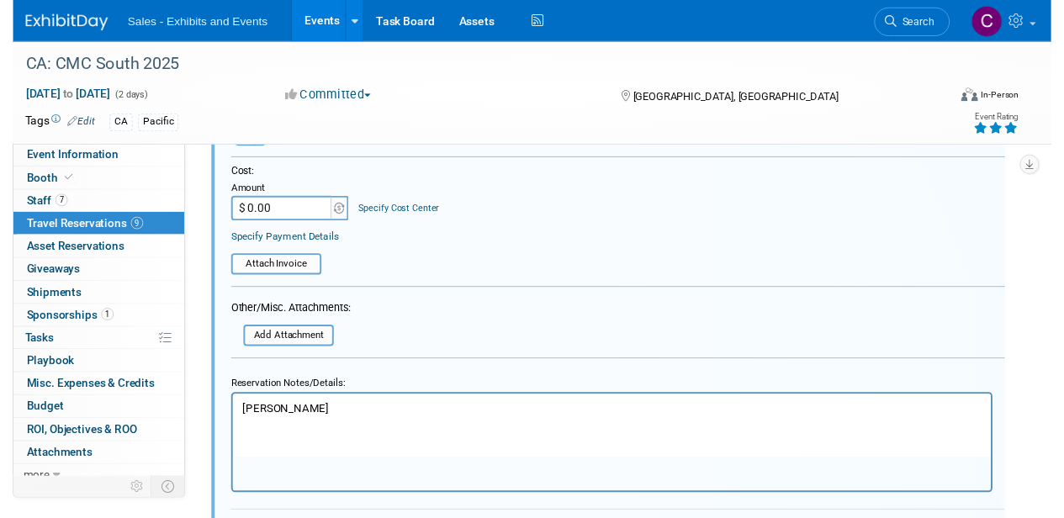
scroll to position [855, 0]
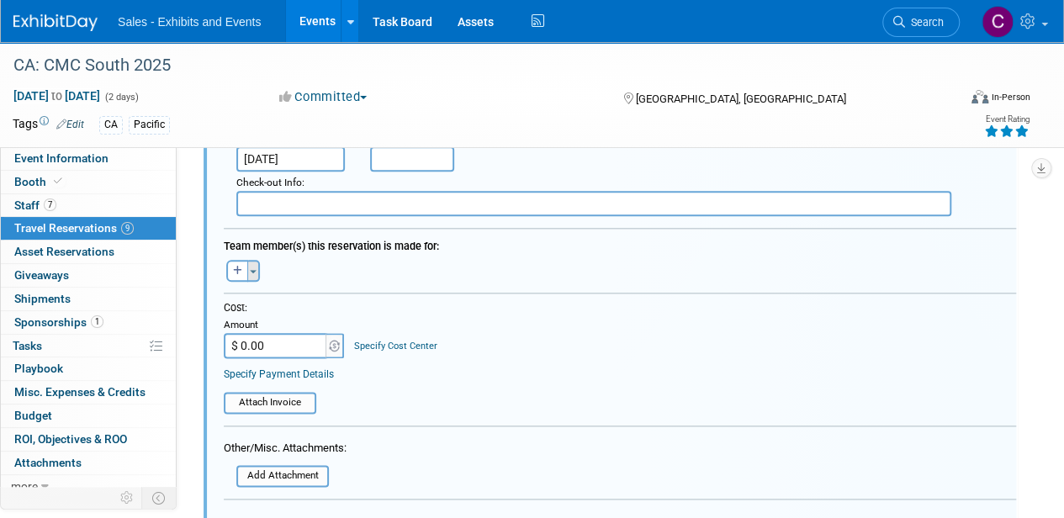
click at [255, 273] on button "Toggle Dropdown" at bounding box center [253, 271] width 13 height 22
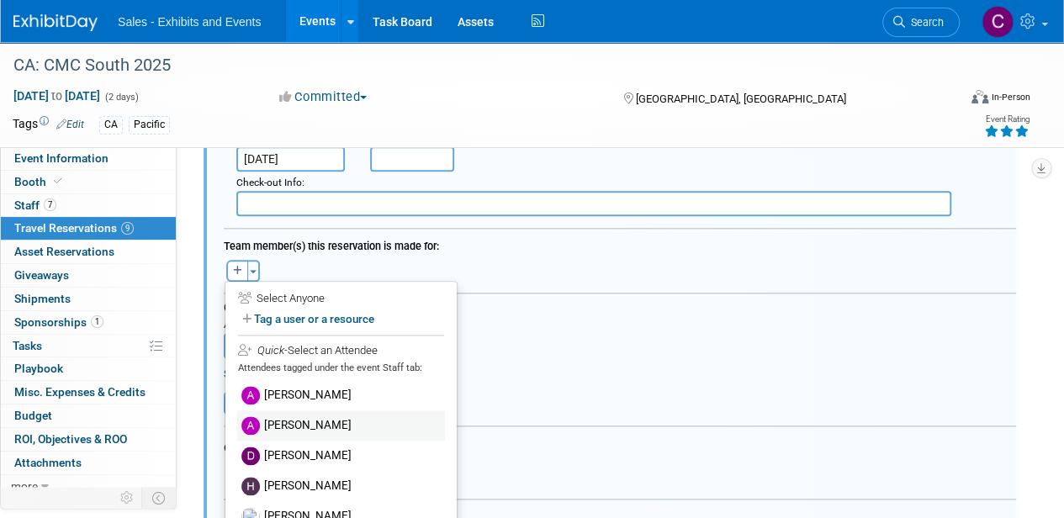
click at [300, 427] on label "[PERSON_NAME]" at bounding box center [341, 426] width 208 height 30
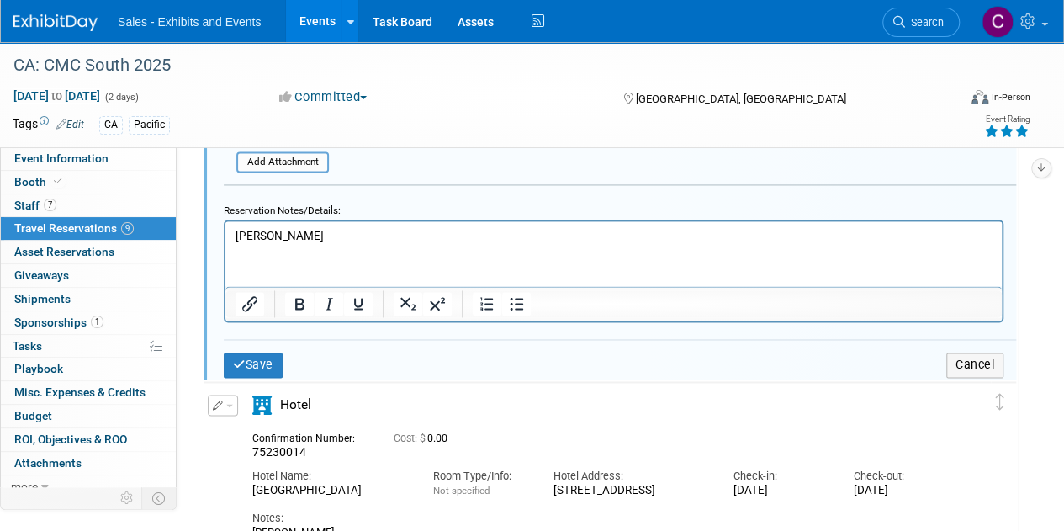
scroll to position [1276, 0]
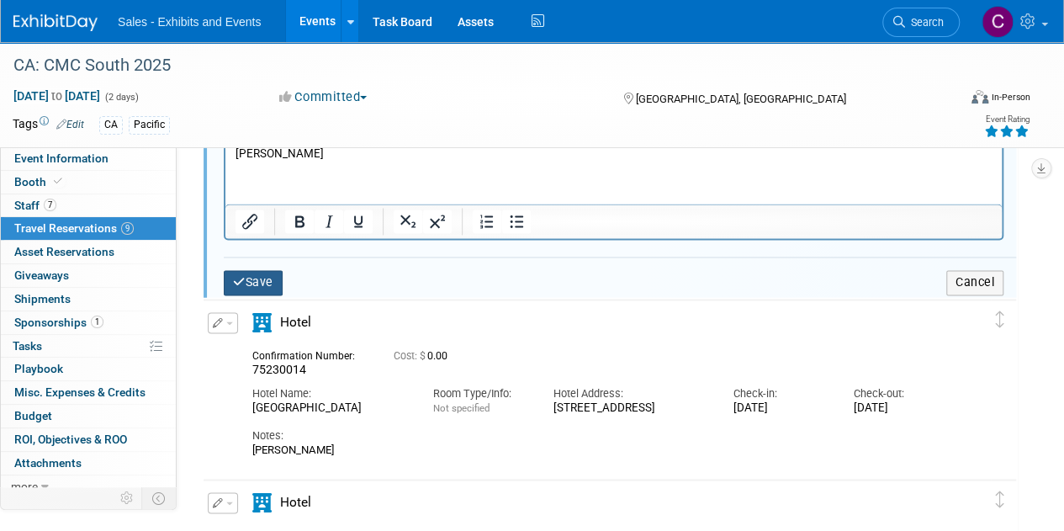
click at [257, 278] on button "Save" at bounding box center [253, 282] width 59 height 24
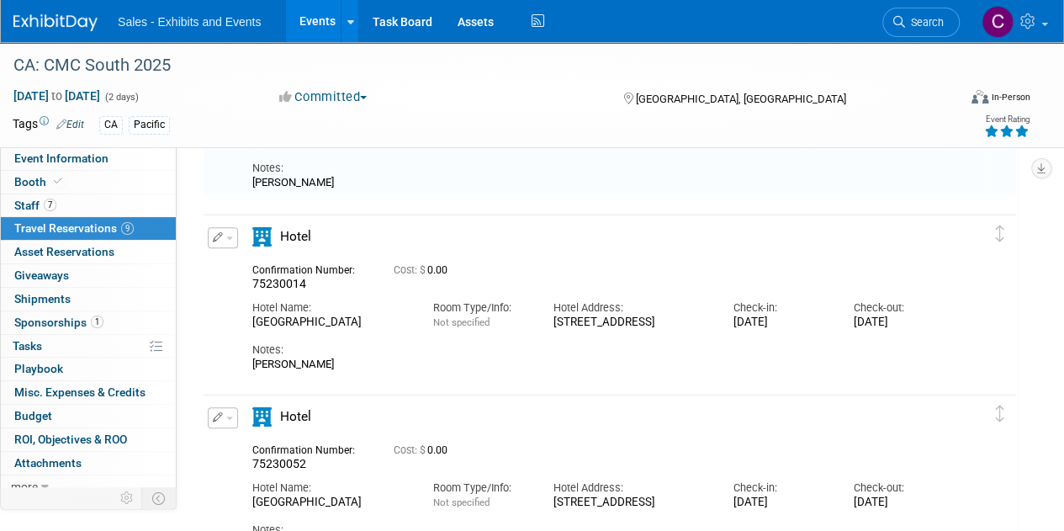
scroll to position [564, 0]
click at [229, 231] on button "button" at bounding box center [223, 235] width 30 height 21
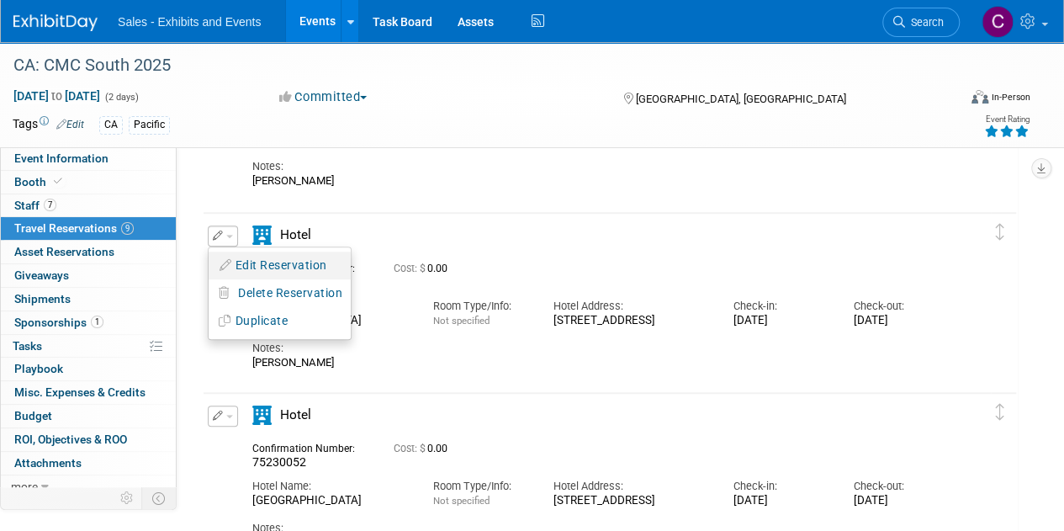
click at [267, 258] on button "Edit Reservation" at bounding box center [280, 265] width 142 height 24
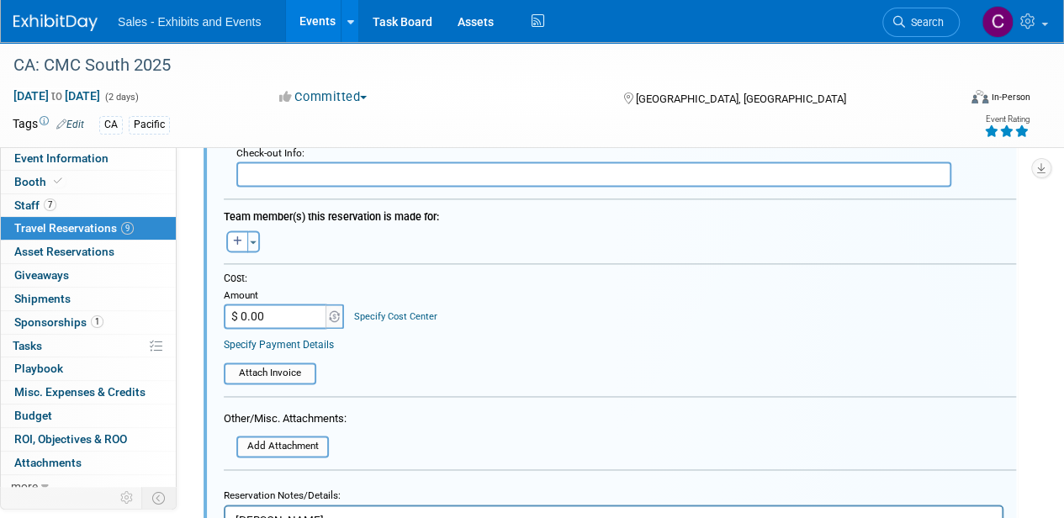
scroll to position [1038, 0]
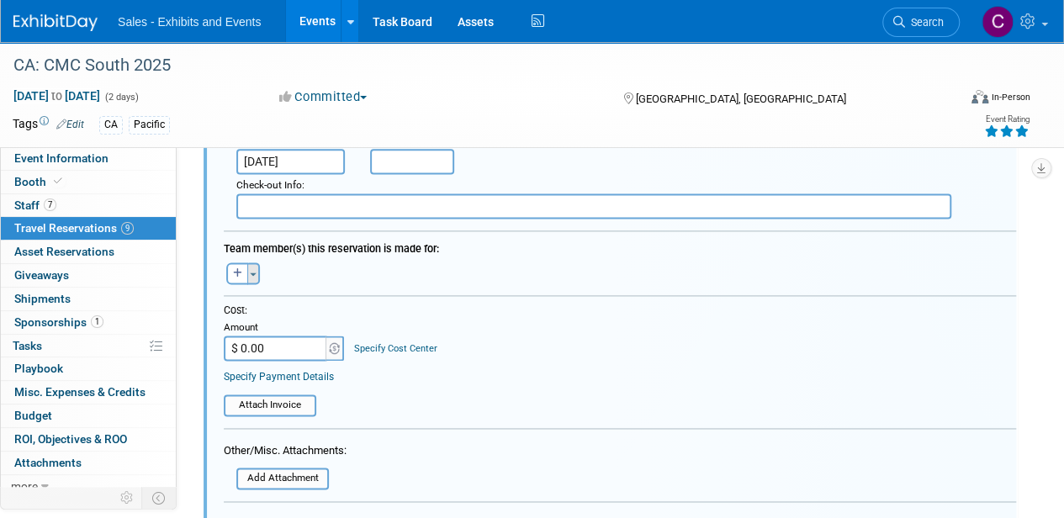
click at [253, 282] on button "Toggle Dropdown" at bounding box center [253, 274] width 13 height 22
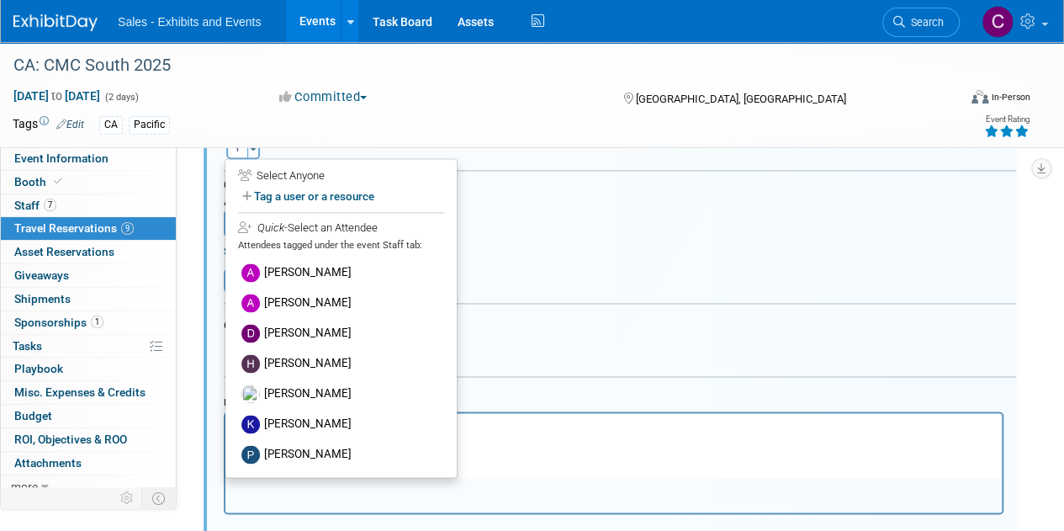
scroll to position [1167, 0]
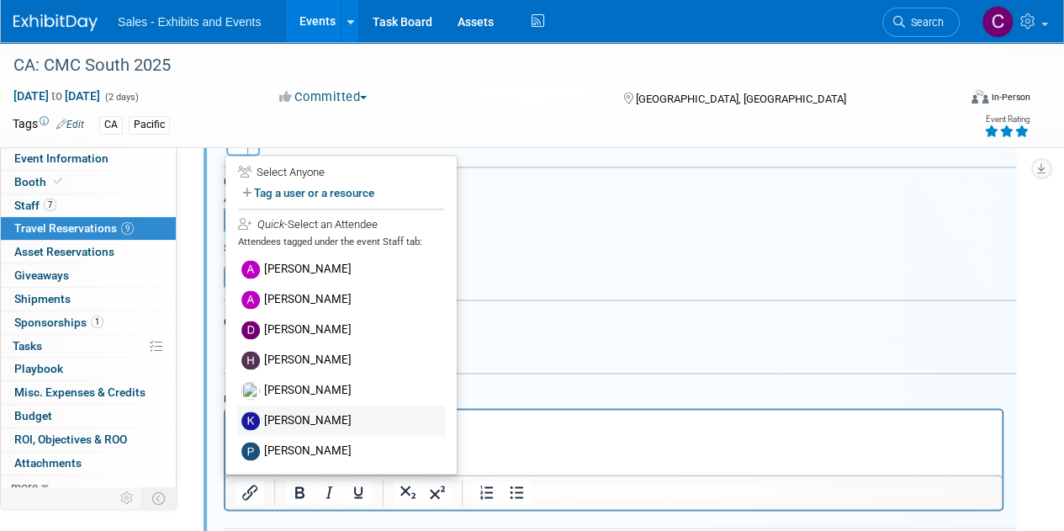
click at [377, 424] on label "[PERSON_NAME]" at bounding box center [341, 421] width 208 height 30
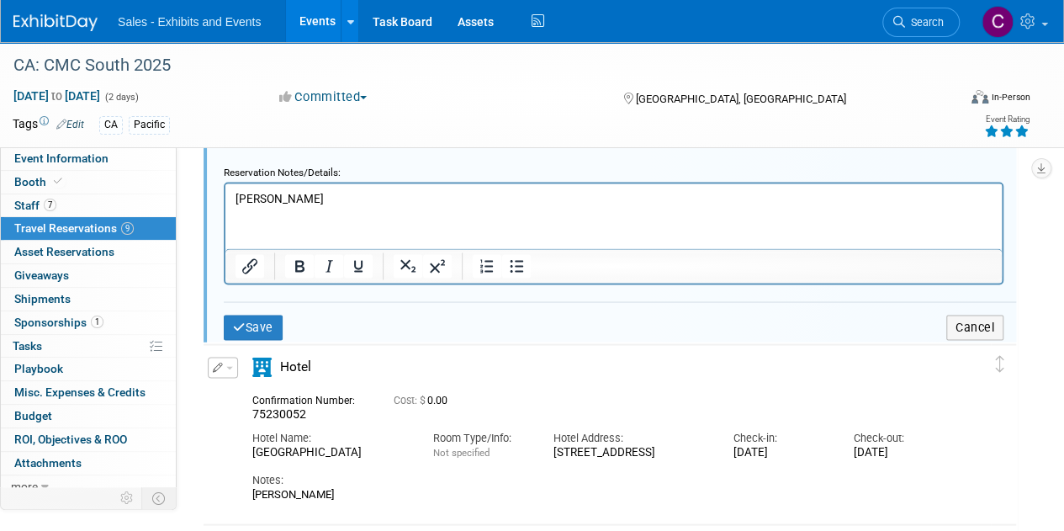
scroll to position [1449, 0]
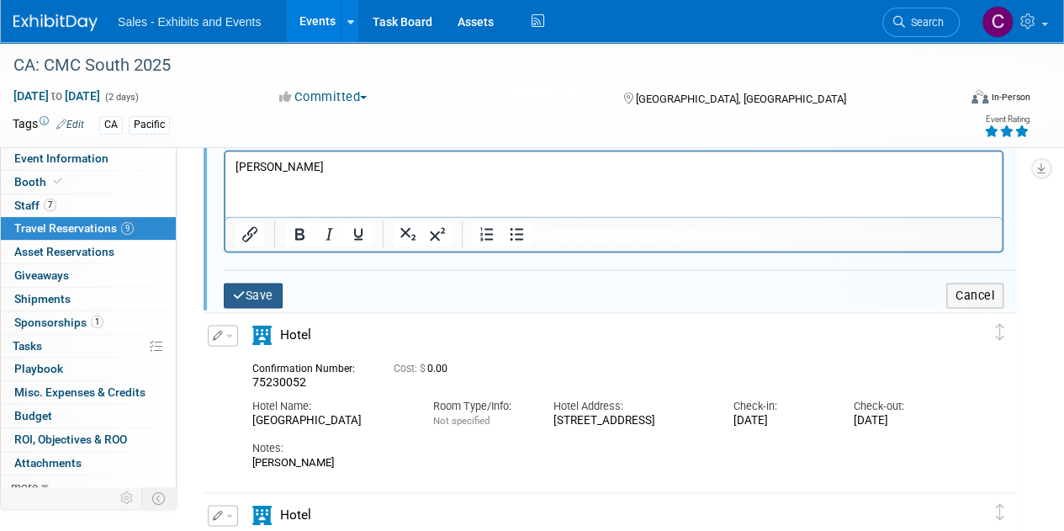
click at [261, 292] on button "Save" at bounding box center [253, 295] width 59 height 24
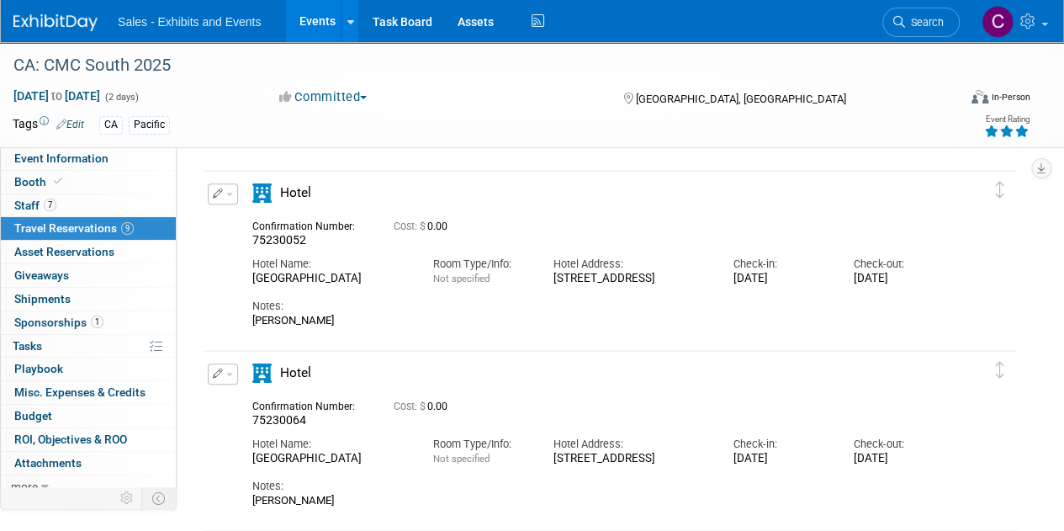
scroll to position [789, 0]
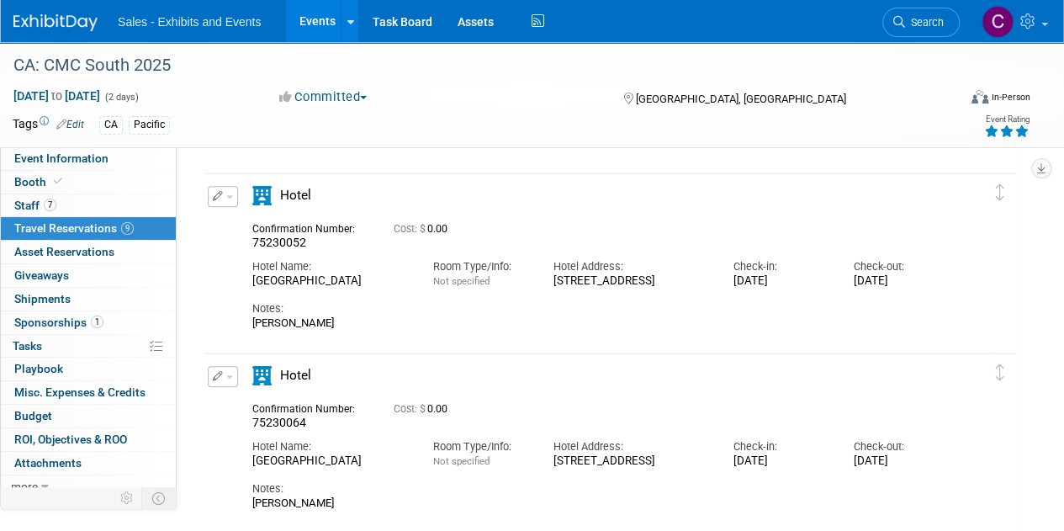
click at [227, 195] on span "button" at bounding box center [229, 196] width 7 height 3
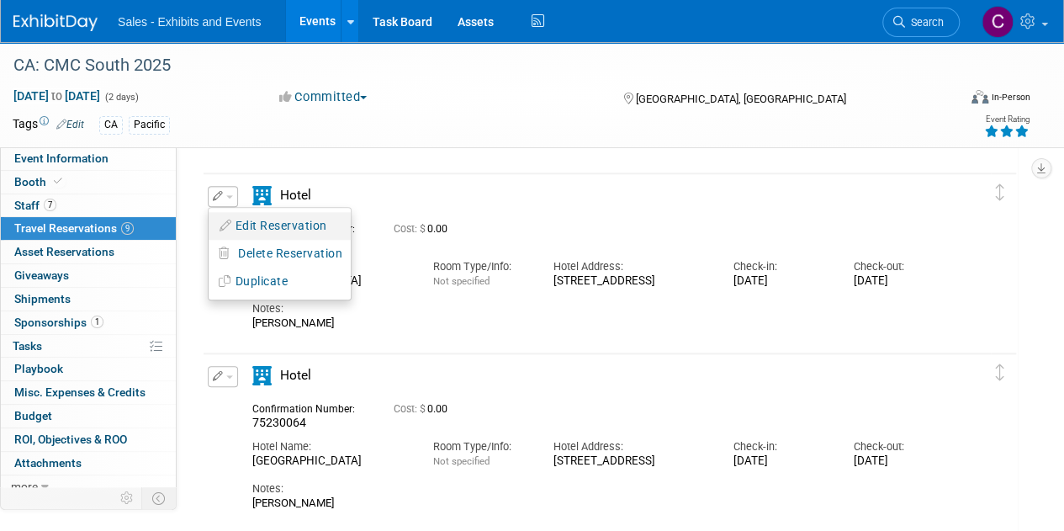
click at [252, 221] on button "Edit Reservation" at bounding box center [280, 226] width 142 height 24
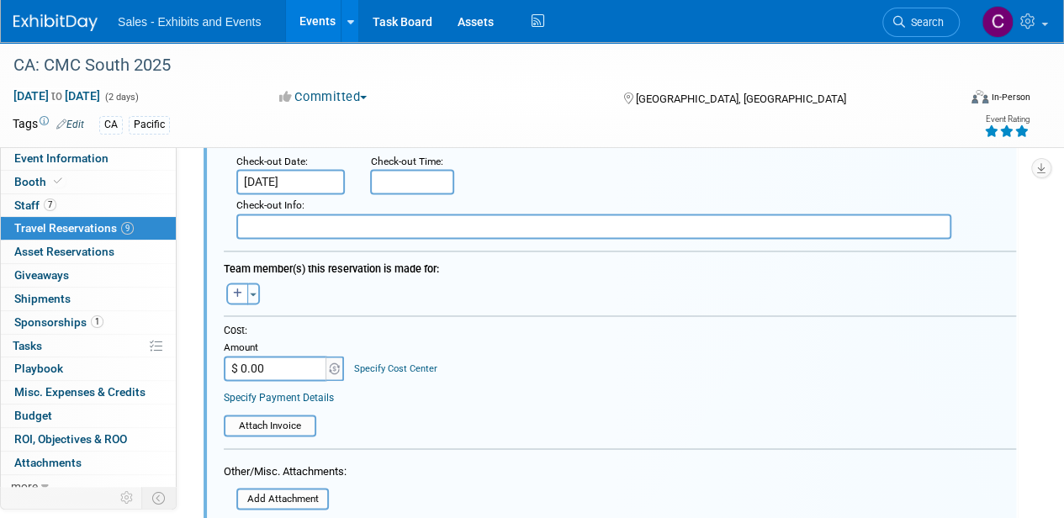
scroll to position [1233, 0]
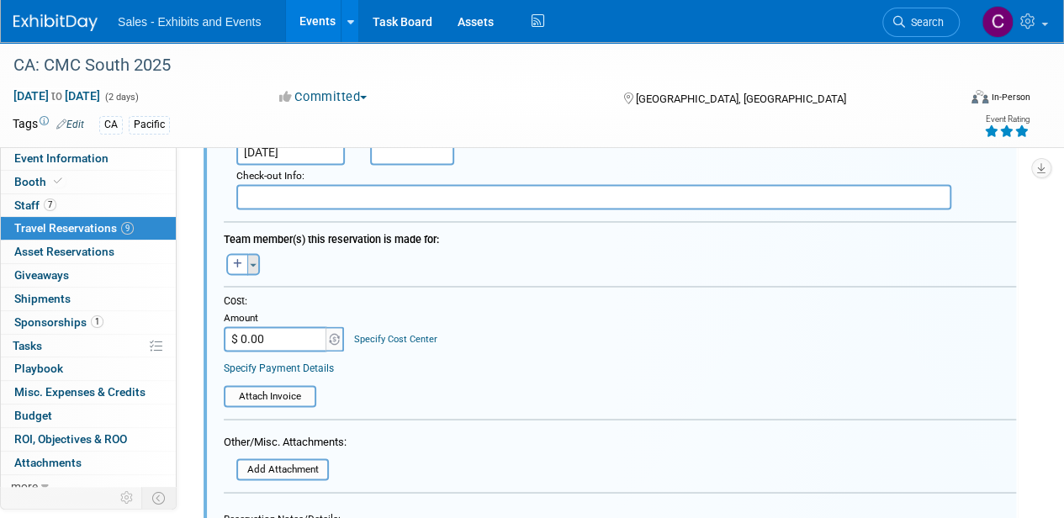
click at [254, 255] on button "Toggle Dropdown" at bounding box center [253, 264] width 13 height 22
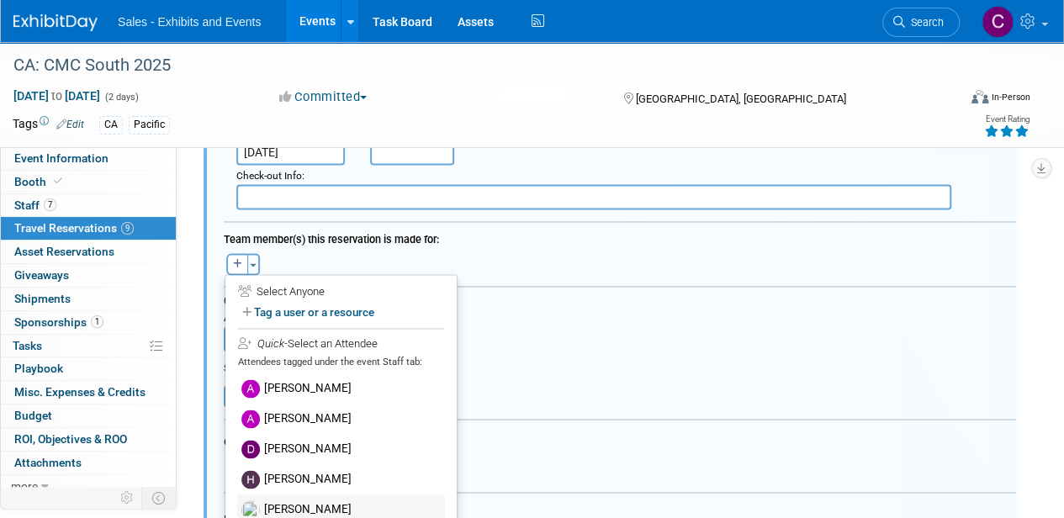
click at [317, 507] on label "[PERSON_NAME]" at bounding box center [341, 510] width 208 height 30
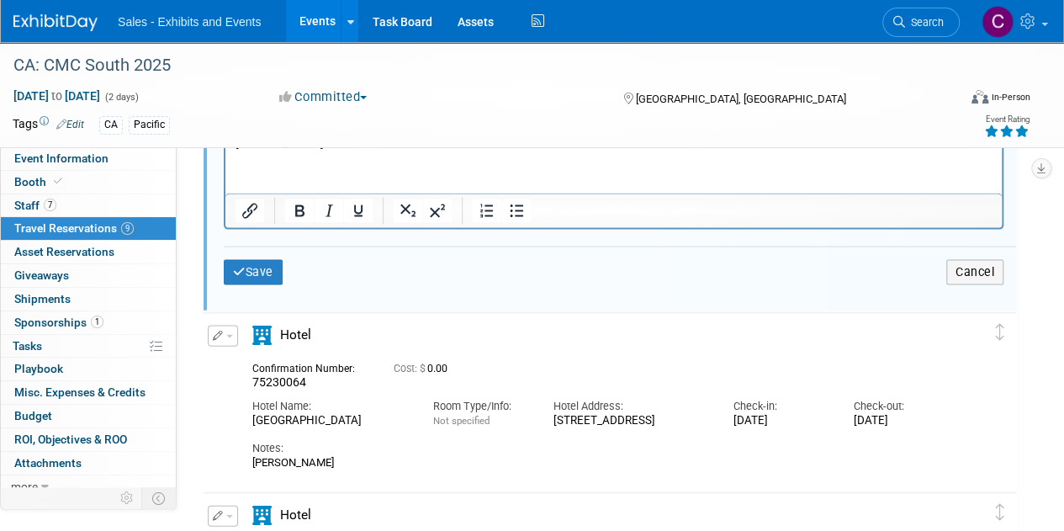
scroll to position [1728, 0]
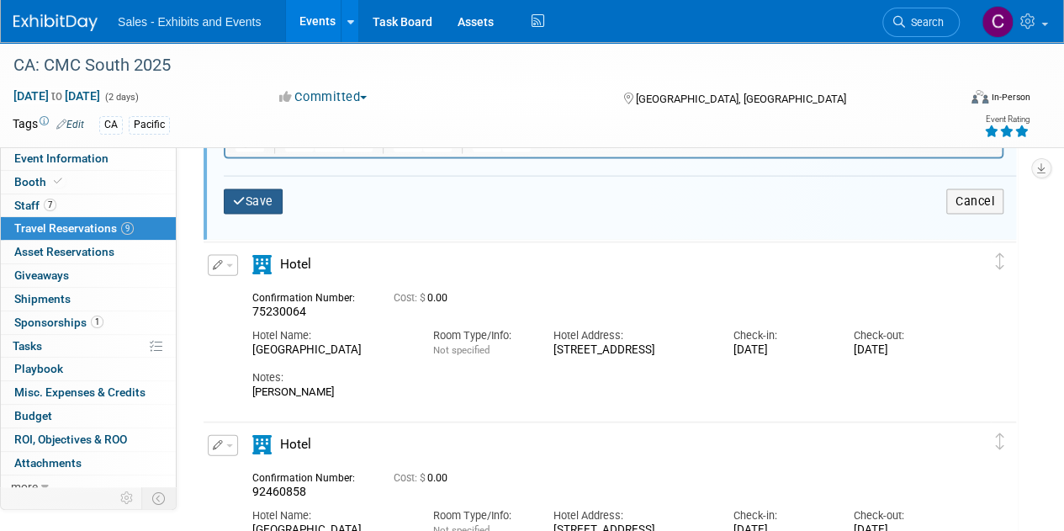
click at [263, 203] on button "Save" at bounding box center [253, 201] width 59 height 24
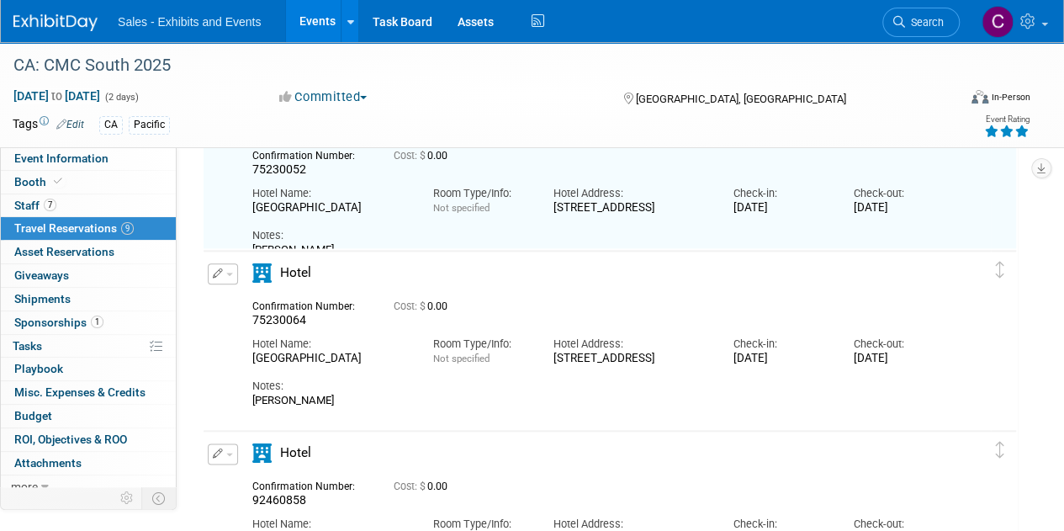
scroll to position [930, 0]
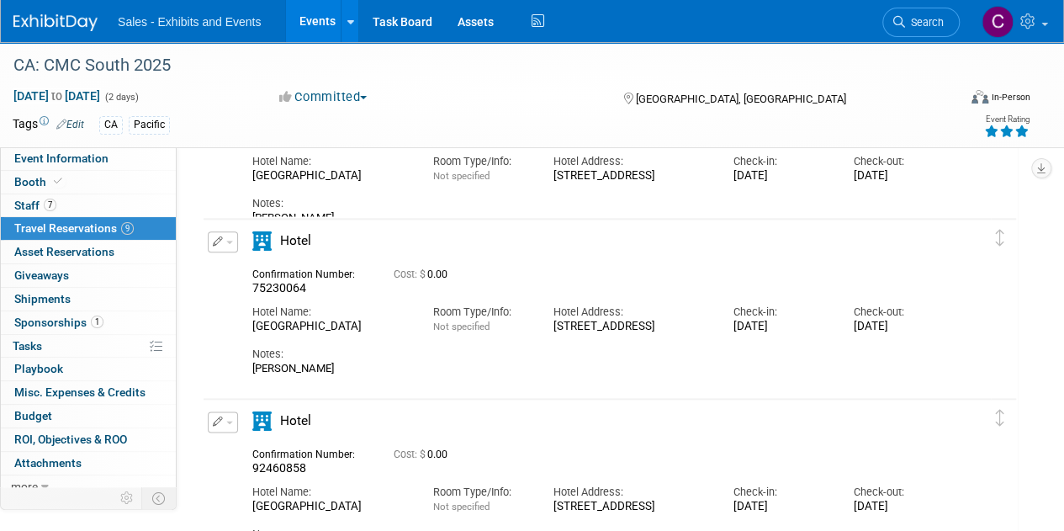
click at [227, 241] on span "button" at bounding box center [229, 242] width 7 height 3
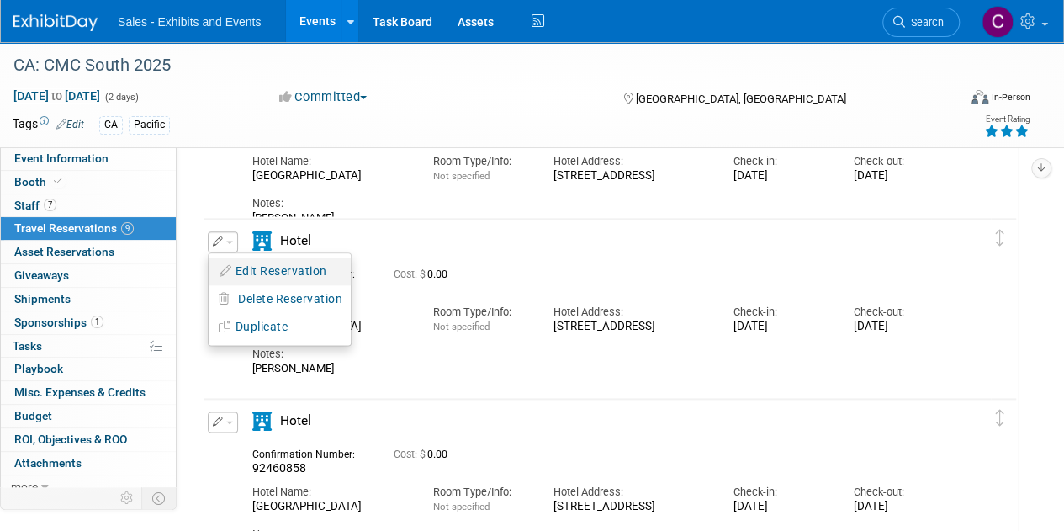
click at [258, 265] on button "Edit Reservation" at bounding box center [280, 271] width 142 height 24
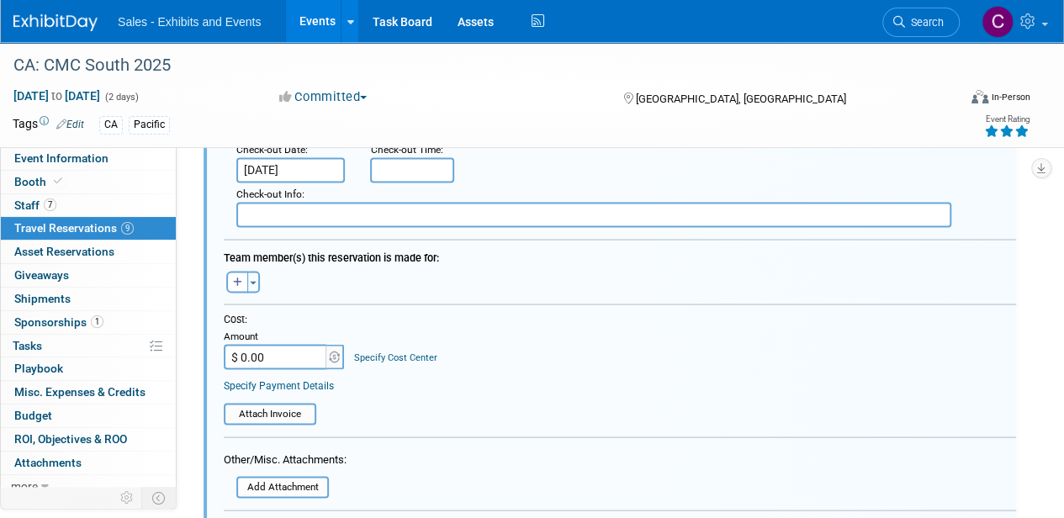
scroll to position [1431, 0]
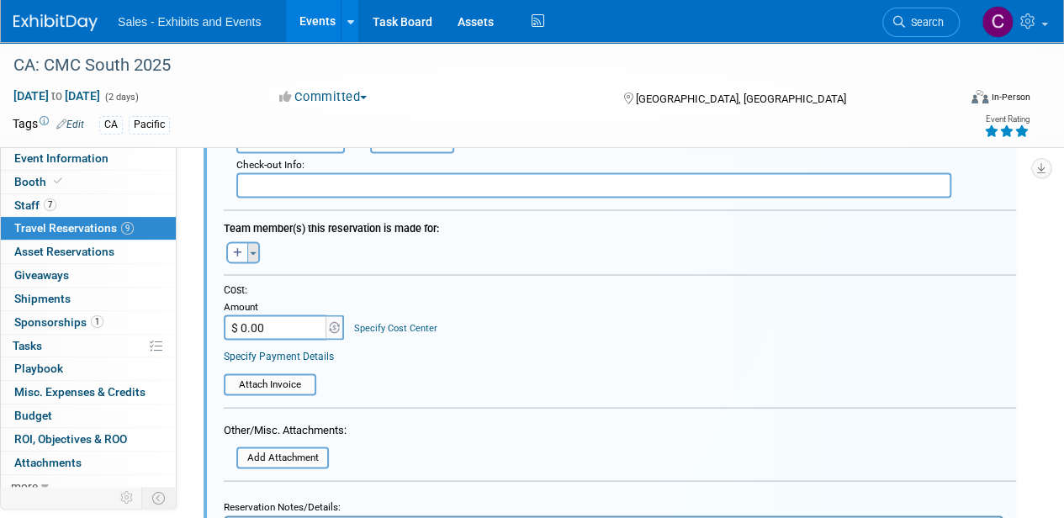
click at [252, 252] on span "button" at bounding box center [253, 253] width 7 height 3
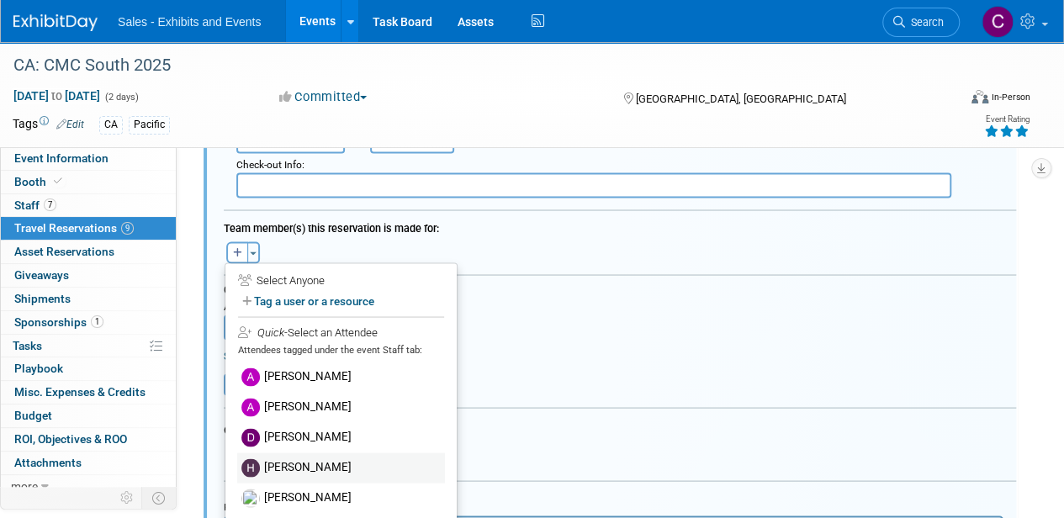
click at [307, 476] on label "[PERSON_NAME]" at bounding box center [341, 468] width 208 height 30
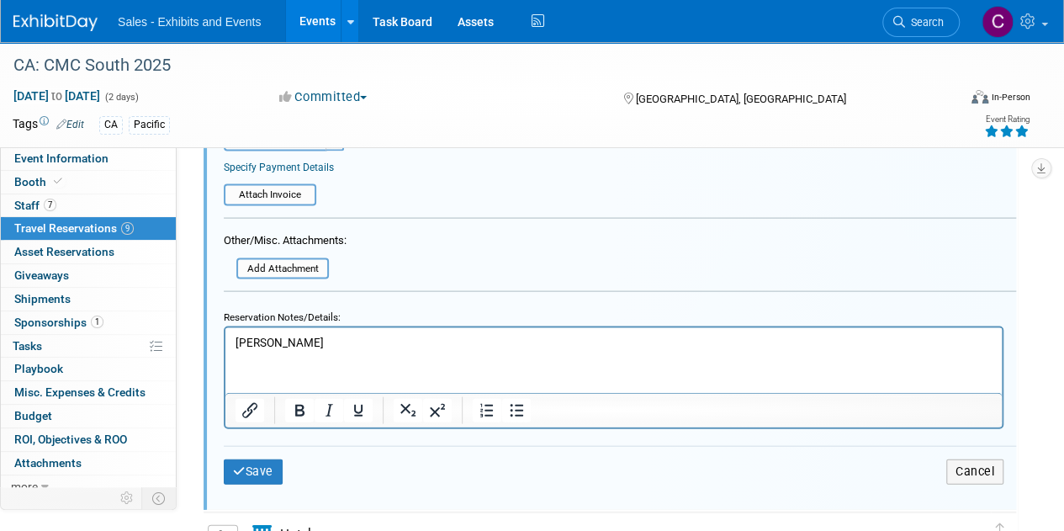
scroll to position [1733, 0]
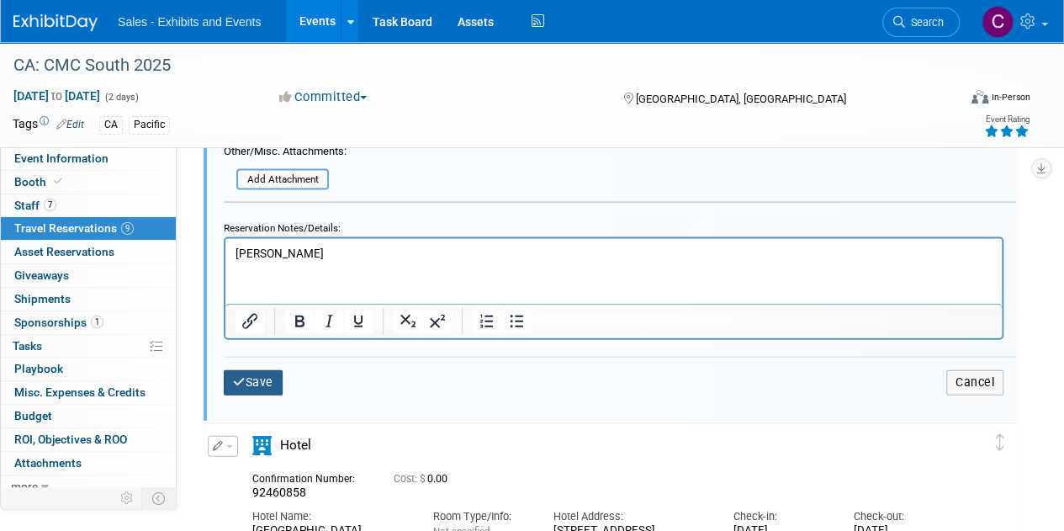
click at [256, 383] on button "Save" at bounding box center [253, 382] width 59 height 24
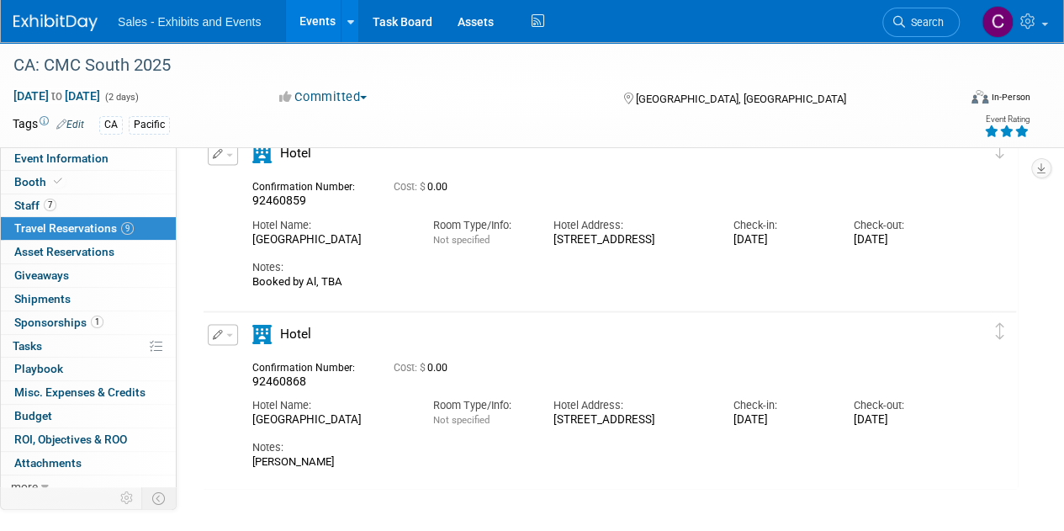
scroll to position [1411, 0]
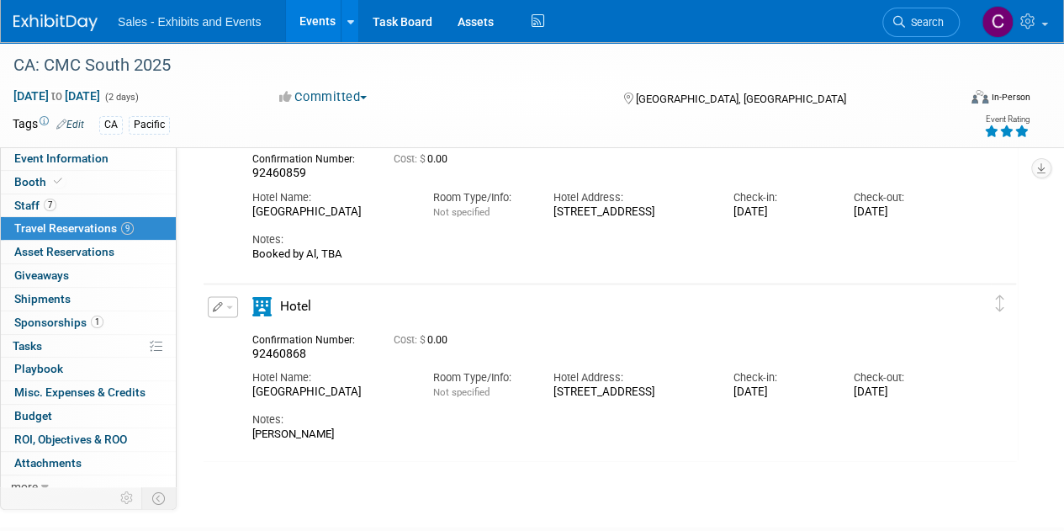
click at [231, 297] on button "button" at bounding box center [223, 306] width 30 height 21
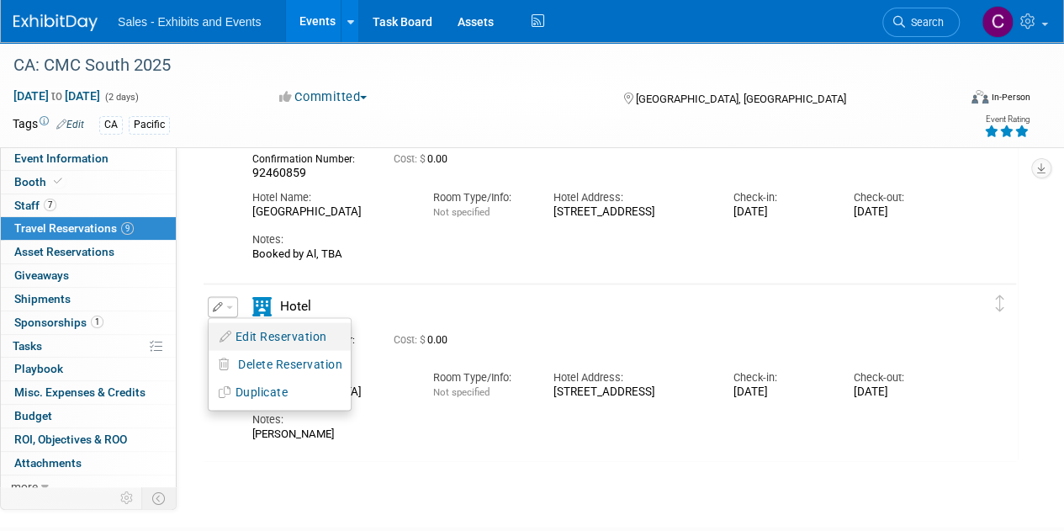
click at [288, 326] on button "Edit Reservation" at bounding box center [280, 336] width 142 height 24
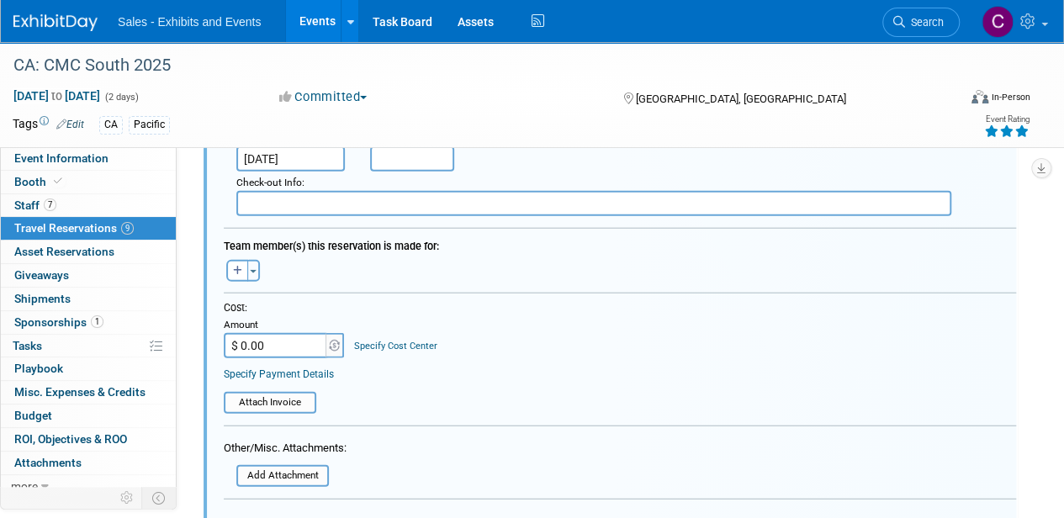
scroll to position [1991, 0]
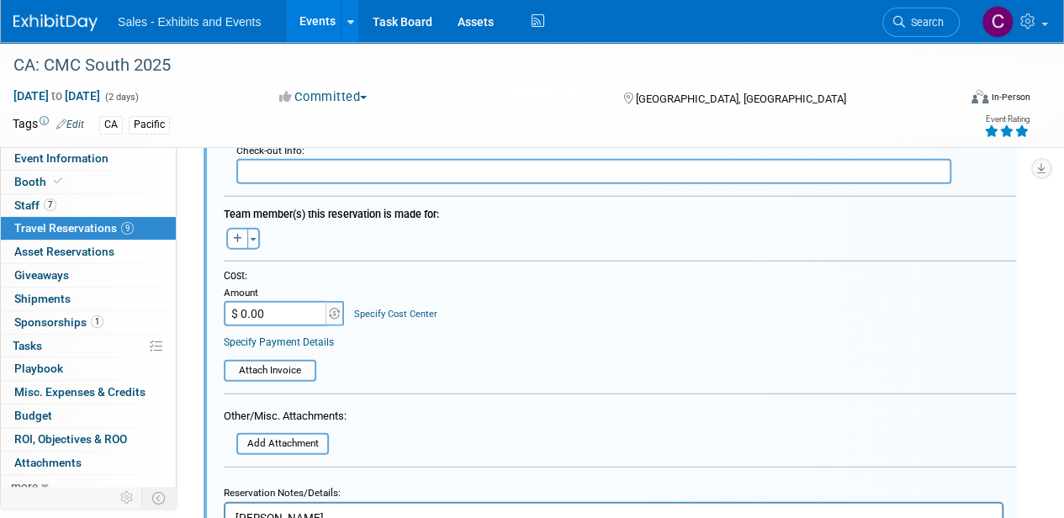
click at [262, 234] on div "Toggle Dropdown Select Anyone Tag a user or a resource Quick -- Select -- (me)" at bounding box center [242, 239] width 63 height 22
click at [256, 231] on button "Toggle Dropdown" at bounding box center [253, 239] width 13 height 22
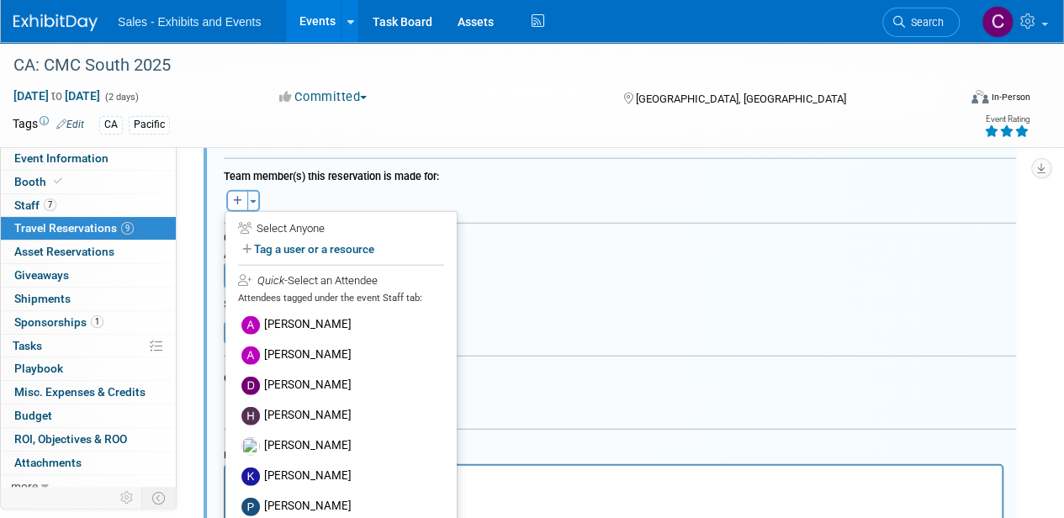
scroll to position [2058, 0]
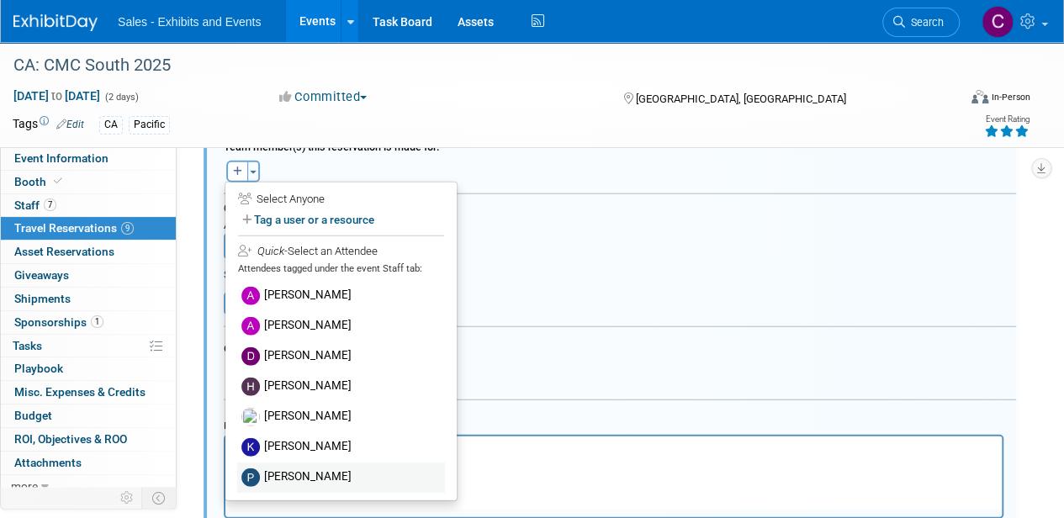
click at [326, 466] on label "[PERSON_NAME]" at bounding box center [341, 478] width 208 height 30
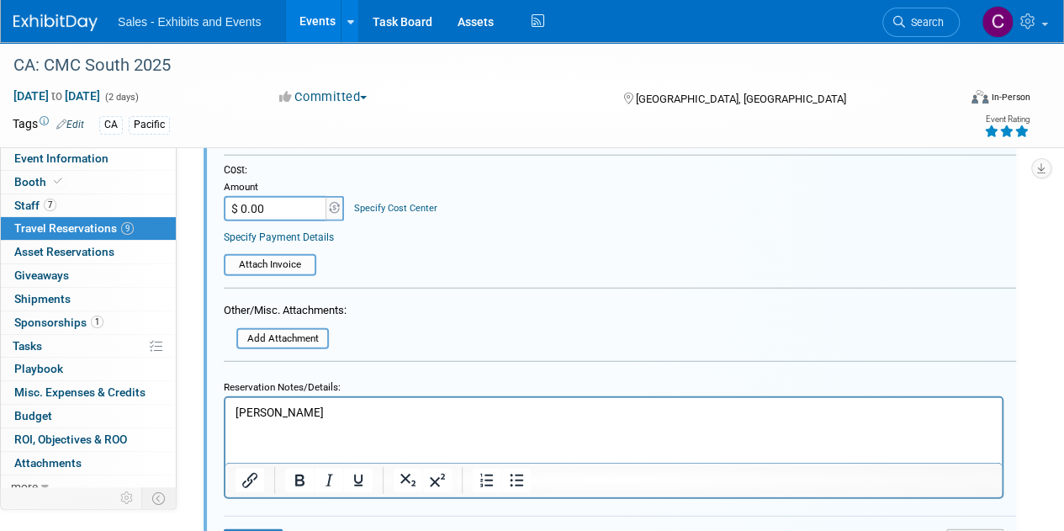
scroll to position [2142, 0]
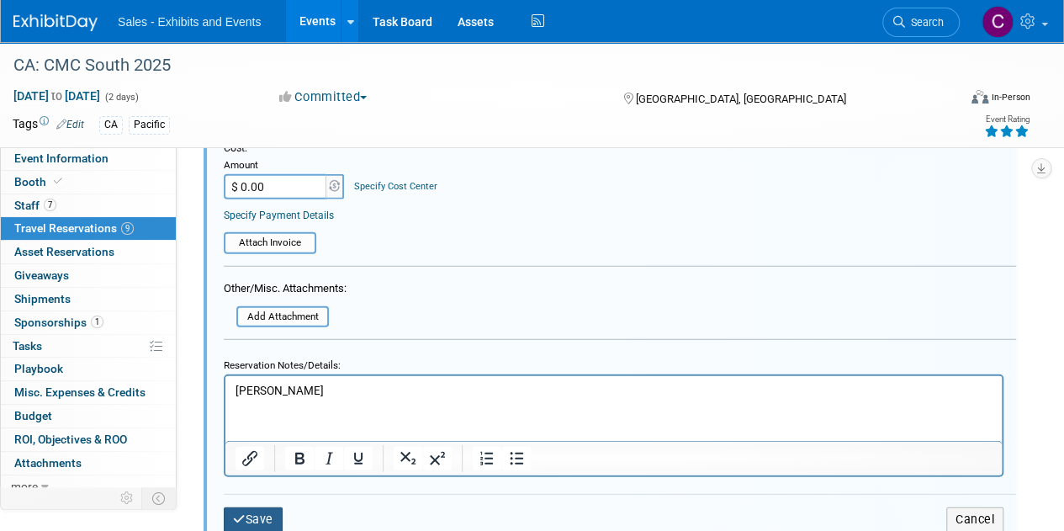
click at [254, 514] on button "Save" at bounding box center [253, 519] width 59 height 24
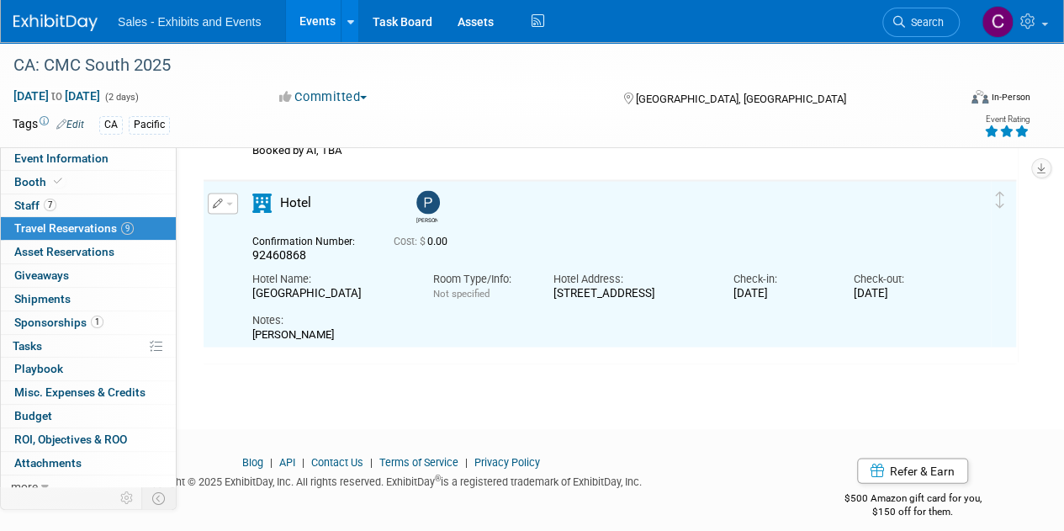
scroll to position [1503, 0]
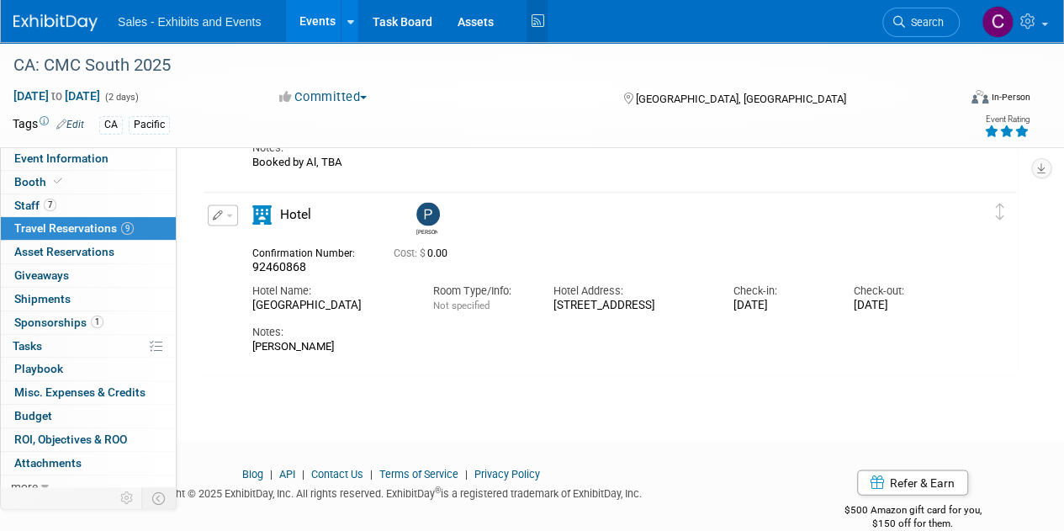
click at [544, 29] on icon at bounding box center [537, 21] width 21 height 26
